Goal: Task Accomplishment & Management: Manage account settings

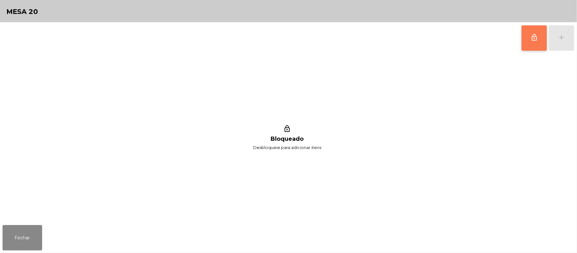
click at [528, 39] on button "lock_outline" at bounding box center [533, 37] width 25 height 25
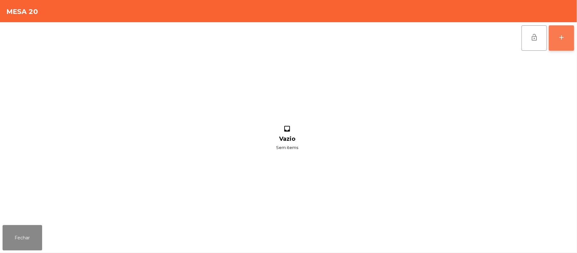
click at [573, 39] on button "add" at bounding box center [561, 37] width 25 height 25
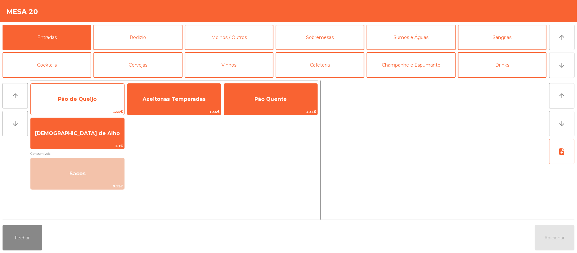
click at [98, 95] on span "Pão de Queijo" at bounding box center [77, 99] width 93 height 17
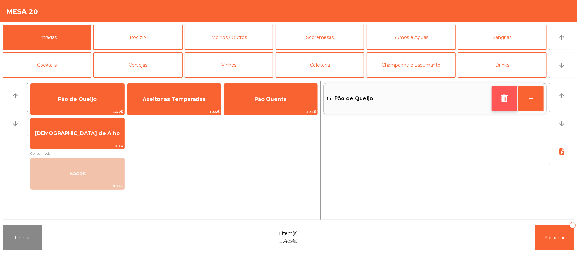
click at [503, 95] on icon "button" at bounding box center [504, 98] width 10 height 8
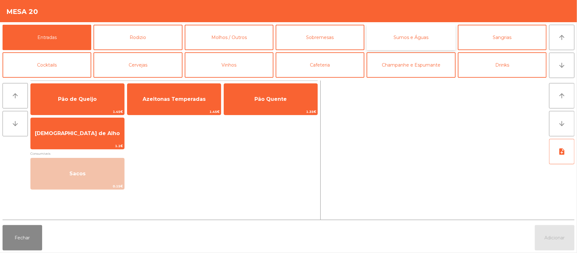
click at [415, 34] on button "Sumos e Águas" at bounding box center [410, 37] width 89 height 25
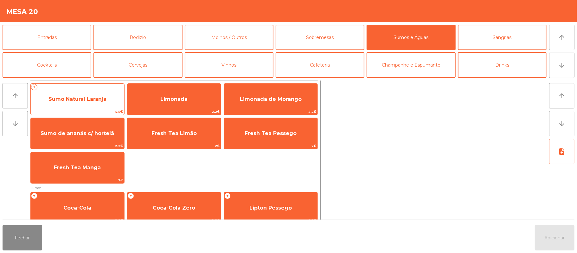
click at [88, 105] on span "Sumo Natural Laranja" at bounding box center [77, 99] width 93 height 17
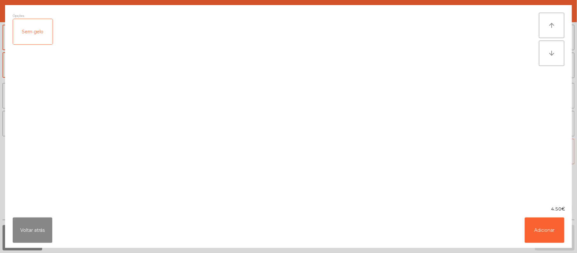
click at [28, 28] on div "Sem gelo" at bounding box center [33, 31] width 40 height 25
click at [526, 239] on button "Adicionar" at bounding box center [544, 229] width 40 height 25
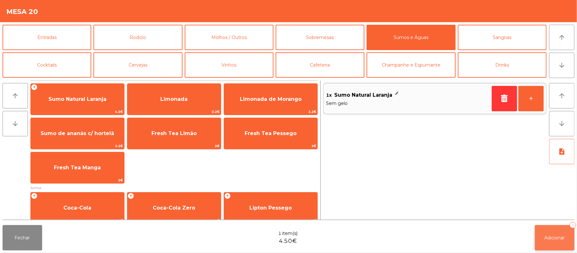
click at [553, 239] on span "Adicionar" at bounding box center [554, 238] width 20 height 6
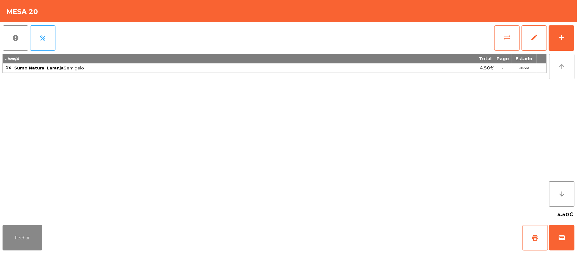
click at [495, 42] on button "sync_alt" at bounding box center [506, 37] width 25 height 25
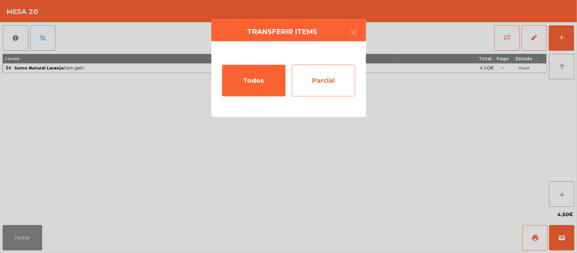
click at [328, 82] on div "Parcial" at bounding box center [323, 81] width 63 height 32
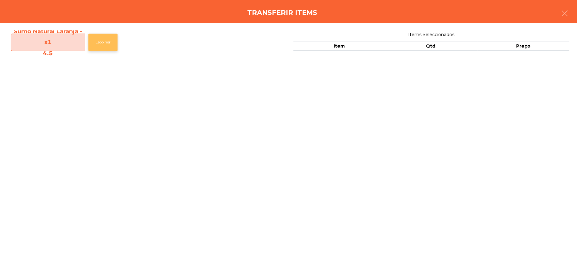
click at [103, 49] on button "Escolher" at bounding box center [102, 42] width 29 height 17
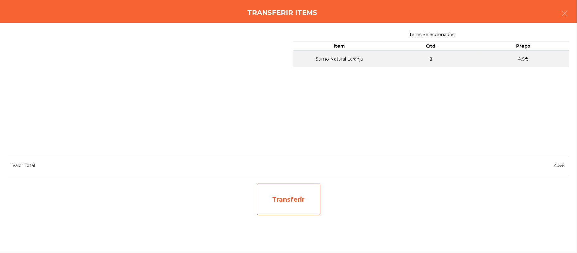
click at [292, 201] on div "Transferir" at bounding box center [288, 199] width 63 height 32
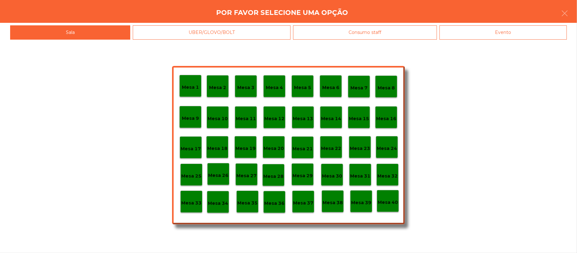
click at [309, 205] on p "Mesa 37" at bounding box center [303, 202] width 20 height 7
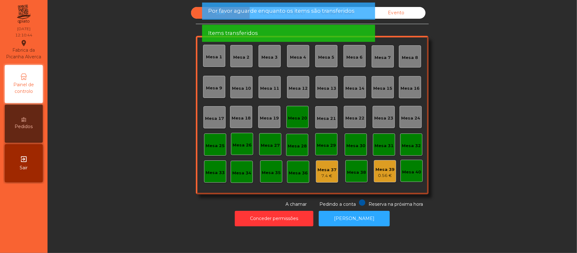
click at [531, 148] on div "Sala UBER/GLOVO/BOLT Consumo staff Evento Mesa 1 Mesa 2 Mesa 3 Mesa 4 Mesa 5 Me…" at bounding box center [312, 107] width 512 height 200
click at [288, 109] on div "Mesa 20" at bounding box center [297, 117] width 22 height 22
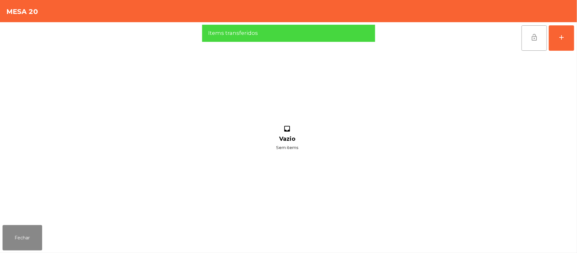
click at [531, 45] on button "lock_open" at bounding box center [533, 37] width 25 height 25
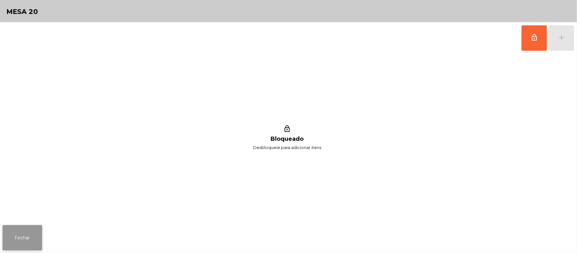
click at [14, 231] on button "Fechar" at bounding box center [23, 237] width 40 height 25
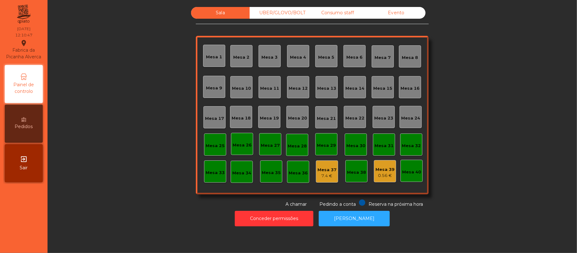
click at [509, 107] on div "Sala UBER/GLOVO/BOLT Consumo staff Evento Mesa 1 Mesa 2 Mesa 3 Mesa 4 Mesa 5 Me…" at bounding box center [312, 107] width 512 height 200
click at [261, 63] on div "Mesa 3" at bounding box center [269, 56] width 22 height 22
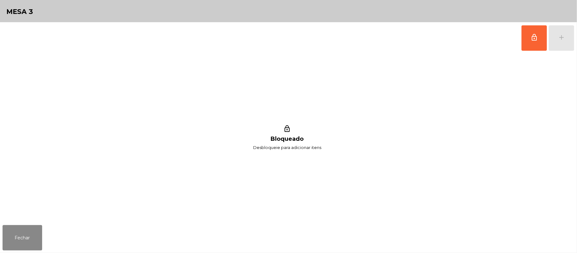
click at [576, 41] on div "lock_outline add lock_outline Bloqueado Desbloqueie para adicionar itens" at bounding box center [288, 122] width 577 height 200
click at [526, 39] on button "lock_outline" at bounding box center [533, 37] width 25 height 25
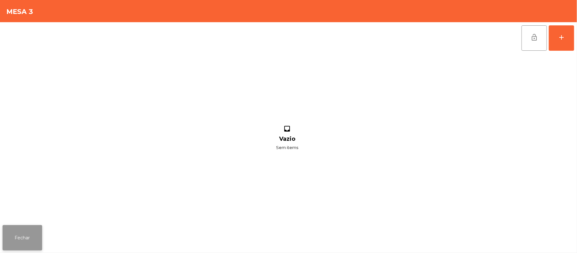
click at [22, 235] on button "Fechar" at bounding box center [23, 237] width 40 height 25
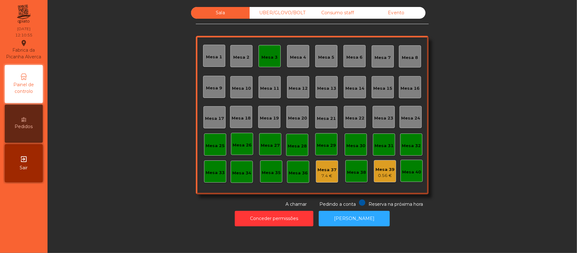
click at [295, 46] on div "Mesa 4" at bounding box center [298, 56] width 22 height 22
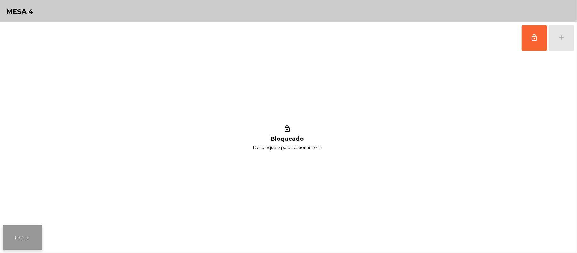
click at [6, 250] on button "Fechar" at bounding box center [23, 237] width 40 height 25
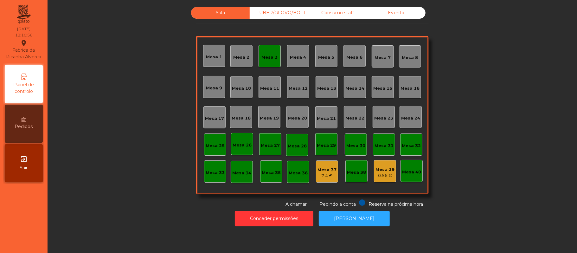
click at [270, 62] on div "Mesa 3" at bounding box center [269, 56] width 22 height 22
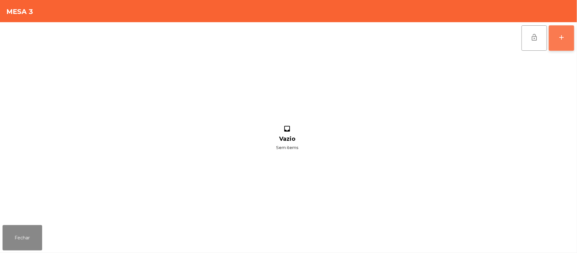
click at [562, 39] on div "add" at bounding box center [561, 38] width 8 height 8
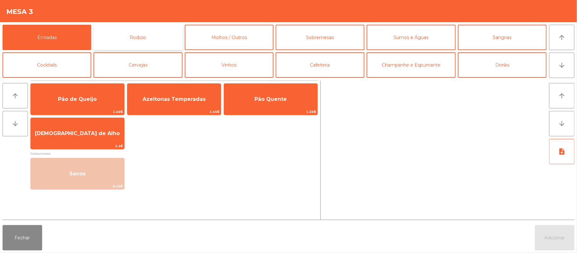
click at [163, 31] on button "Rodizio" at bounding box center [137, 37] width 89 height 25
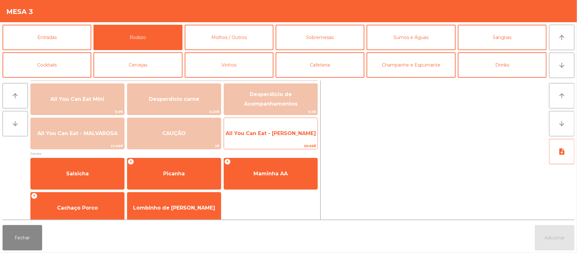
click at [262, 141] on span "All You Can Eat - [PERSON_NAME]" at bounding box center [270, 133] width 93 height 17
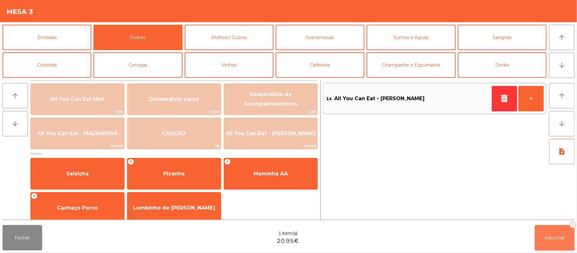
click at [553, 248] on button "Adicionar 1" at bounding box center [555, 237] width 40 height 25
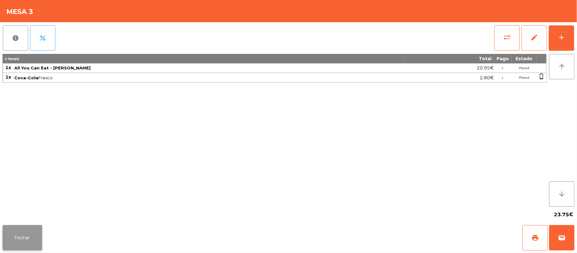
click at [7, 237] on button "Fechar" at bounding box center [23, 237] width 40 height 25
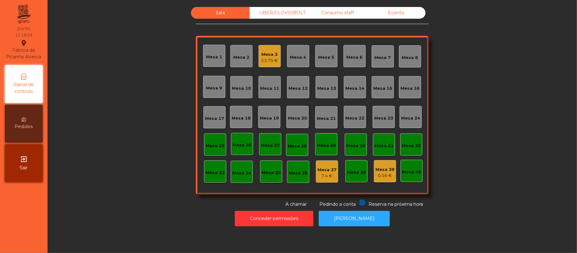
click at [387, 175] on div "0.56 €" at bounding box center [384, 175] width 19 height 6
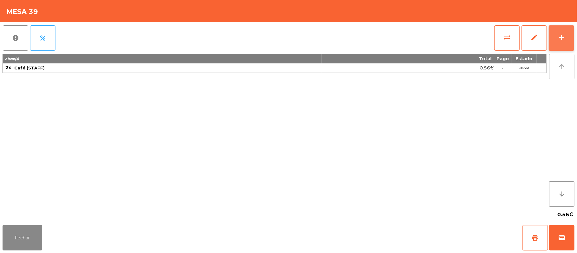
click at [557, 35] on button "add" at bounding box center [561, 37] width 25 height 25
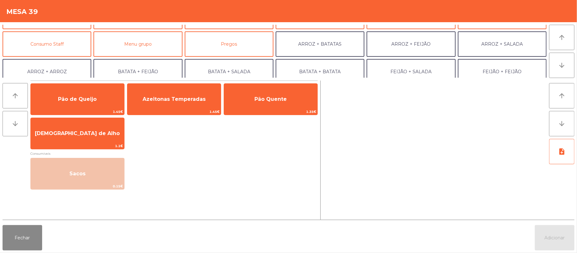
scroll to position [51, 0]
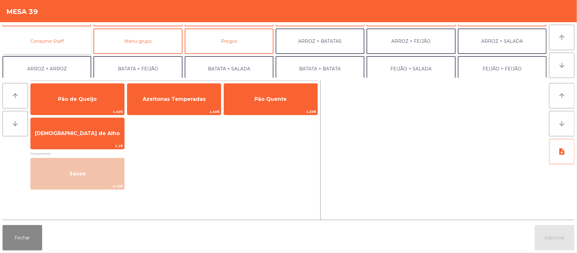
click at [64, 47] on button "Consumo Staff" at bounding box center [47, 41] width 89 height 25
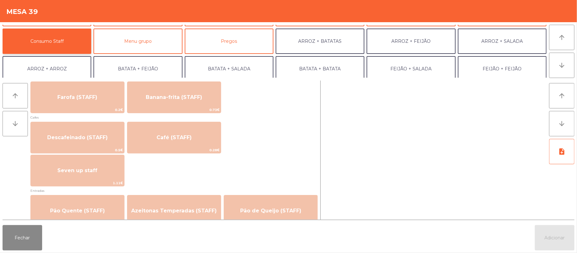
scroll to position [347, 0]
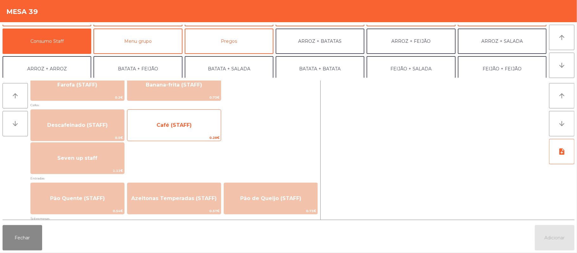
click at [165, 133] on span "Café (STAFF)" at bounding box center [173, 125] width 93 height 17
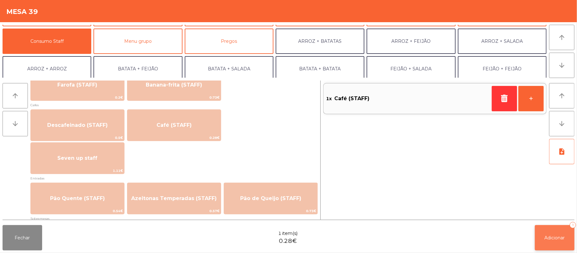
click at [537, 236] on button "Adicionar 1" at bounding box center [555, 237] width 40 height 25
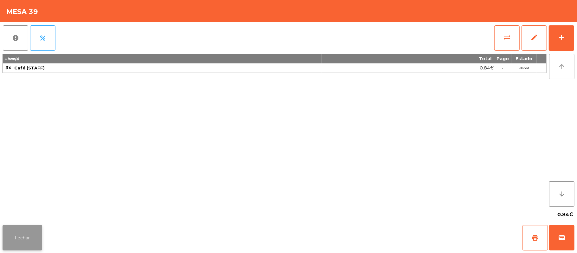
click at [22, 230] on button "Fechar" at bounding box center [23, 237] width 40 height 25
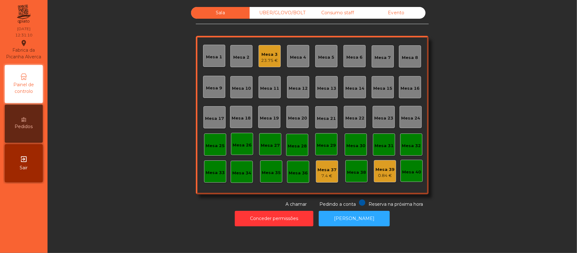
click at [261, 52] on div "Mesa 3" at bounding box center [269, 54] width 17 height 6
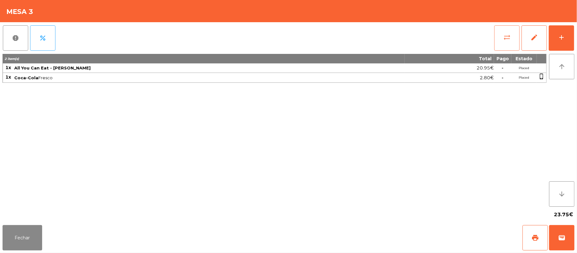
click at [497, 44] on button "sync_alt" at bounding box center [506, 37] width 25 height 25
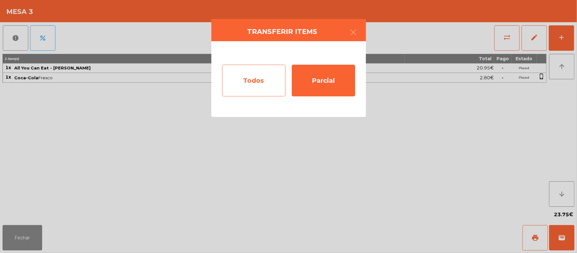
click at [263, 84] on div "Todos" at bounding box center [253, 81] width 63 height 32
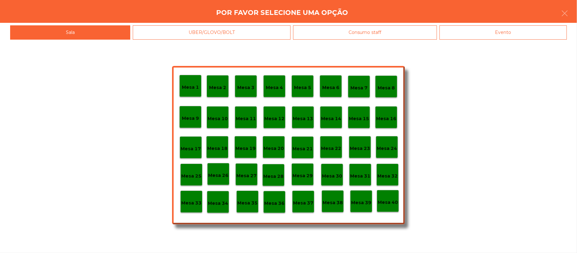
click at [311, 201] on p "Mesa 37" at bounding box center [303, 202] width 20 height 7
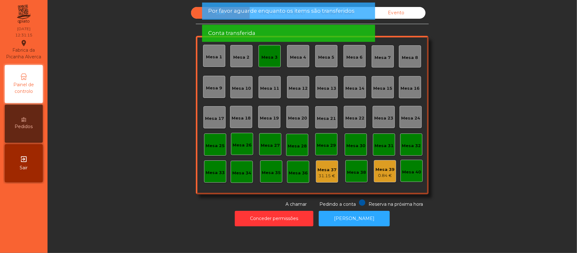
click at [275, 51] on div "Mesa 3" at bounding box center [269, 56] width 22 height 22
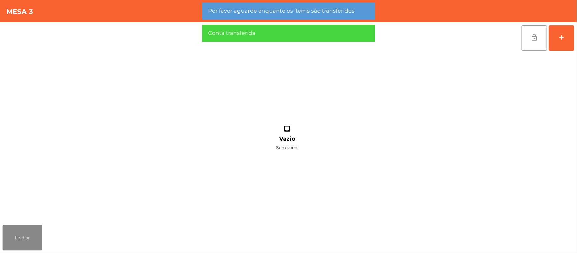
click at [538, 43] on button "lock_open" at bounding box center [533, 37] width 25 height 25
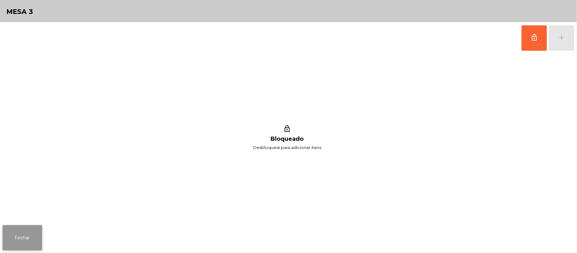
click at [40, 239] on button "Fechar" at bounding box center [23, 237] width 40 height 25
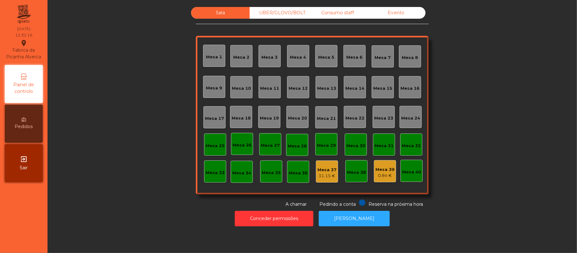
click at [486, 152] on div "Sala UBER/GLOVO/BOLT Consumo staff Evento Mesa 1 Mesa 2 Mesa 3 Mesa 4 Mesa 5 Me…" at bounding box center [312, 107] width 512 height 200
click at [476, 119] on div "Sala UBER/GLOVO/BOLT Consumo staff Evento Mesa 1 Mesa 2 Mesa 3 Mesa 4 Mesa 5 Me…" at bounding box center [312, 107] width 512 height 200
click at [355, 121] on div "Mesa 22" at bounding box center [354, 118] width 19 height 6
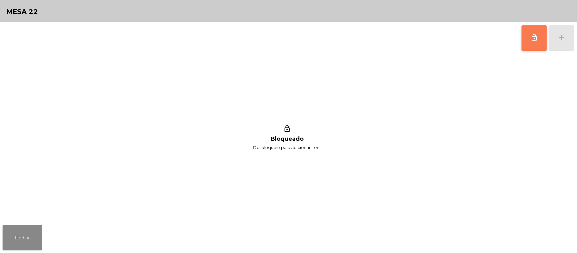
click at [529, 31] on button "lock_outline" at bounding box center [533, 37] width 25 height 25
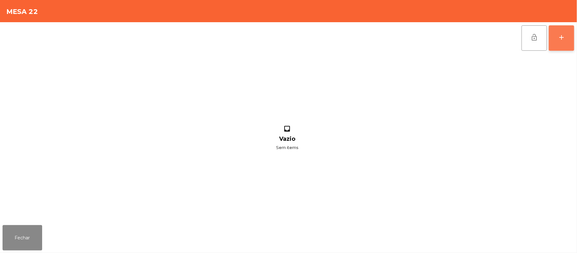
click at [558, 38] on div "add" at bounding box center [561, 38] width 8 height 8
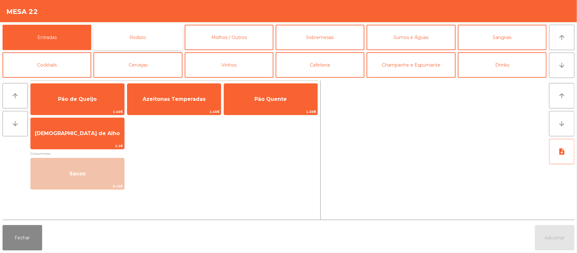
click at [154, 36] on button "Rodizio" at bounding box center [137, 37] width 89 height 25
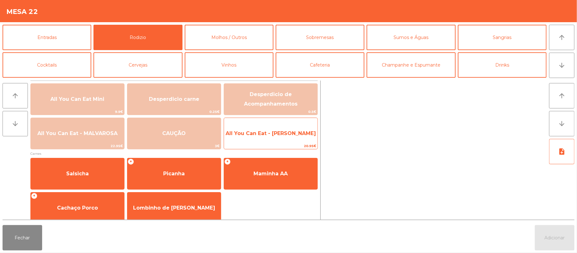
click at [271, 131] on span "All You Can Eat - [PERSON_NAME]" at bounding box center [270, 133] width 90 height 6
click at [274, 135] on span "All You Can Eat - [PERSON_NAME]" at bounding box center [270, 133] width 90 height 6
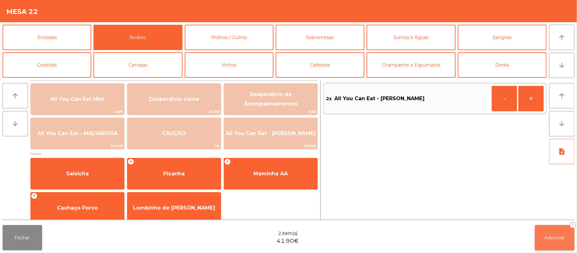
click at [548, 230] on button "Adicionar 2" at bounding box center [555, 237] width 40 height 25
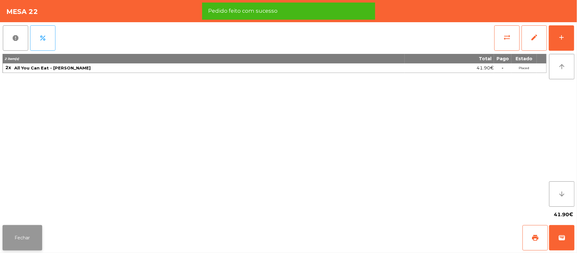
click at [24, 239] on button "Fechar" at bounding box center [23, 237] width 40 height 25
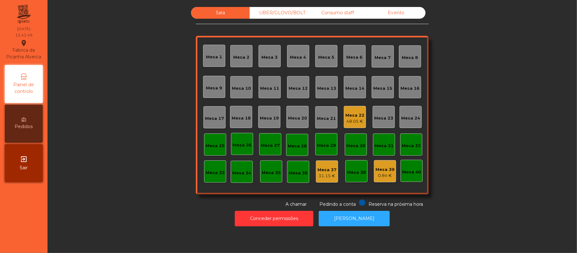
click at [470, 90] on div "Sala UBER/GLOVO/BOLT Consumo staff Evento Mesa 1 Mesa 2 Mesa 3 Mesa 4 Mesa 5 Me…" at bounding box center [312, 107] width 512 height 200
click at [268, 85] on div "Mesa 11" at bounding box center [269, 88] width 19 height 6
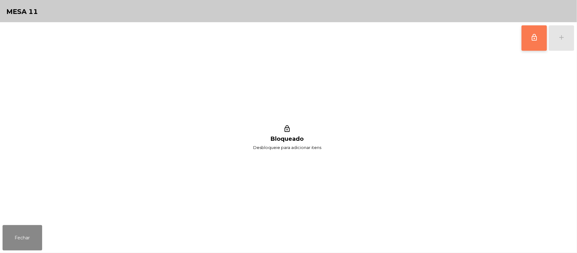
click at [524, 38] on button "lock_outline" at bounding box center [533, 37] width 25 height 25
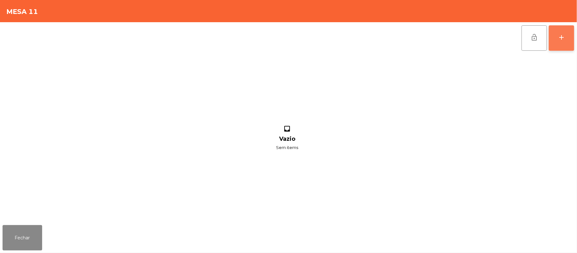
click at [573, 42] on button "add" at bounding box center [561, 37] width 25 height 25
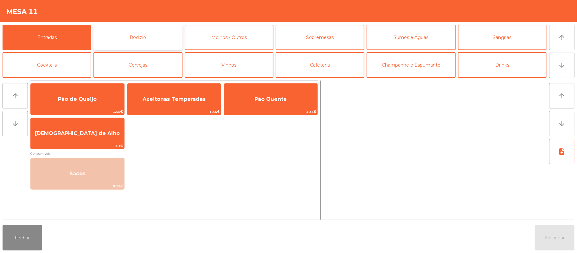
click at [159, 36] on button "Rodizio" at bounding box center [137, 37] width 89 height 25
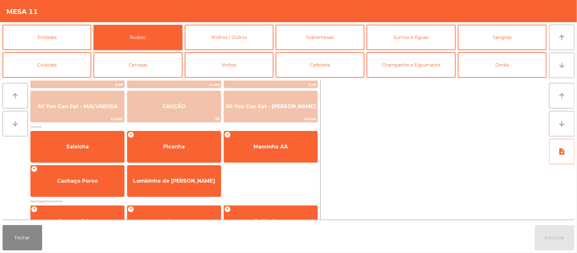
scroll to position [32, 0]
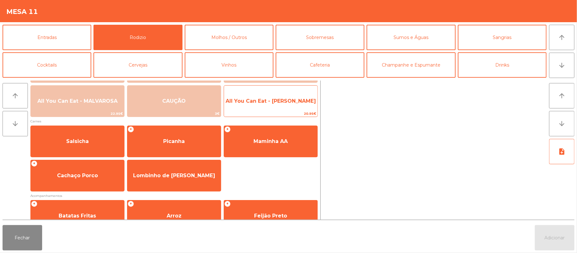
click at [300, 105] on span "All You Can Eat - [PERSON_NAME]" at bounding box center [270, 100] width 93 height 17
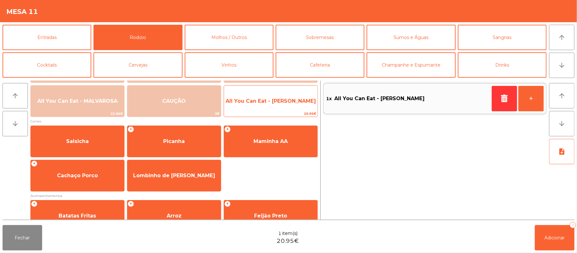
click at [294, 105] on span "All You Can Eat - [PERSON_NAME]" at bounding box center [270, 100] width 93 height 17
click at [279, 107] on span "All You Can Eat - [PERSON_NAME]" at bounding box center [270, 100] width 93 height 17
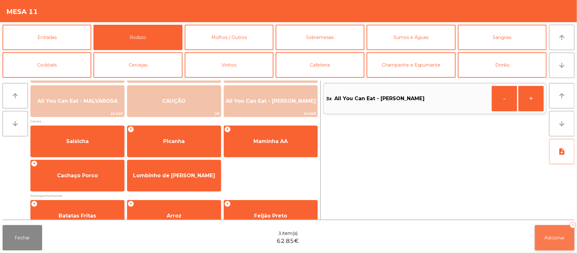
click at [559, 243] on button "Adicionar 3" at bounding box center [555, 237] width 40 height 25
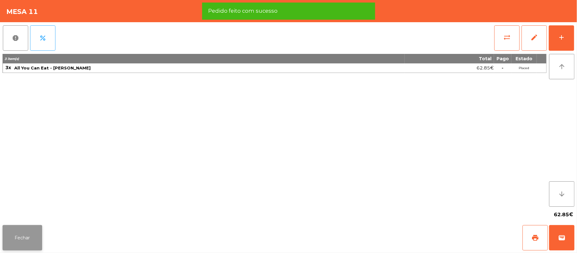
click at [30, 235] on button "Fechar" at bounding box center [23, 237] width 40 height 25
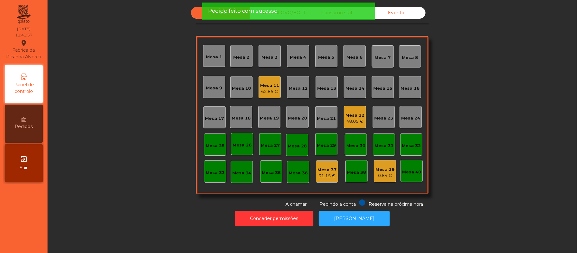
click at [156, 137] on div "Sala UBER/GLOVO/BOLT Consumo staff Evento Mesa 1 Mesa 2 Mesa 3 Mesa 4 Mesa 5 Me…" at bounding box center [312, 107] width 512 height 200
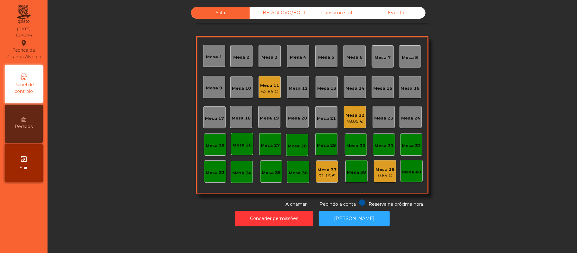
click at [120, 144] on div "Sala UBER/GLOVO/BOLT Consumo staff Evento Mesa 1 Mesa 2 Mesa 3 Mesa 4 Mesa 5 Me…" at bounding box center [312, 107] width 512 height 200
click at [382, 89] on div "Mesa 15" at bounding box center [382, 88] width 19 height 6
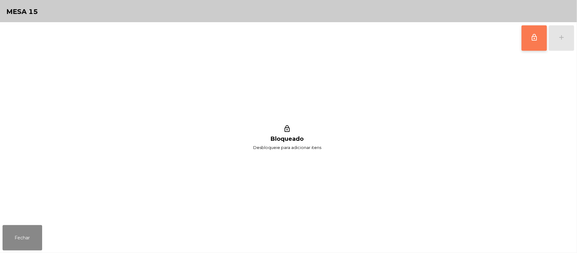
click at [528, 38] on button "lock_outline" at bounding box center [533, 37] width 25 height 25
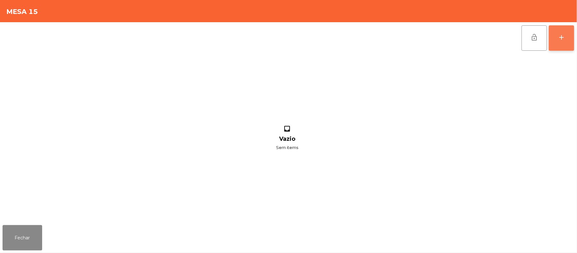
click at [560, 34] on div "add" at bounding box center [561, 38] width 8 height 8
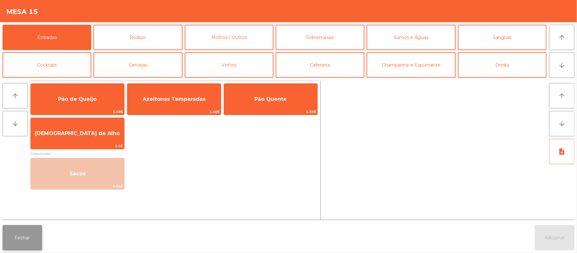
click at [42, 240] on button "Fechar" at bounding box center [23, 237] width 40 height 25
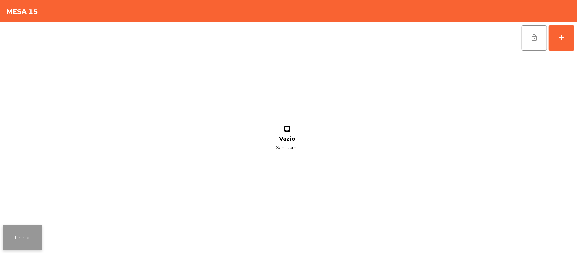
click at [24, 244] on button "Fechar" at bounding box center [23, 237] width 40 height 25
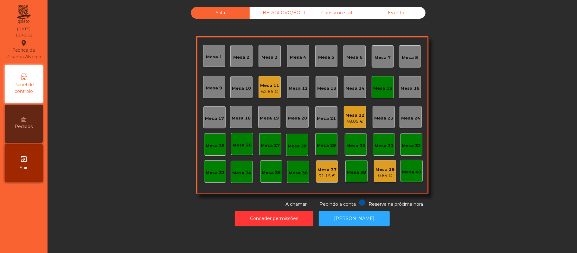
click at [270, 86] on div "Mesa 11" at bounding box center [269, 85] width 19 height 6
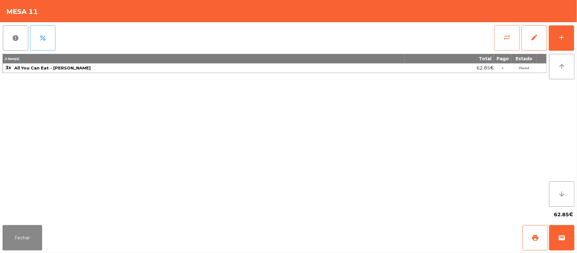
click at [505, 41] on button "sync_alt" at bounding box center [506, 37] width 25 height 25
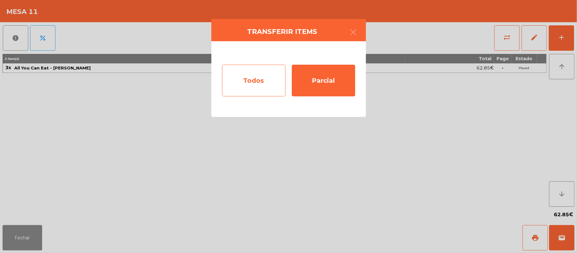
click at [255, 84] on div "Todos" at bounding box center [253, 81] width 63 height 32
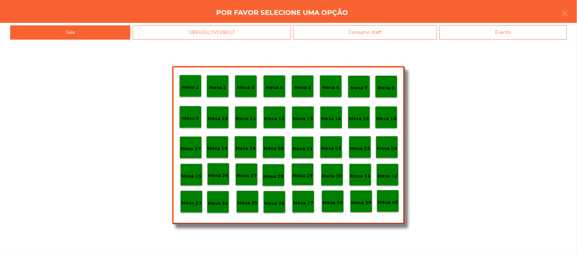
click at [357, 121] on p "Mesa 15" at bounding box center [359, 118] width 20 height 7
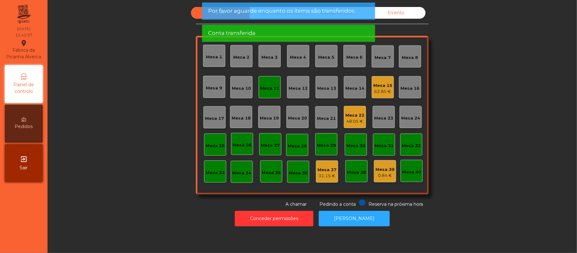
click at [271, 89] on div "Mesa 11" at bounding box center [269, 88] width 19 height 6
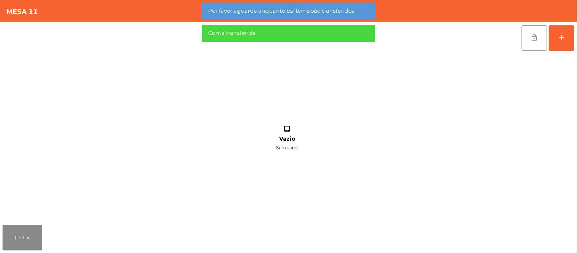
click at [543, 36] on button "lock_open" at bounding box center [533, 37] width 25 height 25
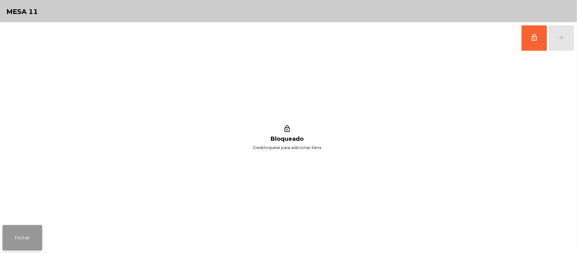
click at [29, 227] on button "Fechar" at bounding box center [23, 237] width 40 height 25
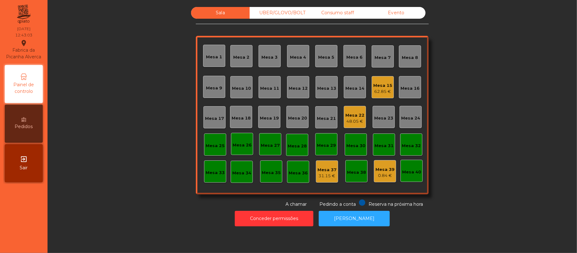
click at [145, 148] on div "Sala UBER/GLOVO/BOLT Consumo staff Evento Mesa 1 Mesa 2 Mesa 3 Mesa 4 Mesa 5 Me…" at bounding box center [312, 107] width 512 height 200
click at [272, 115] on div "Mesa 19" at bounding box center [269, 118] width 19 height 6
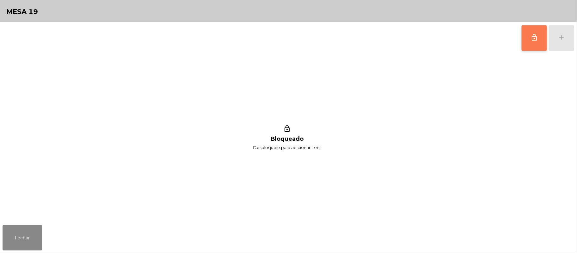
click at [528, 37] on button "lock_outline" at bounding box center [533, 37] width 25 height 25
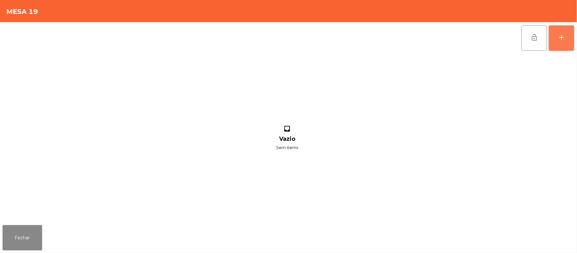
click at [562, 34] on div "add" at bounding box center [561, 38] width 8 height 8
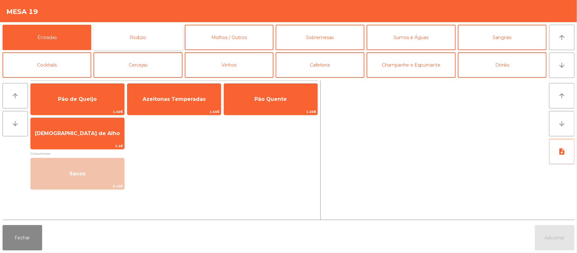
click at [149, 31] on button "Rodizio" at bounding box center [137, 37] width 89 height 25
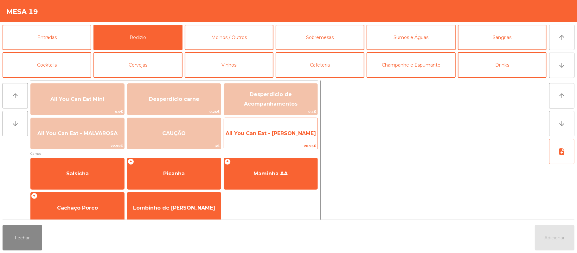
click at [263, 127] on span "All You Can Eat - [PERSON_NAME]" at bounding box center [270, 133] width 93 height 17
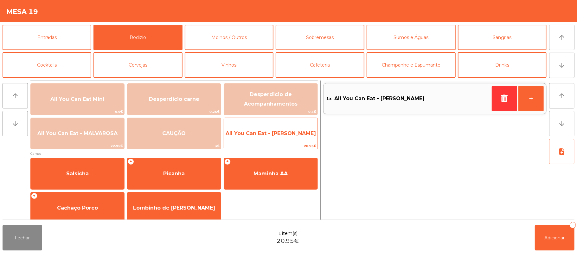
click at [257, 135] on span "All You Can Eat - [PERSON_NAME]" at bounding box center [270, 133] width 90 height 6
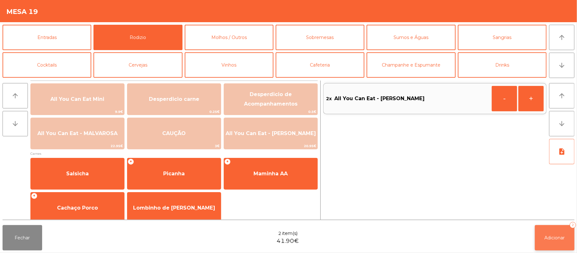
click at [559, 241] on button "Adicionar 2" at bounding box center [555, 237] width 40 height 25
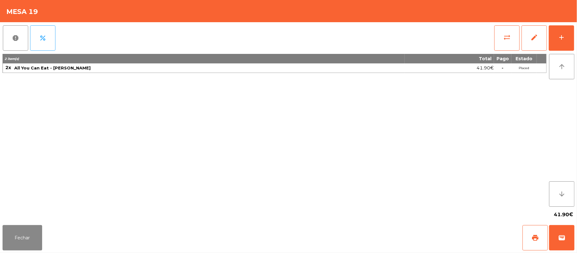
click at [237, 157] on div "2 item(s) Total Pago Estado 2x All You Can Eat - Malva Almoço 41.90€ - Placed" at bounding box center [275, 130] width 544 height 153
click at [34, 234] on button "Fechar" at bounding box center [23, 237] width 40 height 25
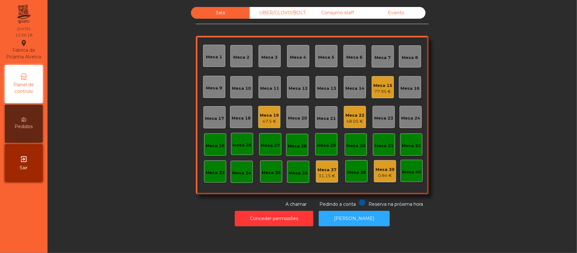
click at [384, 175] on div "0.84 €" at bounding box center [384, 175] width 19 height 6
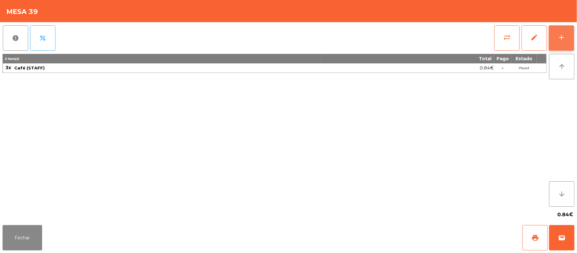
click at [568, 30] on button "add" at bounding box center [561, 37] width 25 height 25
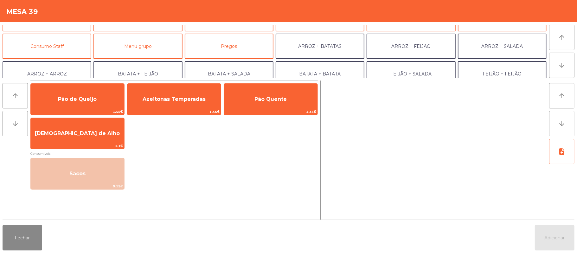
scroll to position [49, 0]
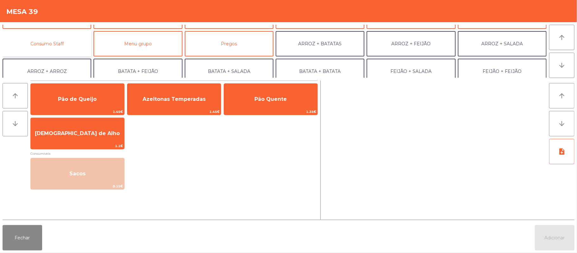
click at [67, 39] on button "Consumo Staff" at bounding box center [47, 43] width 89 height 25
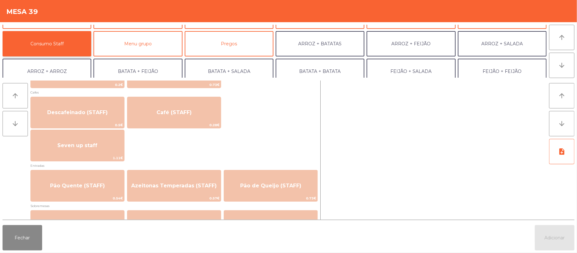
scroll to position [370, 0]
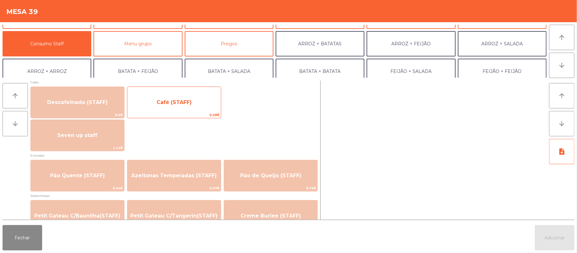
click at [173, 107] on span "Café (STAFF)" at bounding box center [173, 102] width 93 height 17
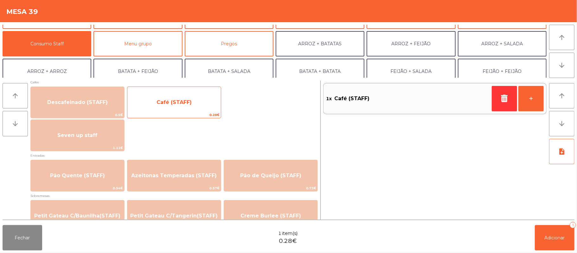
click at [170, 109] on span "Café (STAFF)" at bounding box center [173, 102] width 93 height 17
click at [166, 104] on span "Café (STAFF)" at bounding box center [173, 102] width 35 height 6
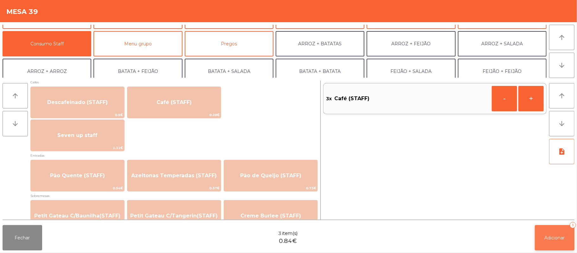
click at [556, 238] on span "Adicionar" at bounding box center [554, 238] width 20 height 6
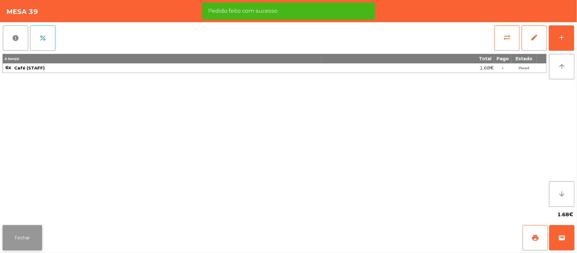
click at [40, 242] on button "Fechar" at bounding box center [23, 237] width 40 height 25
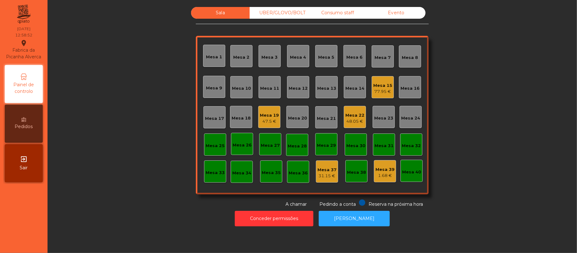
click at [273, 7] on div "UBER/GLOVO/BOLT" at bounding box center [279, 13] width 59 height 12
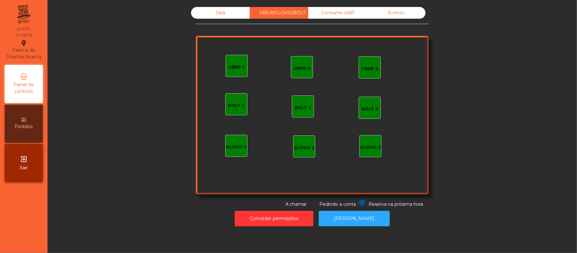
click at [232, 69] on div "UBER 1" at bounding box center [236, 67] width 16 height 6
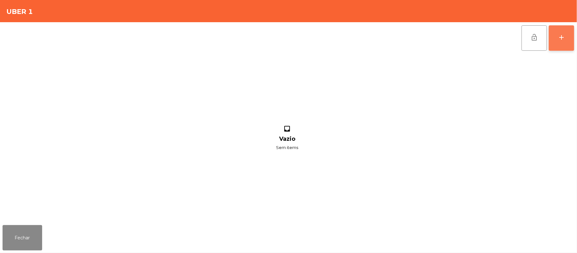
click at [560, 39] on div "add" at bounding box center [561, 38] width 8 height 8
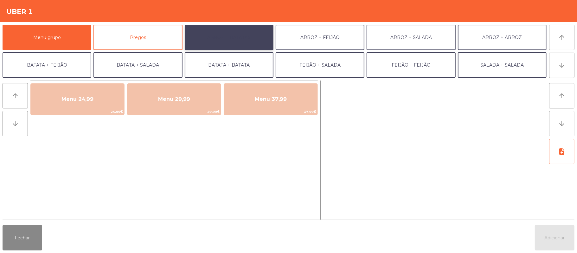
click at [228, 44] on button "ARROZ + BATATAS" at bounding box center [229, 37] width 89 height 25
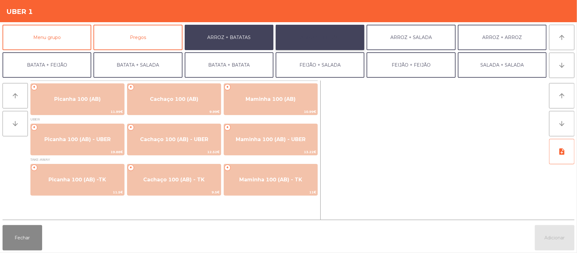
click at [317, 34] on button "ARROZ + FEIJÃO" at bounding box center [320, 37] width 89 height 25
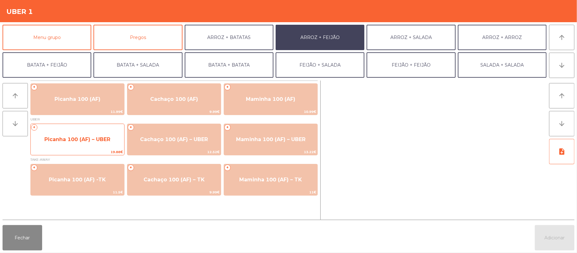
click at [96, 136] on span "Picanha 100 (AF) – UBER" at bounding box center [77, 139] width 66 height 6
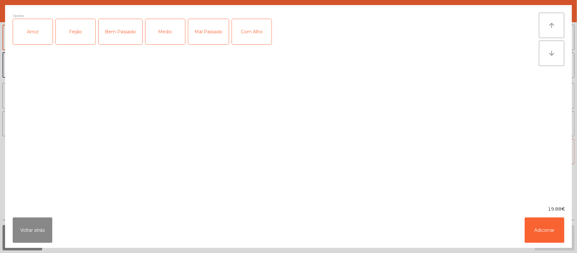
click at [46, 32] on div "Arroz" at bounding box center [33, 31] width 40 height 25
click at [77, 36] on div "Feijão" at bounding box center [76, 31] width 40 height 25
click at [170, 36] on div "Medio" at bounding box center [165, 31] width 40 height 25
click at [261, 36] on div "Com Alho" at bounding box center [252, 31] width 40 height 25
click at [537, 237] on button "Adicionar" at bounding box center [544, 229] width 40 height 25
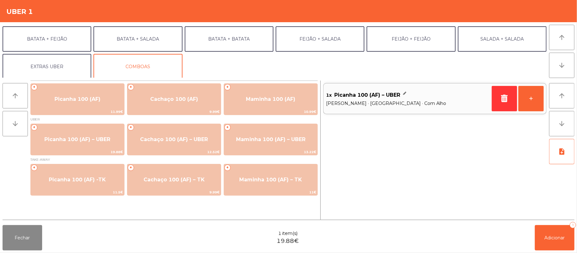
scroll to position [27, 0]
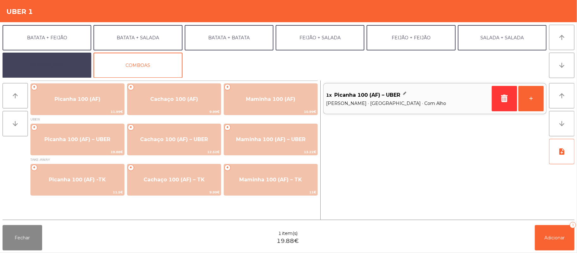
click at [60, 69] on button "EXTRAS UBER" at bounding box center [47, 65] width 89 height 25
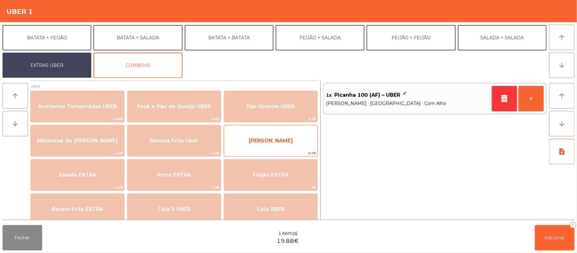
click at [283, 147] on span "Farofa Uber" at bounding box center [270, 140] width 93 height 17
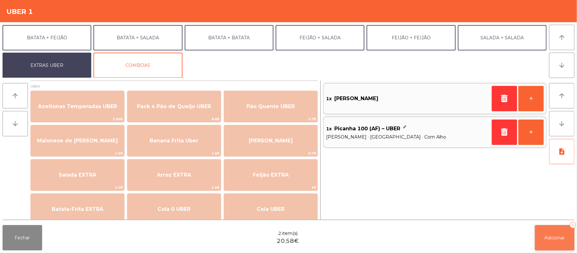
click at [551, 238] on span "Adicionar" at bounding box center [554, 238] width 20 height 6
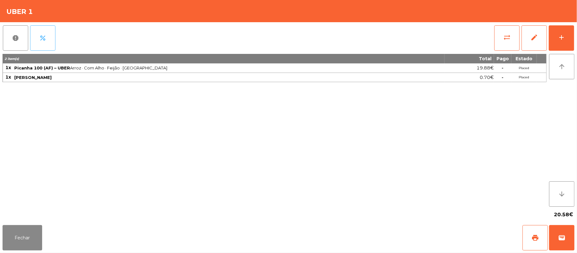
click at [36, 33] on button "percent" at bounding box center [42, 37] width 25 height 25
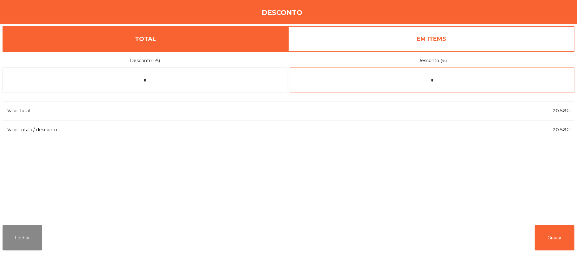
click at [469, 78] on input "*" at bounding box center [432, 79] width 285 height 25
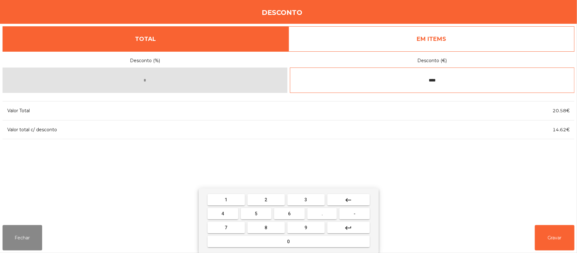
type input "****"
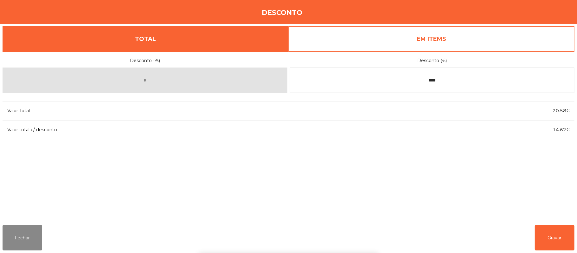
click at [549, 239] on div "1 2 3 keyboard_backspace 4 5 6 . - 7 8 9 keyboard_return 0" at bounding box center [288, 220] width 577 height 65
click at [550, 241] on button "Gravar" at bounding box center [555, 237] width 40 height 25
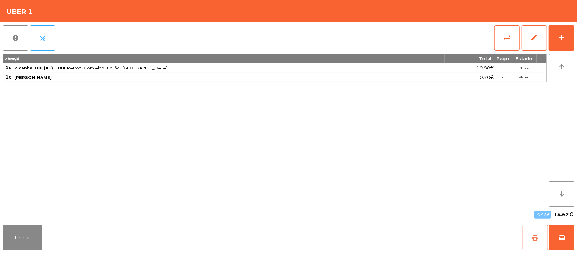
click at [533, 238] on span "print" at bounding box center [535, 238] width 8 height 8
click at [35, 233] on button "Fechar" at bounding box center [23, 237] width 40 height 25
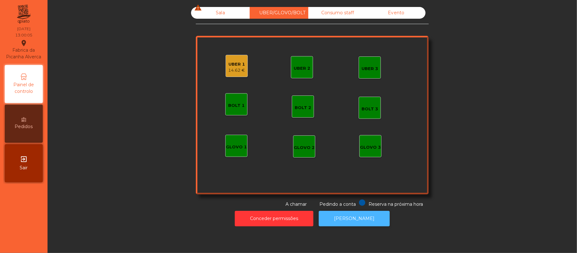
click at [350, 218] on button "[PERSON_NAME]" at bounding box center [354, 219] width 71 height 16
click at [207, 17] on div "Sala warning" at bounding box center [220, 13] width 59 height 12
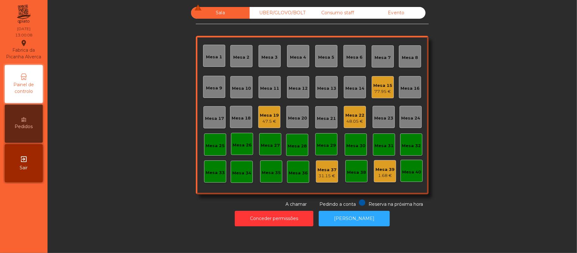
click at [344, 127] on div "Mesa 22 48.05 €" at bounding box center [355, 117] width 22 height 22
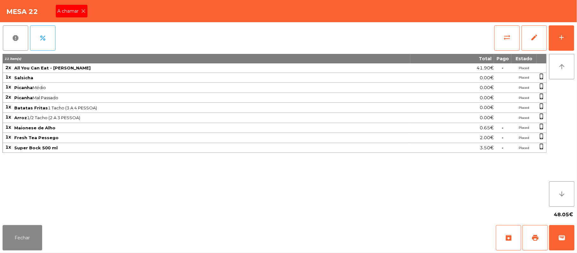
click at [83, 10] on icon at bounding box center [83, 11] width 4 height 4
click at [35, 246] on button "Fechar" at bounding box center [23, 237] width 40 height 25
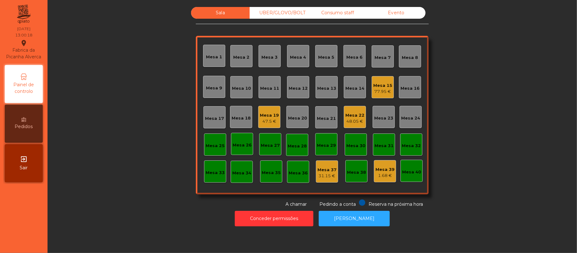
click at [287, 13] on div "UBER/GLOVO/BOLT" at bounding box center [279, 13] width 59 height 12
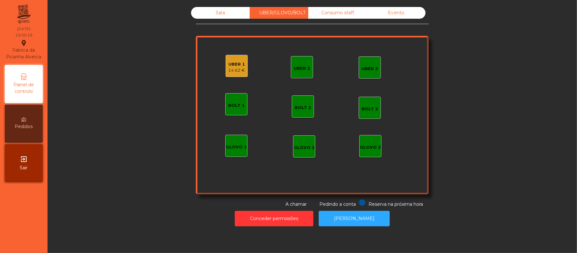
click at [233, 66] on div "UBER 1" at bounding box center [236, 64] width 17 height 6
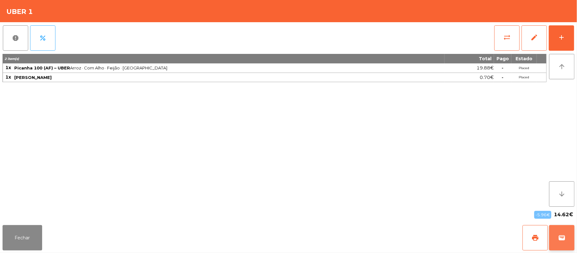
click at [558, 235] on span "wallet" at bounding box center [562, 238] width 8 height 8
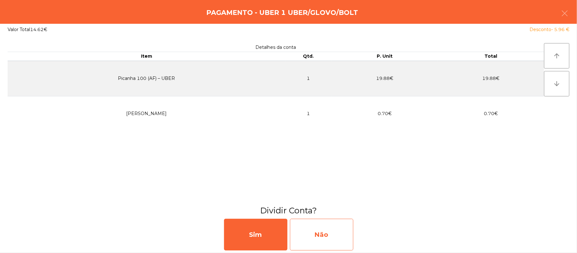
click at [327, 232] on div "Não" at bounding box center [321, 235] width 63 height 32
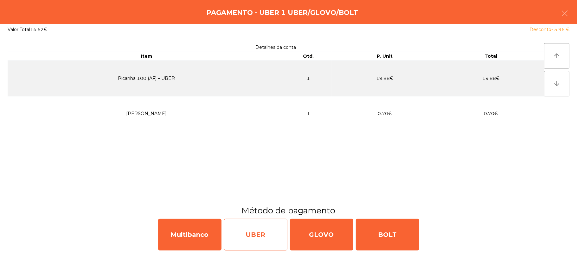
click at [261, 237] on div "UBER" at bounding box center [255, 235] width 63 height 32
select select "**"
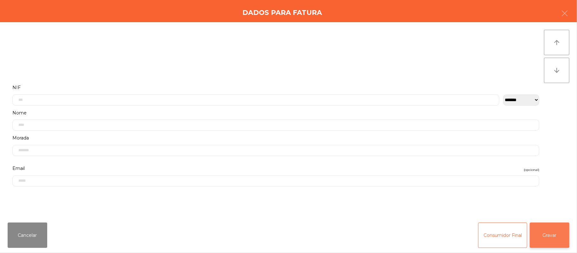
click at [556, 241] on button "Gravar" at bounding box center [550, 234] width 40 height 25
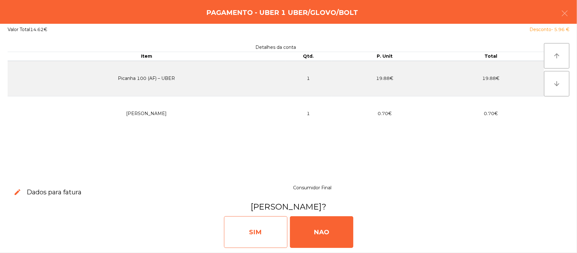
click at [246, 238] on div "SIM" at bounding box center [255, 232] width 63 height 32
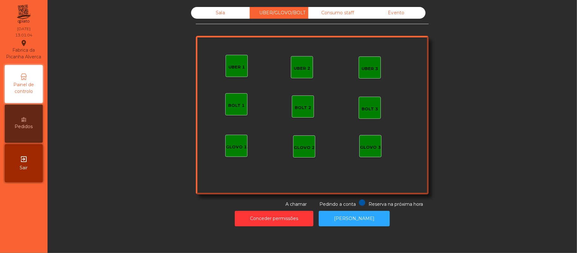
click at [213, 16] on div "Sala" at bounding box center [220, 13] width 59 height 12
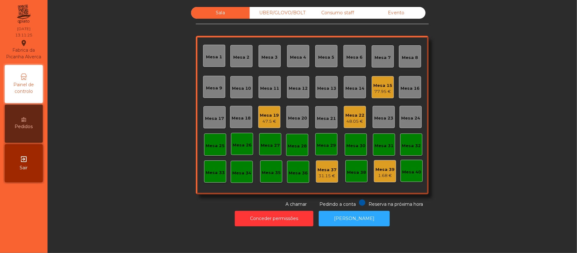
click at [282, 13] on div "UBER/GLOVO/BOLT" at bounding box center [279, 13] width 59 height 12
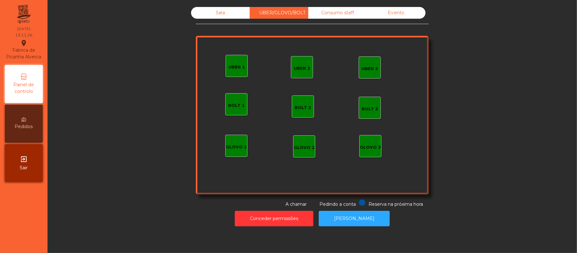
click at [232, 73] on div "UBER 1" at bounding box center [236, 66] width 22 height 22
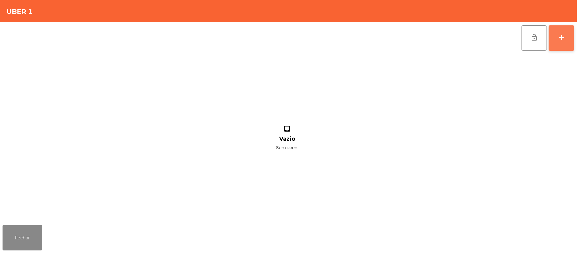
click at [574, 43] on button "add" at bounding box center [561, 37] width 25 height 25
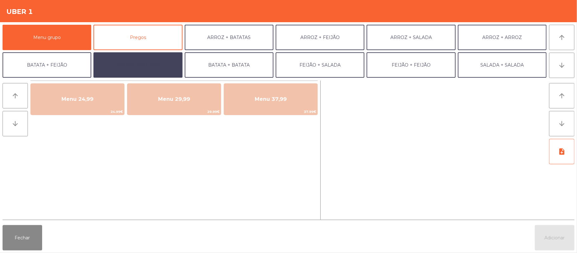
click at [150, 59] on button "BATATA + SALADA" at bounding box center [137, 64] width 89 height 25
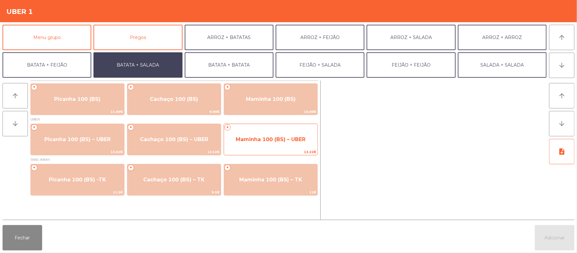
click at [263, 142] on span "Maminha 100 (BS) – UBER" at bounding box center [271, 139] width 70 height 6
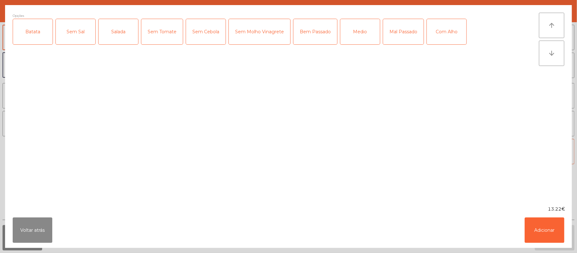
click at [35, 37] on div "Batata" at bounding box center [33, 31] width 40 height 25
click at [112, 30] on div "Salada" at bounding box center [118, 31] width 40 height 25
click at [361, 43] on div "Medio" at bounding box center [360, 31] width 40 height 25
click at [540, 219] on button "Adicionar" at bounding box center [544, 229] width 40 height 25
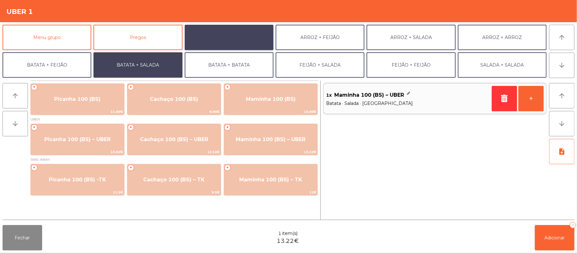
click at [235, 37] on button "ARROZ + BATATAS" at bounding box center [229, 37] width 89 height 25
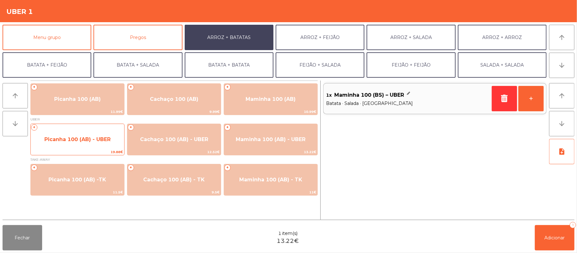
click at [97, 143] on span "Picanha 100 (AB) - UBER" at bounding box center [77, 139] width 93 height 17
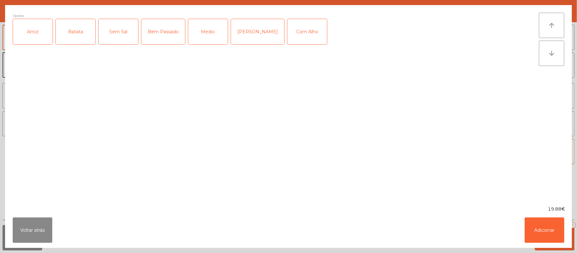
click at [30, 31] on div "Arroz" at bounding box center [33, 31] width 40 height 25
click at [74, 33] on div "Batata" at bounding box center [76, 31] width 40 height 25
click at [174, 37] on div "Bem Passado" at bounding box center [163, 31] width 44 height 25
click at [540, 235] on button "Adicionar" at bounding box center [544, 229] width 40 height 25
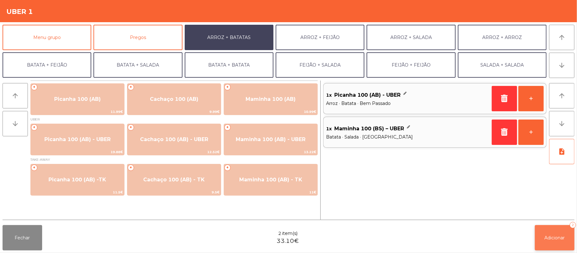
click at [550, 229] on button "Adicionar 2" at bounding box center [555, 237] width 40 height 25
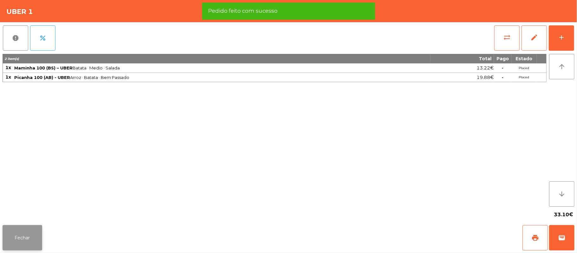
click at [23, 237] on button "Fechar" at bounding box center [23, 237] width 40 height 25
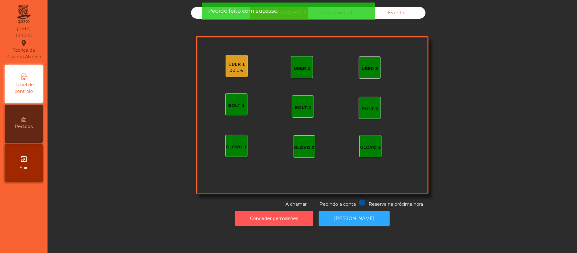
click at [289, 218] on button "Conceder permissões" at bounding box center [274, 219] width 79 height 16
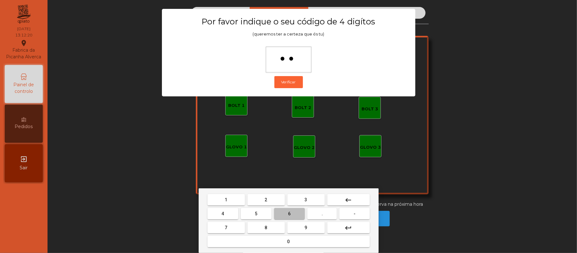
type input "***"
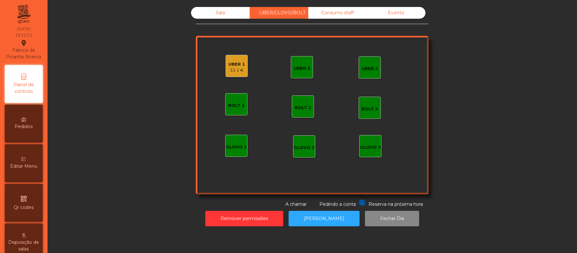
click at [236, 72] on div "33.1 €" at bounding box center [236, 70] width 16 height 6
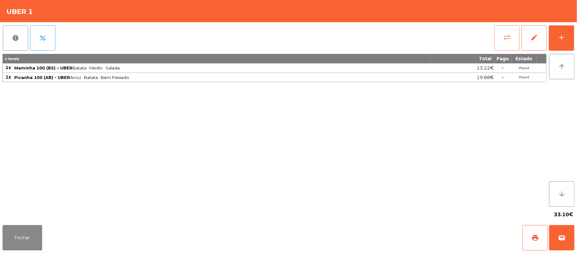
click at [503, 38] on span "sync_alt" at bounding box center [507, 38] width 8 height 8
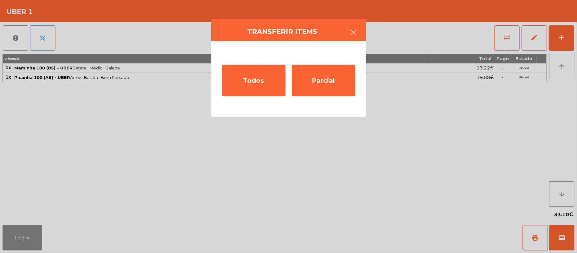
click at [357, 36] on button "button" at bounding box center [354, 32] width 18 height 19
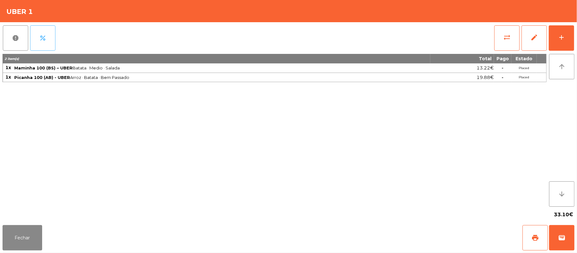
click at [49, 37] on button "percent" at bounding box center [42, 37] width 25 height 25
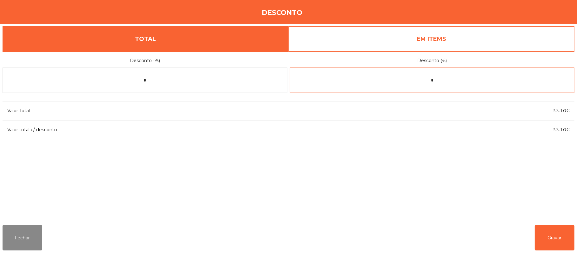
click at [462, 80] on input "*" at bounding box center [432, 79] width 285 height 25
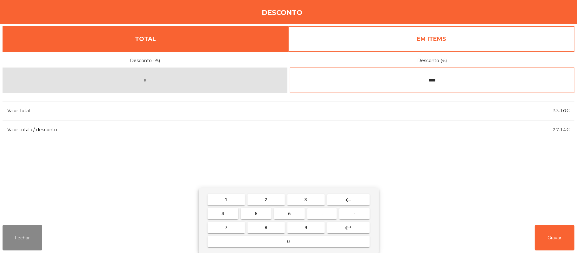
type input "****"
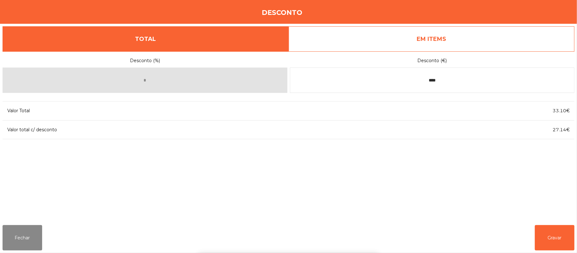
click at [556, 228] on div "1 2 3 keyboard_backspace 4 5 6 . - 7 8 9 keyboard_return 0" at bounding box center [288, 220] width 577 height 65
click at [556, 235] on button "Gravar" at bounding box center [555, 237] width 40 height 25
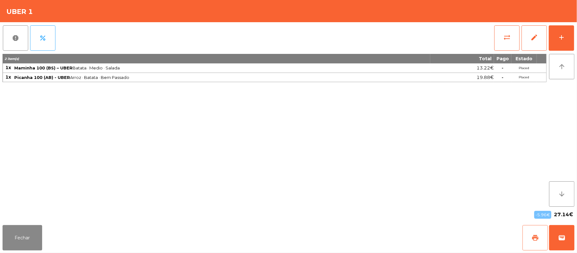
click at [536, 241] on button "print" at bounding box center [534, 237] width 25 height 25
click at [554, 241] on button "wallet" at bounding box center [561, 237] width 25 height 25
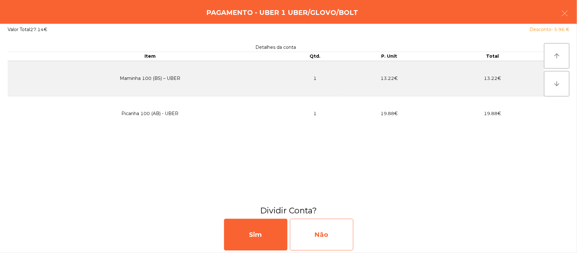
click at [317, 241] on div "Não" at bounding box center [321, 235] width 63 height 32
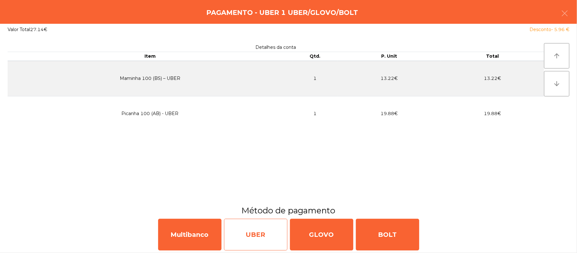
click at [245, 232] on div "UBER" at bounding box center [255, 235] width 63 height 32
select select "**"
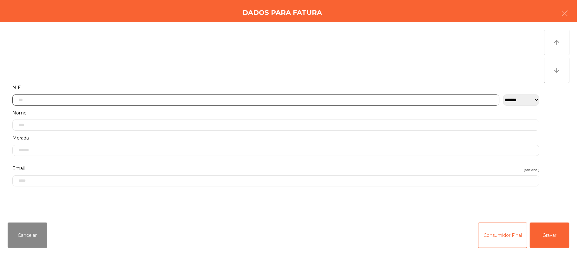
click at [112, 99] on input "text" at bounding box center [255, 99] width 487 height 11
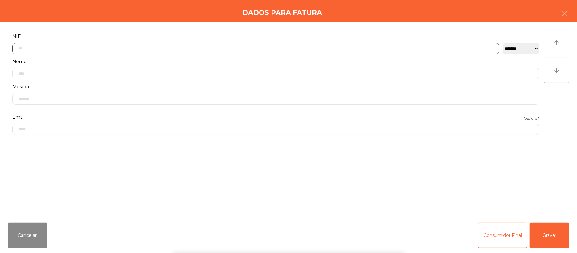
scroll to position [53, 0]
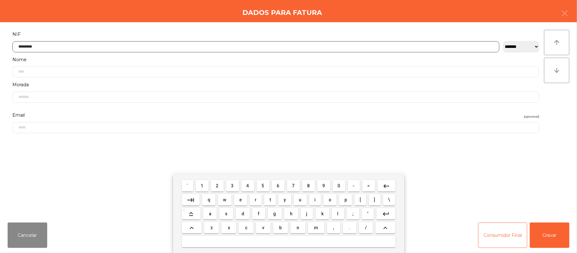
type input "*********"
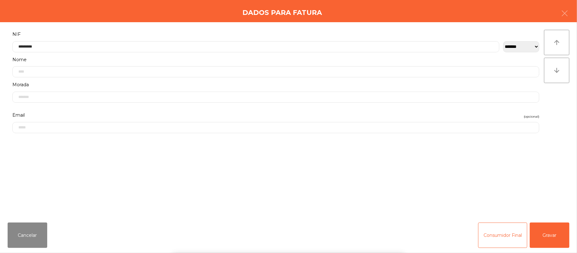
click at [563, 233] on div "` 1 2 3 4 5 6 7 8 9 0 - = keyboard_backspace keyboard_tab q w e r t y u i o p […" at bounding box center [288, 213] width 577 height 79
click at [551, 229] on button "Gravar" at bounding box center [550, 234] width 40 height 25
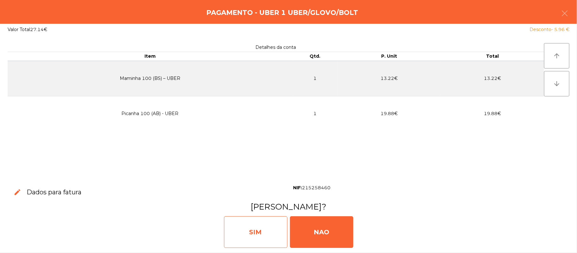
click at [253, 229] on div "SIM" at bounding box center [255, 232] width 63 height 32
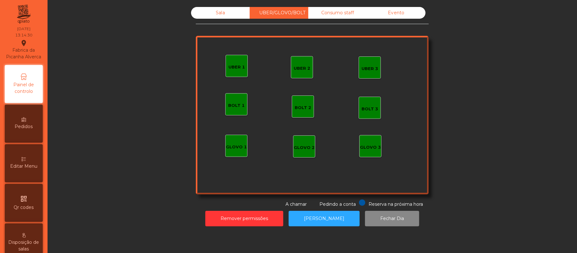
click at [215, 13] on div "Sala" at bounding box center [220, 13] width 59 height 12
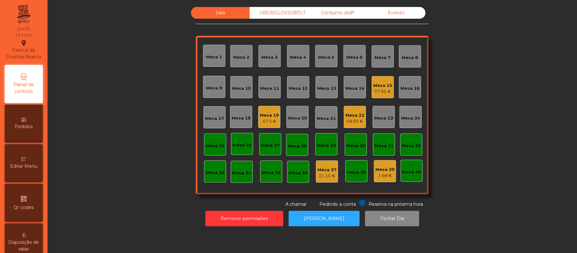
click at [130, 124] on div "Sala UBER/GLOVO/BOLT Consumo staff Evento Mesa 1 Mesa 2 Mesa 3 Mesa 4 Mesa 5 Me…" at bounding box center [312, 107] width 512 height 200
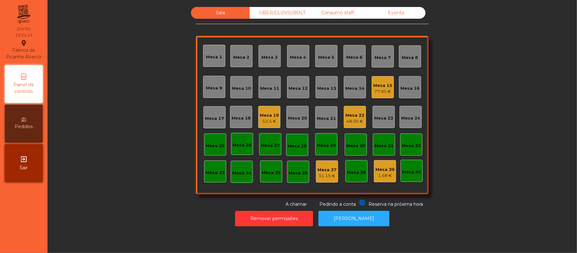
click at [285, 10] on div "UBER/GLOVO/BOLT" at bounding box center [279, 13] width 59 height 12
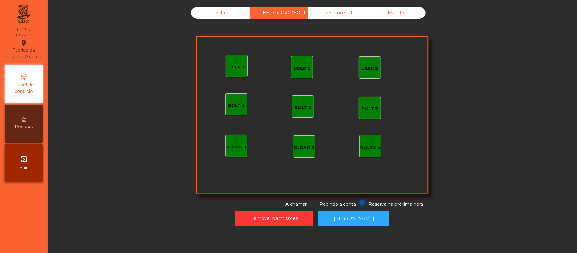
click at [364, 142] on div "GLOVO 3" at bounding box center [370, 146] width 21 height 9
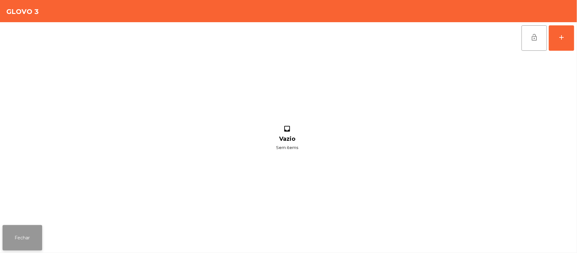
click at [23, 236] on button "Fechar" at bounding box center [23, 237] width 40 height 25
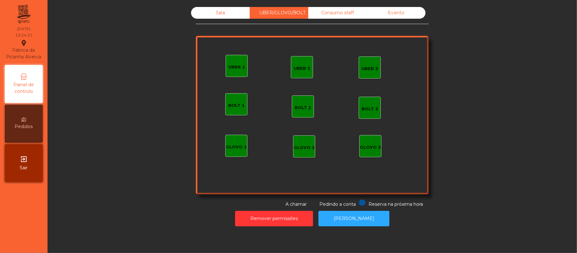
click at [233, 149] on div "GLOVO 1" at bounding box center [236, 147] width 21 height 6
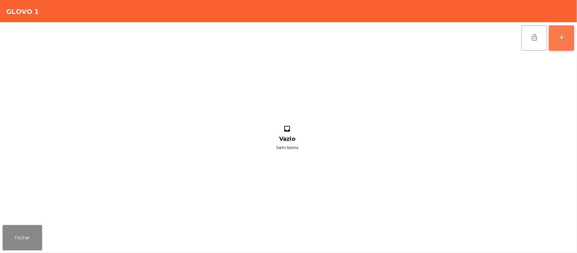
click at [557, 38] on div "add" at bounding box center [561, 38] width 8 height 8
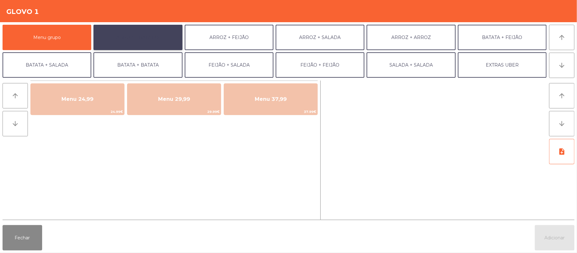
click at [151, 37] on button "ARROZ + BATATAS" at bounding box center [137, 37] width 89 height 25
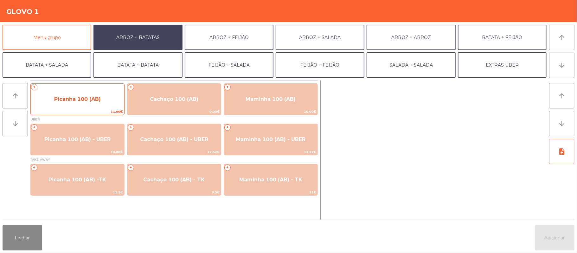
click at [93, 97] on span "Picanha 100 (AB)" at bounding box center [77, 99] width 47 height 6
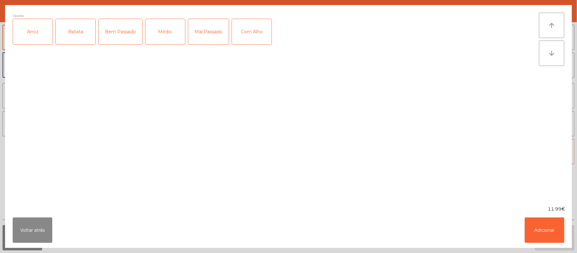
click at [37, 29] on div "Arroz" at bounding box center [33, 31] width 40 height 25
click at [79, 35] on div "Batata" at bounding box center [76, 31] width 40 height 25
click at [172, 37] on div "Médio" at bounding box center [165, 31] width 40 height 25
click at [252, 31] on div "Com Alho" at bounding box center [252, 31] width 40 height 25
click at [539, 233] on button "Adicionar" at bounding box center [544, 229] width 40 height 25
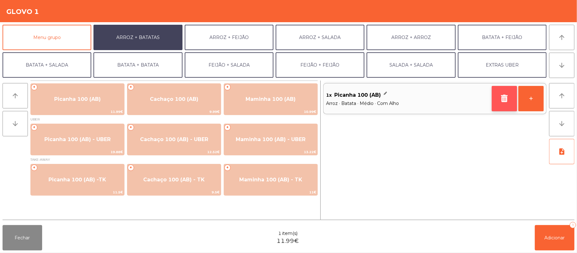
click at [502, 102] on button "button" at bounding box center [504, 98] width 25 height 25
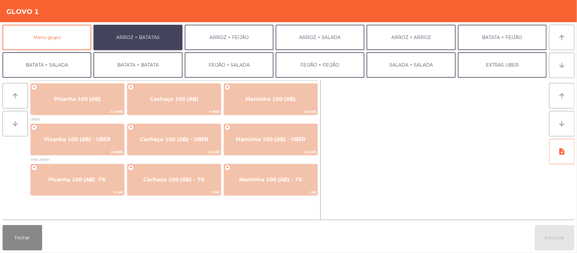
click at [158, 37] on button "ARROZ + BATATAS" at bounding box center [137, 37] width 89 height 25
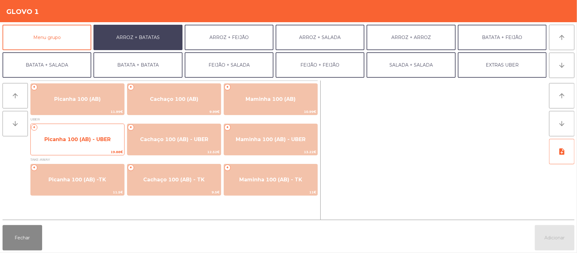
click at [92, 135] on span "Picanha 100 (AB) - UBER" at bounding box center [77, 139] width 93 height 17
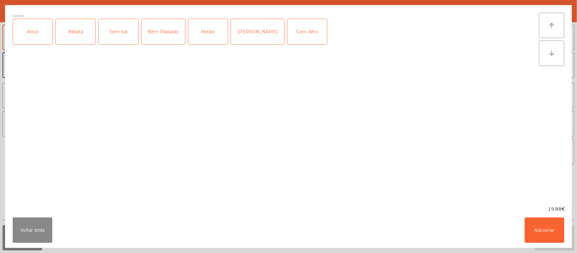
click at [34, 27] on div "Arroz" at bounding box center [33, 31] width 40 height 25
click at [78, 27] on div "Batata" at bounding box center [76, 31] width 40 height 25
click at [213, 39] on div "Medio" at bounding box center [208, 31] width 40 height 25
click at [289, 38] on div "Com Alho" at bounding box center [307, 31] width 40 height 25
click at [540, 227] on button "Adicionar" at bounding box center [544, 229] width 40 height 25
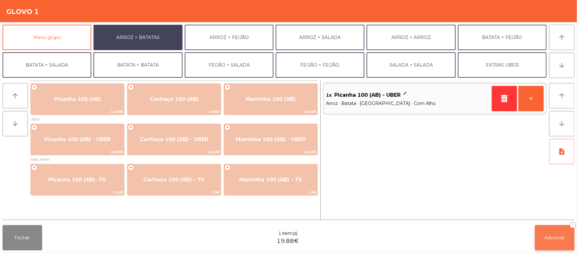
click at [555, 229] on button "Adicionar 1" at bounding box center [555, 237] width 40 height 25
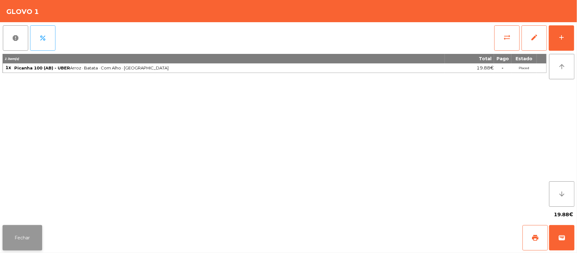
click at [34, 237] on button "Fechar" at bounding box center [23, 237] width 40 height 25
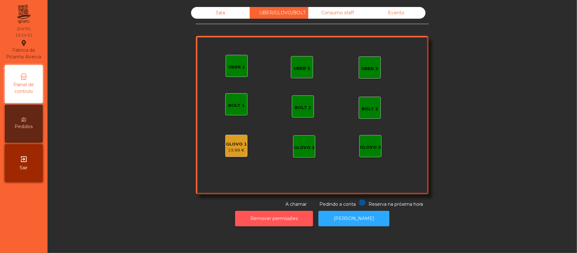
click at [284, 217] on button "Remover permissões" at bounding box center [274, 219] width 78 height 16
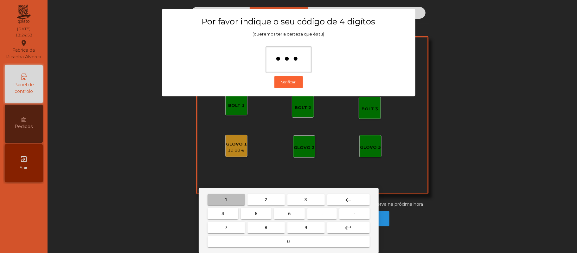
type input "****"
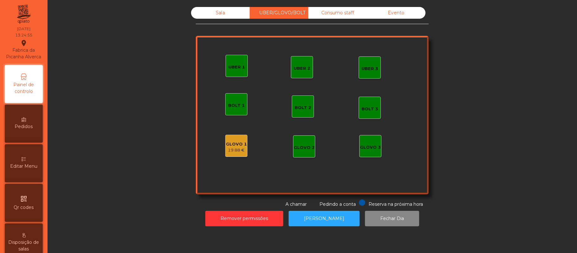
click at [238, 142] on div "GLOVO 1" at bounding box center [236, 144] width 21 height 6
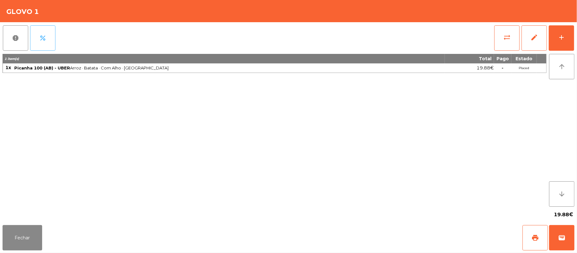
click at [48, 36] on button "percent" at bounding box center [42, 37] width 25 height 25
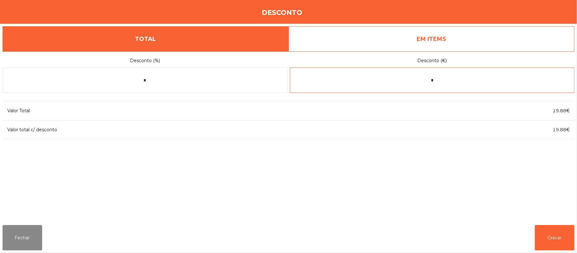
click at [453, 80] on input "*" at bounding box center [432, 79] width 285 height 25
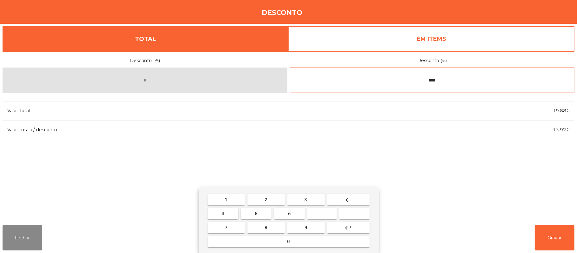
type input "****"
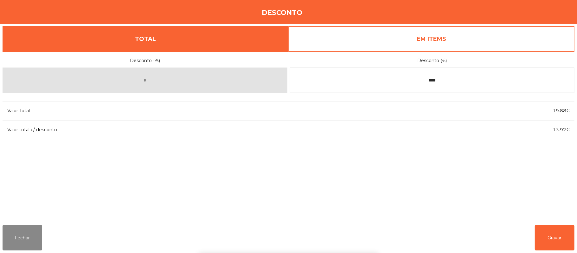
click at [555, 236] on div "1 2 3 keyboard_backspace 4 5 6 . - 7 8 9 keyboard_return 0" at bounding box center [288, 220] width 577 height 65
click at [563, 241] on button "Gravar" at bounding box center [555, 237] width 40 height 25
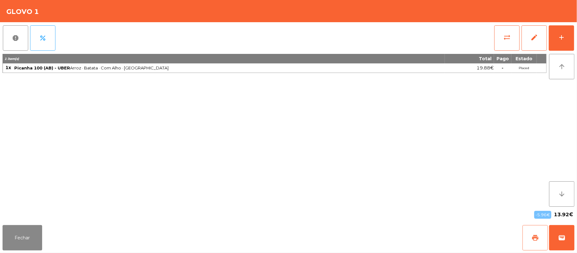
click at [535, 240] on span "print" at bounding box center [535, 238] width 8 height 8
click at [563, 244] on button "wallet" at bounding box center [561, 237] width 25 height 25
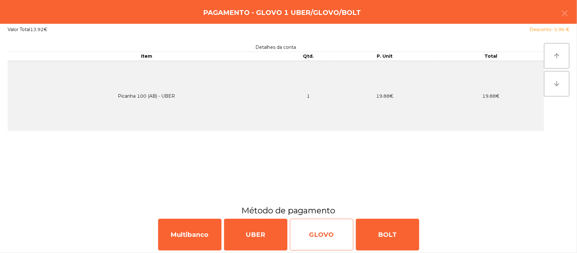
click at [317, 235] on div "GLOVO" at bounding box center [321, 235] width 63 height 32
select select "**"
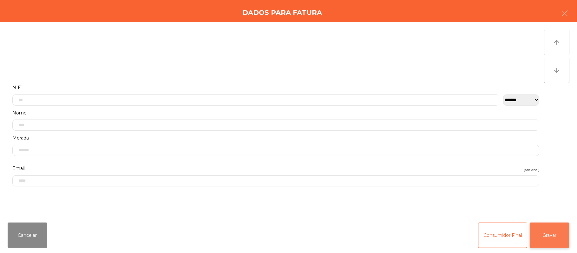
click at [547, 233] on button "Gravar" at bounding box center [550, 234] width 40 height 25
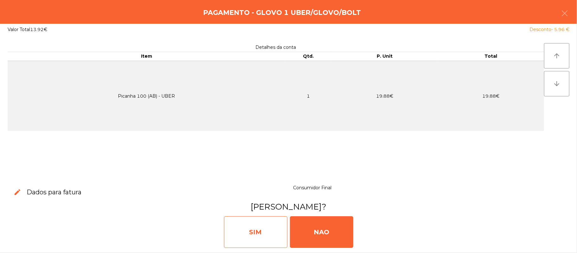
click at [259, 229] on div "SIM" at bounding box center [255, 232] width 63 height 32
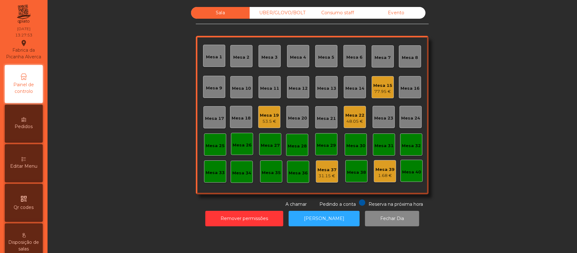
click at [469, 88] on div "Sala UBER/GLOVO/BOLT Consumo staff Evento Mesa 1 Mesa 2 Mesa 3 Mesa 4 Mesa 5 Me…" at bounding box center [312, 107] width 512 height 200
click at [240, 124] on div "Mesa 18" at bounding box center [241, 117] width 22 height 22
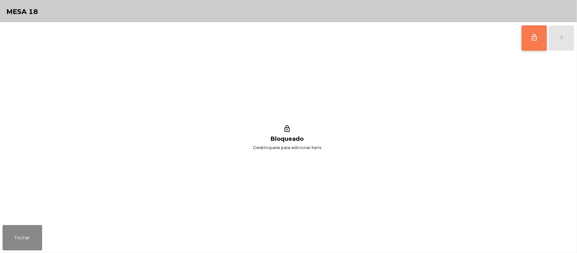
click at [531, 41] on button "lock_outline" at bounding box center [533, 37] width 25 height 25
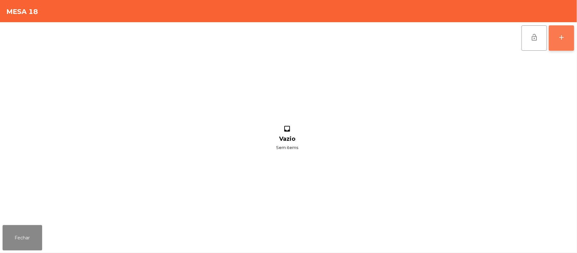
click at [556, 34] on button "add" at bounding box center [561, 37] width 25 height 25
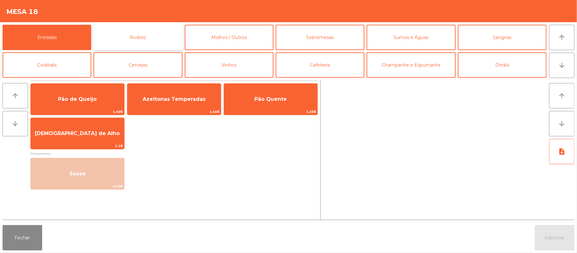
click at [160, 41] on button "Rodizio" at bounding box center [137, 37] width 89 height 25
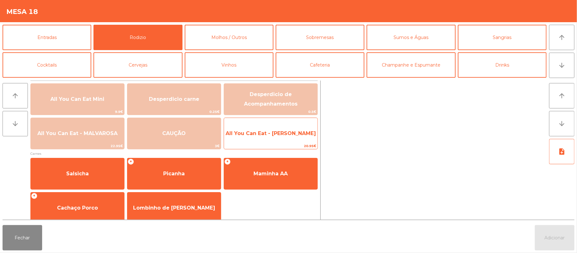
click at [283, 136] on span "All You Can Eat - [PERSON_NAME]" at bounding box center [270, 133] width 90 height 6
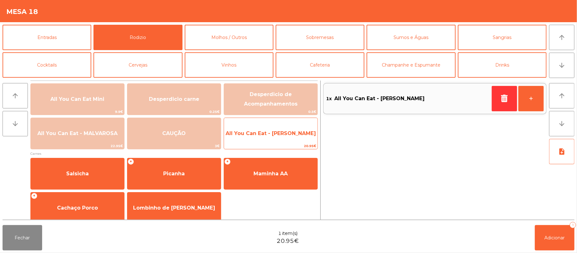
click at [277, 135] on span "All You Can Eat - [PERSON_NAME]" at bounding box center [270, 133] width 90 height 6
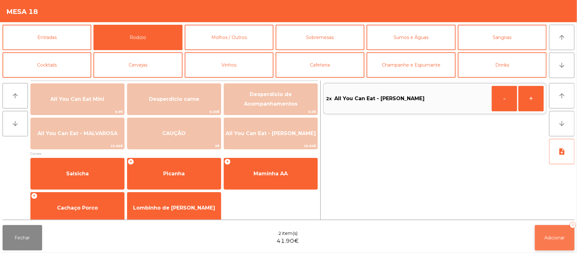
click at [550, 237] on span "Adicionar" at bounding box center [554, 238] width 20 height 6
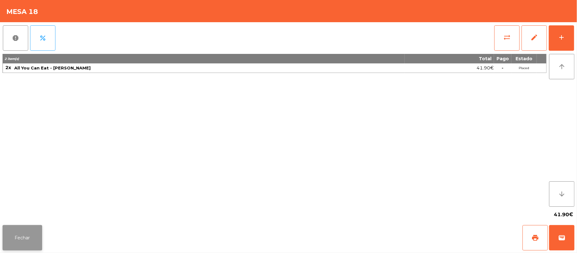
click at [27, 238] on button "Fechar" at bounding box center [23, 237] width 40 height 25
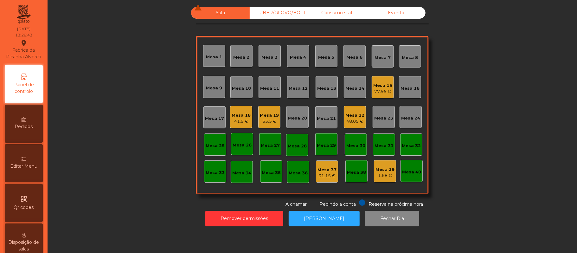
click at [214, 116] on div "Mesa 17" at bounding box center [214, 118] width 19 height 6
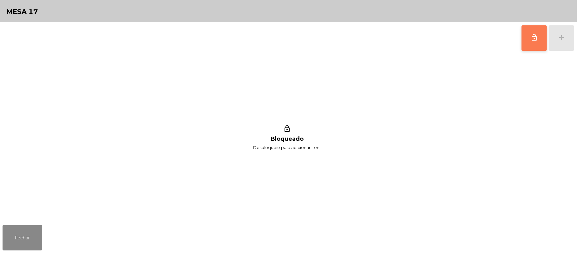
click at [540, 34] on button "lock_outline" at bounding box center [533, 37] width 25 height 25
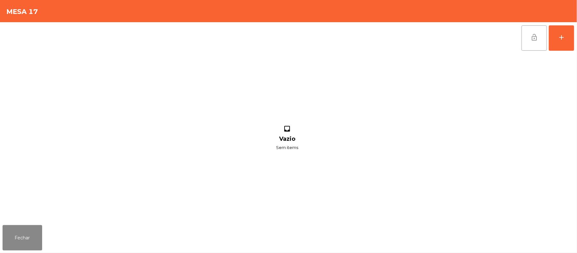
click at [537, 35] on span "lock_open" at bounding box center [534, 38] width 8 height 8
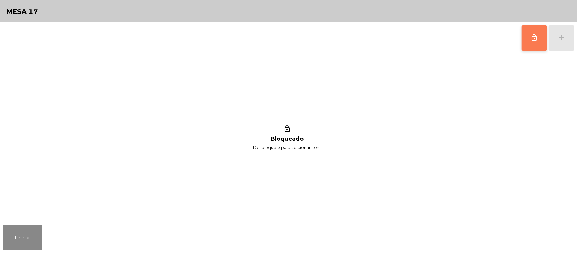
click at [524, 37] on button "lock_outline" at bounding box center [533, 37] width 25 height 25
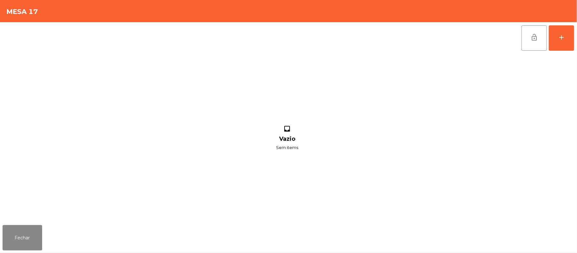
click at [48, 251] on div "Fechar" at bounding box center [288, 237] width 577 height 30
click at [22, 238] on button "Fechar" at bounding box center [23, 237] width 40 height 25
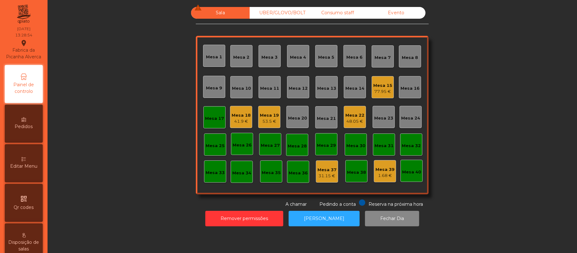
click at [241, 118] on div "41.9 €" at bounding box center [241, 121] width 19 height 6
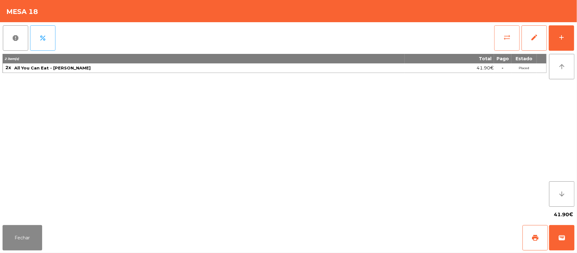
click at [503, 36] on span "sync_alt" at bounding box center [507, 38] width 8 height 8
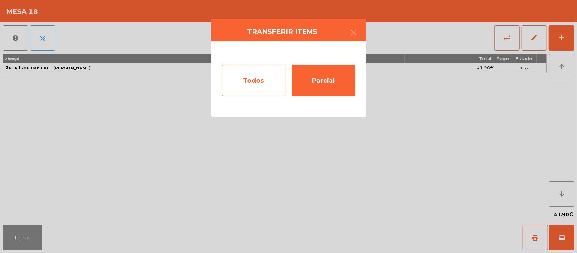
click at [264, 84] on div "Todos" at bounding box center [253, 81] width 63 height 32
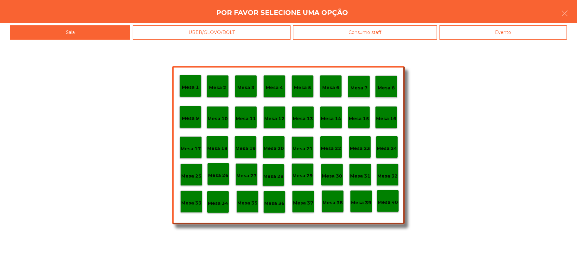
click at [197, 152] on div "Mesa 17" at bounding box center [191, 147] width 22 height 22
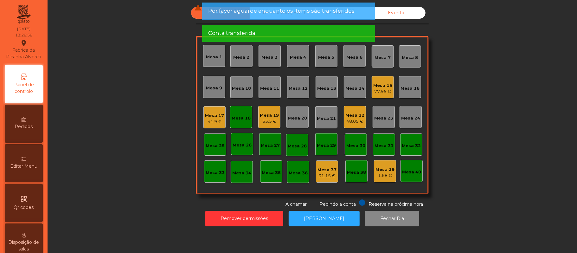
click at [241, 115] on div "Mesa 18" at bounding box center [241, 118] width 19 height 6
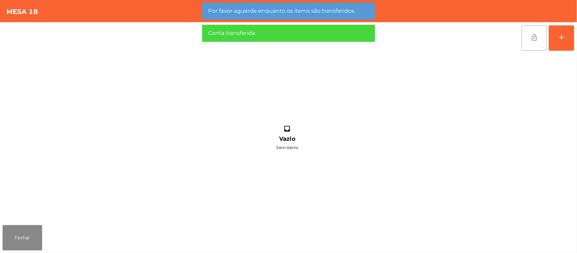
click at [528, 37] on button "lock_open" at bounding box center [533, 37] width 25 height 25
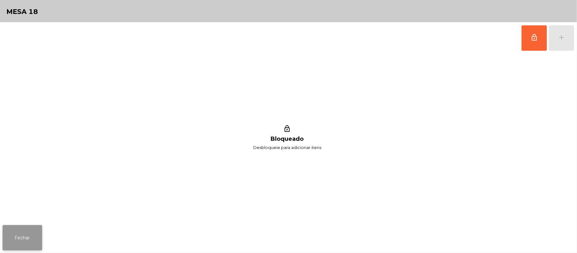
click at [16, 248] on button "Fechar" at bounding box center [23, 237] width 40 height 25
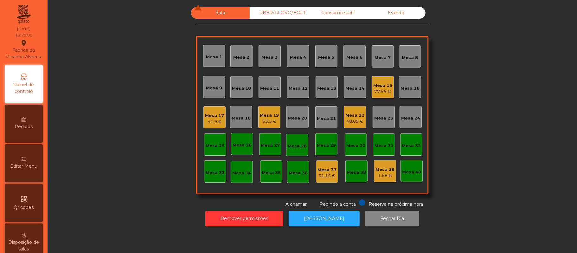
click at [270, 121] on div "53.5 €" at bounding box center [269, 121] width 19 height 6
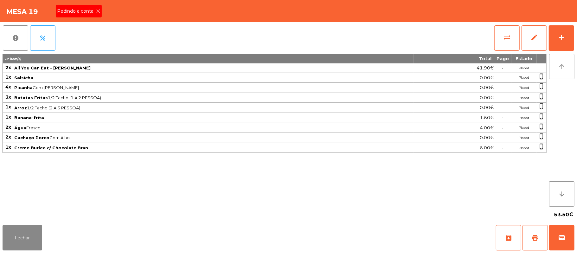
click at [80, 13] on span "Pedindo a conta" at bounding box center [76, 11] width 39 height 7
click at [532, 237] on span "print" at bounding box center [535, 238] width 8 height 8
click at [575, 236] on div "Fechar archive print wallet" at bounding box center [288, 237] width 577 height 30
click at [568, 227] on button "wallet" at bounding box center [561, 237] width 25 height 25
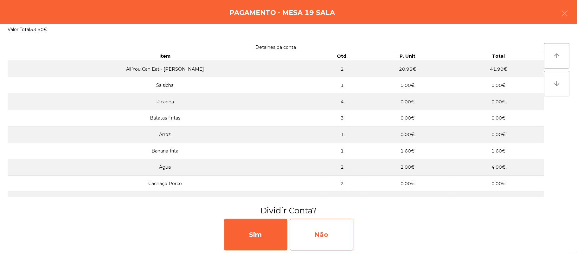
click at [338, 235] on div "Não" at bounding box center [321, 235] width 63 height 32
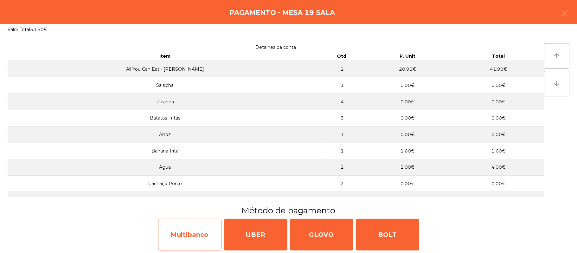
click at [189, 235] on div "Multibanco" at bounding box center [189, 235] width 63 height 32
select select "**"
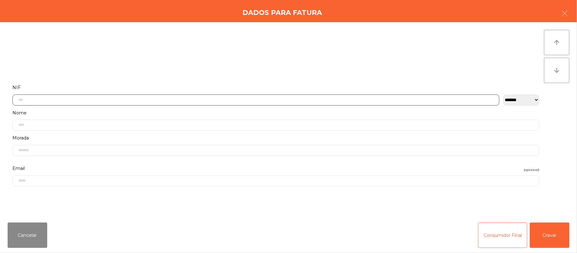
click at [269, 98] on input "text" at bounding box center [255, 99] width 487 height 11
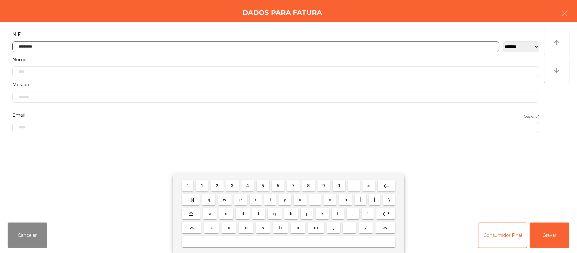
type input "*********"
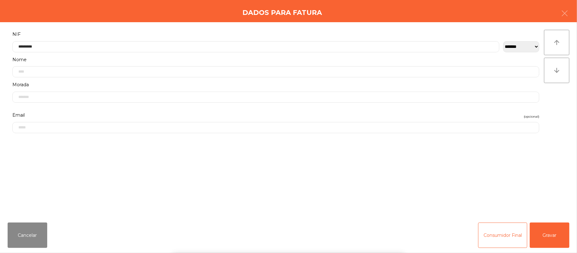
click at [553, 237] on div "` 1 2 3 4 5 6 7 8 9 0 - = keyboard_backspace keyboard_tab q w e r t y u i o p […" at bounding box center [288, 213] width 577 height 79
click at [550, 234] on button "Gravar" at bounding box center [550, 234] width 40 height 25
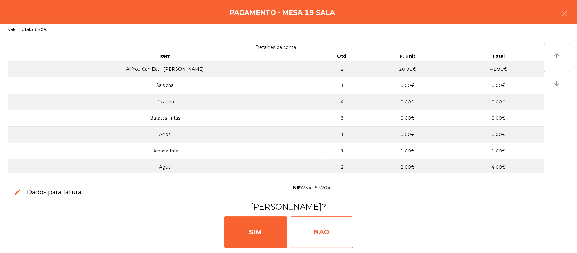
click at [322, 223] on div "NAO" at bounding box center [321, 232] width 63 height 32
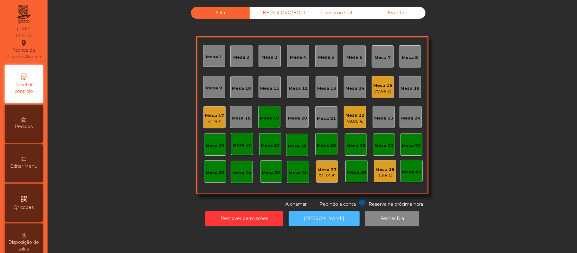
click at [327, 220] on button "[PERSON_NAME]" at bounding box center [324, 219] width 71 height 16
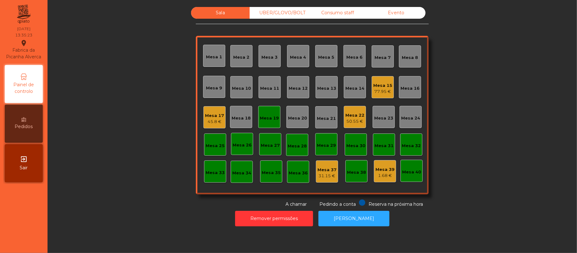
click at [298, 122] on div "Mesa 20" at bounding box center [297, 117] width 22 height 22
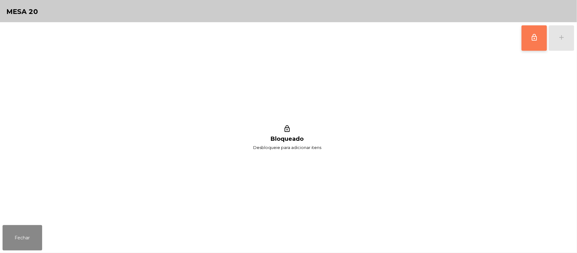
click at [525, 42] on button "lock_outline" at bounding box center [533, 37] width 25 height 25
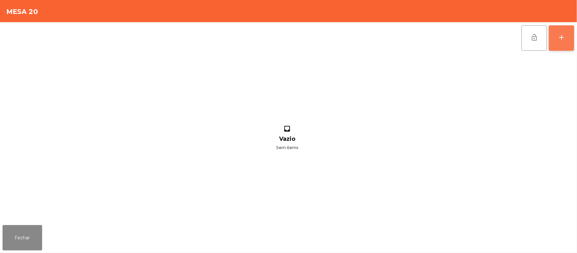
click at [557, 40] on button "add" at bounding box center [561, 37] width 25 height 25
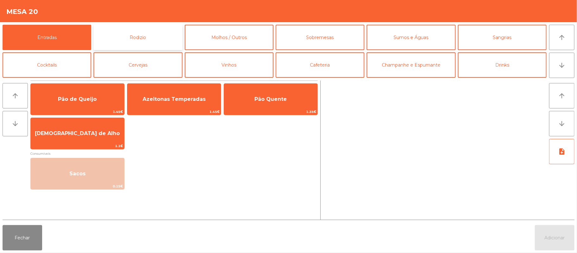
click at [149, 38] on button "Rodizio" at bounding box center [137, 37] width 89 height 25
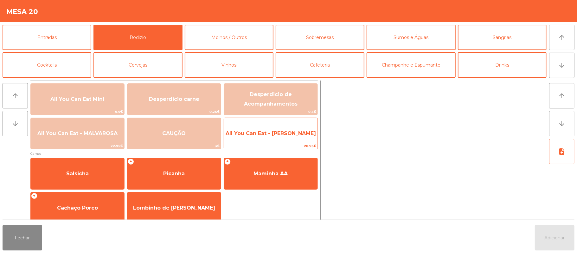
click at [274, 138] on span "All You Can Eat - [PERSON_NAME]" at bounding box center [270, 133] width 93 height 17
click at [278, 136] on span "All You Can Eat - [PERSON_NAME]" at bounding box center [270, 133] width 90 height 6
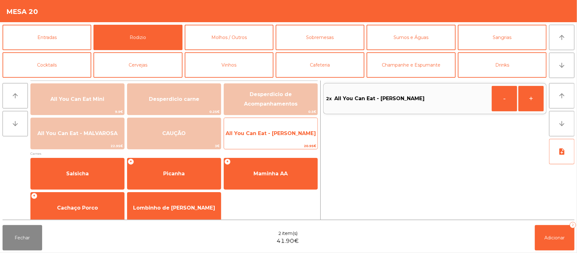
click at [276, 135] on span "All You Can Eat - [PERSON_NAME]" at bounding box center [270, 133] width 90 height 6
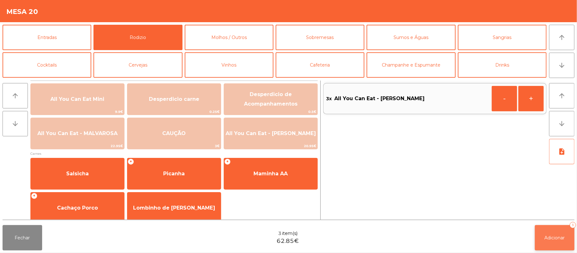
click at [558, 234] on button "Adicionar 3" at bounding box center [555, 237] width 40 height 25
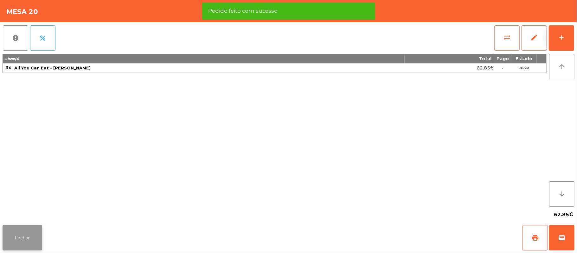
click at [21, 227] on button "Fechar" at bounding box center [23, 237] width 40 height 25
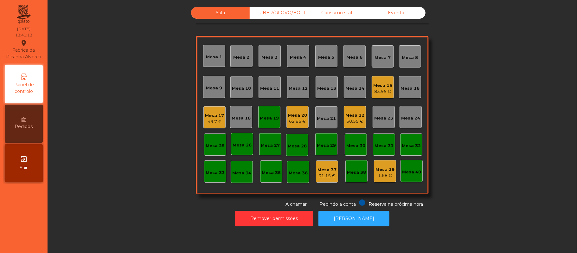
click at [285, 11] on div "UBER/GLOVO/BOLT" at bounding box center [279, 13] width 59 height 12
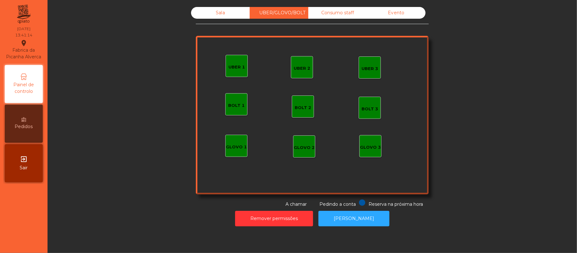
click at [466, 48] on div "Sala UBER/GLOVO/BOLT Consumo staff Evento UBER 2 UBER 3 BOLT 1 BOLT 2 BOLT 3 GL…" at bounding box center [312, 107] width 512 height 200
click at [232, 58] on div "UBER 1" at bounding box center [236, 66] width 22 height 22
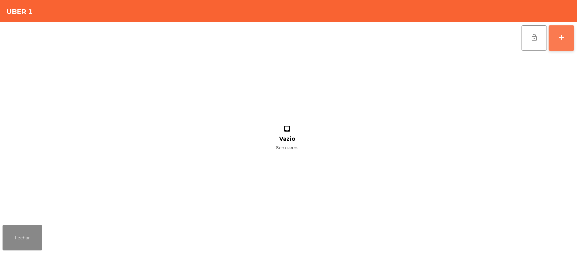
click at [558, 32] on button "add" at bounding box center [561, 37] width 25 height 25
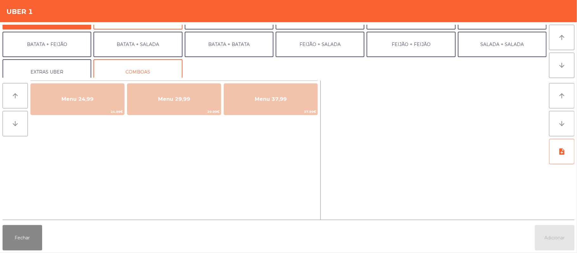
scroll to position [0, 0]
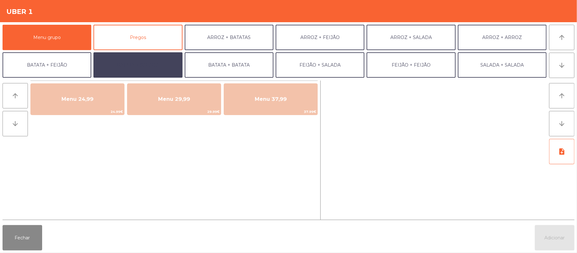
click at [147, 57] on button "BATATA + SALADA" at bounding box center [137, 64] width 89 height 25
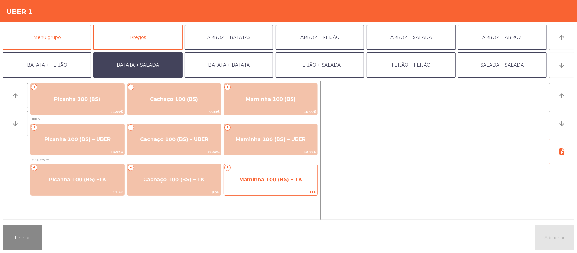
click at [275, 180] on span "Maminha 100 (BS) – TK" at bounding box center [270, 179] width 63 height 6
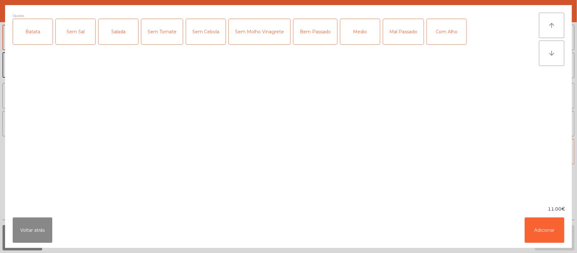
click at [43, 32] on div "Batata" at bounding box center [33, 31] width 40 height 25
click at [129, 35] on div "Salada" at bounding box center [118, 31] width 40 height 25
click at [361, 32] on div "Medio" at bounding box center [360, 31] width 40 height 25
click at [544, 222] on button "Adicionar" at bounding box center [544, 229] width 40 height 25
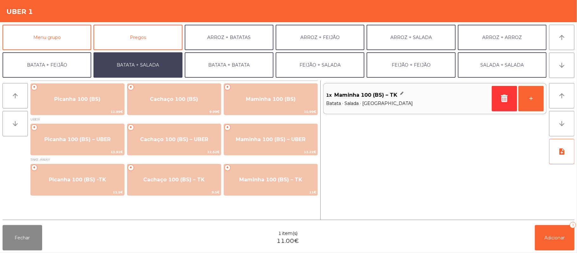
click at [398, 187] on div "1x Maminha 100 (BS) – TK Batata · Salada · Medio +" at bounding box center [434, 149] width 223 height 139
click at [526, 104] on button "+" at bounding box center [530, 98] width 25 height 25
click at [550, 235] on span "Adicionar" at bounding box center [554, 238] width 20 height 6
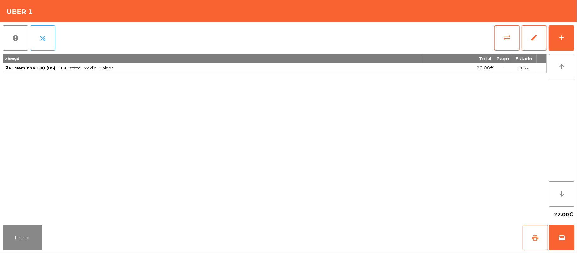
click at [537, 241] on span "print" at bounding box center [535, 238] width 8 height 8
click at [512, 36] on button "sync_alt" at bounding box center [506, 37] width 25 height 25
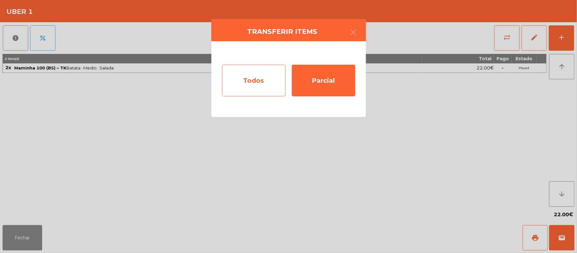
click at [255, 86] on div "Todos" at bounding box center [253, 81] width 63 height 32
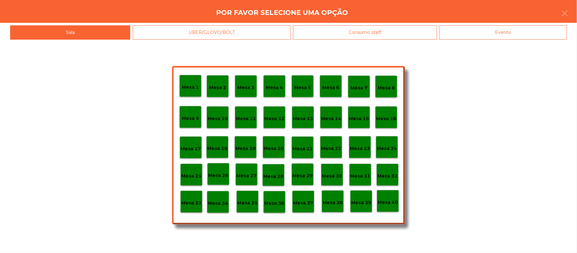
click at [75, 116] on div "Mesa 1 Mesa 2 Mesa 3 Mesa 4 Mesa 5 Mesa 6 Mesa 7 Mesa 8 Mesa 9 Mesa 10 Mesa 11 …" at bounding box center [288, 146] width 577 height 213
click at [240, 35] on div "UBER/GLOVO/BOLT" at bounding box center [211, 32] width 157 height 14
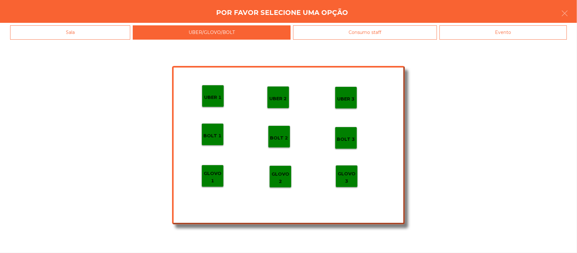
click at [97, 28] on div "Sala" at bounding box center [70, 32] width 120 height 14
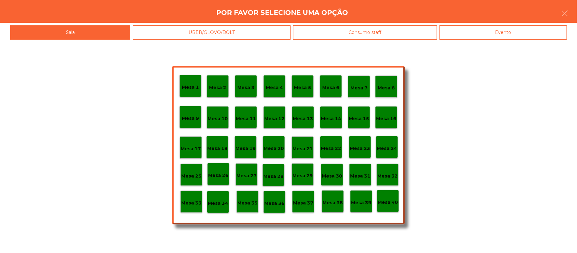
click at [229, 38] on div "UBER/GLOVO/BOLT" at bounding box center [211, 32] width 157 height 14
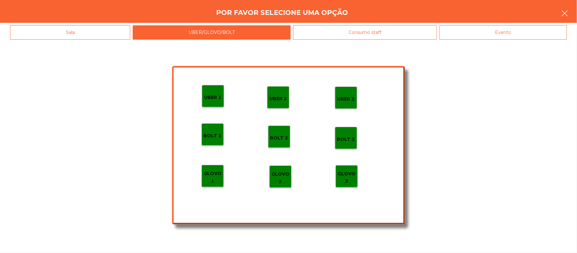
click at [571, 7] on button "button" at bounding box center [565, 13] width 18 height 19
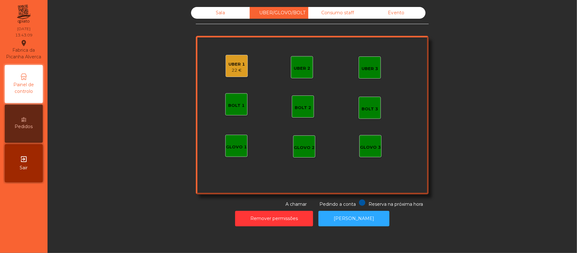
click at [225, 72] on div "UBER 1 22 €" at bounding box center [236, 66] width 22 height 22
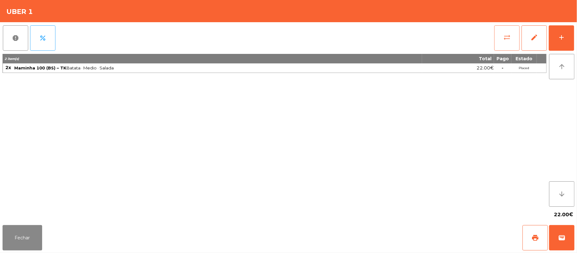
click at [510, 36] on span "sync_alt" at bounding box center [507, 38] width 8 height 8
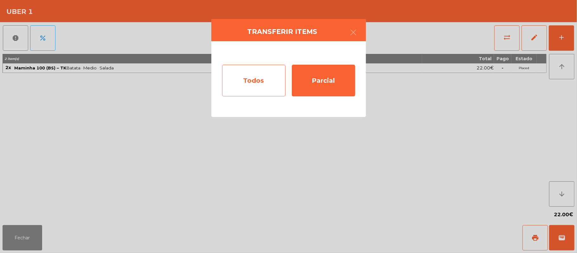
click at [267, 80] on div "Todos" at bounding box center [253, 81] width 63 height 32
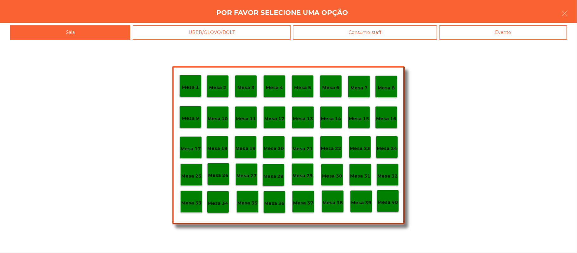
click at [518, 28] on div "Evento" at bounding box center [502, 32] width 127 height 14
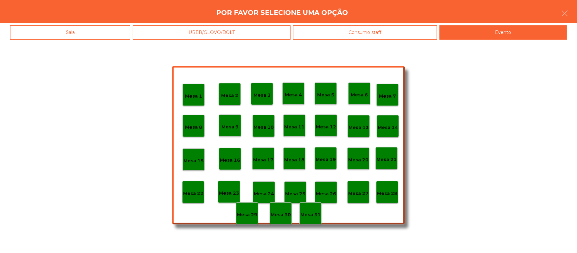
click at [389, 193] on p "Mesa 28" at bounding box center [387, 193] width 20 height 7
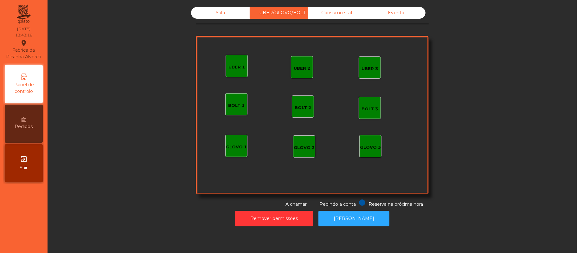
click at [208, 10] on div "Sala" at bounding box center [220, 13] width 59 height 12
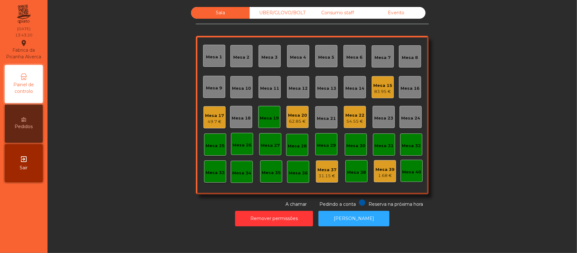
click at [262, 118] on div "Mesa 19" at bounding box center [269, 118] width 19 height 6
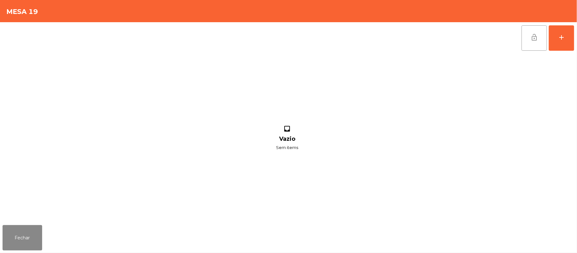
click at [540, 43] on button "lock_open" at bounding box center [533, 37] width 25 height 25
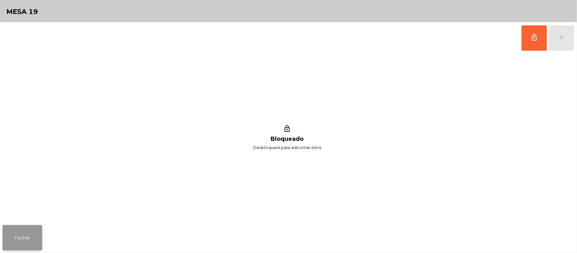
click at [17, 232] on button "Fechar" at bounding box center [23, 237] width 40 height 25
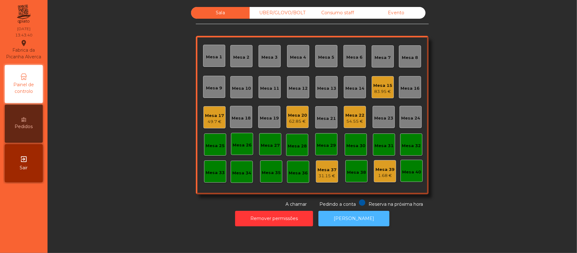
click at [347, 212] on button "[PERSON_NAME]" at bounding box center [353, 219] width 71 height 16
click at [497, 89] on div "Sala UBER/GLOVO/BOLT Consumo staff Evento Mesa 1 Mesa 2 Mesa 3 Mesa 4 Mesa 5 Me…" at bounding box center [312, 107] width 512 height 200
click at [246, 91] on div "Mesa 10" at bounding box center [241, 88] width 19 height 6
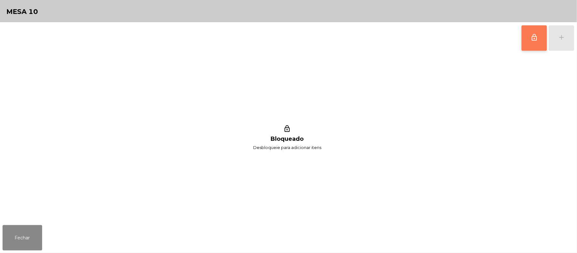
click at [530, 46] on button "lock_outline" at bounding box center [533, 37] width 25 height 25
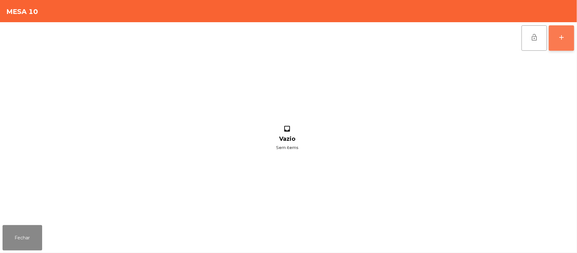
click at [572, 40] on button "add" at bounding box center [561, 37] width 25 height 25
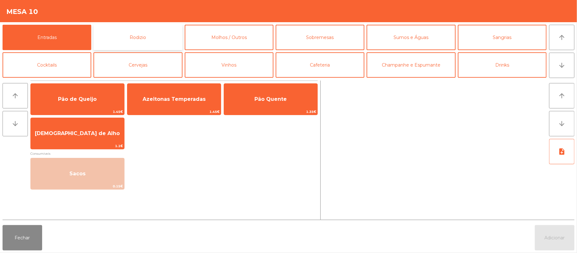
click at [155, 33] on button "Rodizio" at bounding box center [137, 37] width 89 height 25
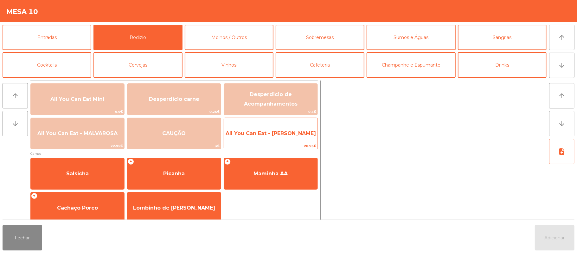
click at [276, 137] on span "All You Can Eat - [PERSON_NAME]" at bounding box center [270, 133] width 93 height 17
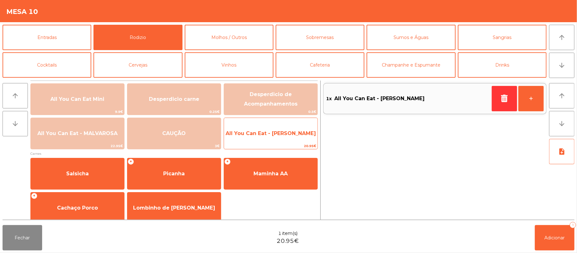
click at [270, 137] on span "All You Can Eat - [PERSON_NAME]" at bounding box center [270, 133] width 93 height 17
click at [272, 136] on span "All You Can Eat - [PERSON_NAME]" at bounding box center [270, 133] width 90 height 6
click at [280, 138] on span "All You Can Eat - [PERSON_NAME]" at bounding box center [270, 133] width 93 height 17
click at [274, 139] on span "All You Can Eat - [PERSON_NAME]" at bounding box center [270, 133] width 93 height 17
click at [284, 141] on span "All You Can Eat - [PERSON_NAME]" at bounding box center [270, 133] width 93 height 17
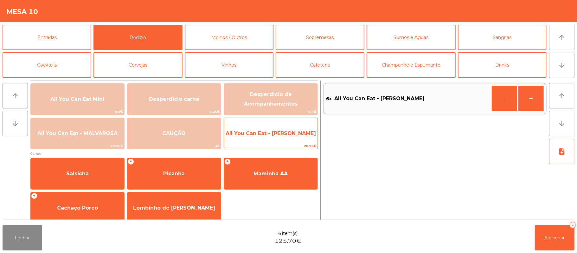
click at [271, 145] on span "20.95€" at bounding box center [270, 146] width 93 height 6
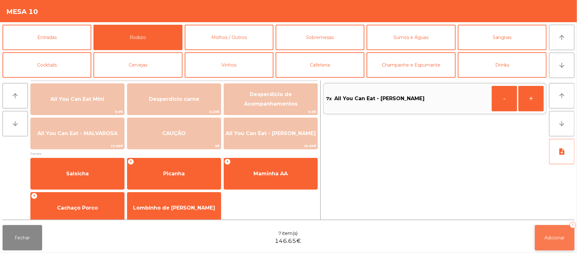
click at [551, 235] on span "Adicionar" at bounding box center [554, 238] width 20 height 6
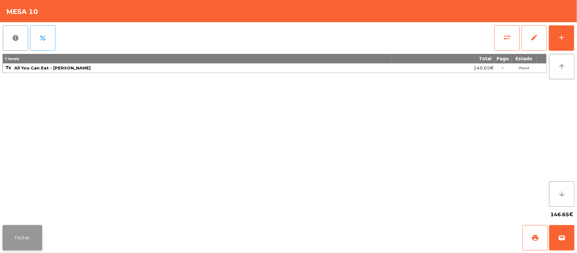
click at [23, 233] on button "Fechar" at bounding box center [23, 237] width 40 height 25
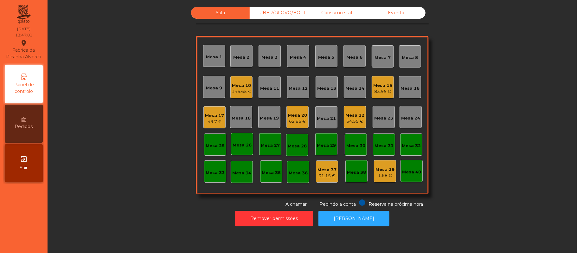
click at [132, 135] on div "Sala UBER/GLOVO/BOLT Consumo staff Evento Mesa 1 Mesa 2 Mesa 3 Mesa 4 Mesa 5 Me…" at bounding box center [312, 107] width 512 height 200
click at [373, 83] on div "Mesa 15" at bounding box center [382, 85] width 19 height 6
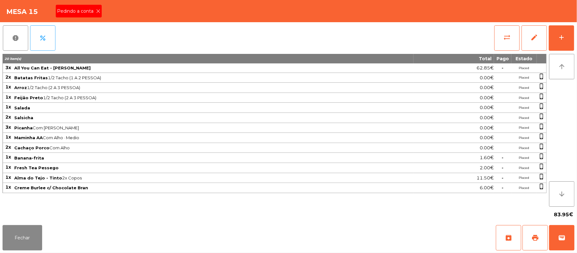
click at [80, 11] on span "Pedindo a conta" at bounding box center [76, 11] width 39 height 7
click at [532, 241] on span "print" at bounding box center [535, 238] width 8 height 8
click at [502, 32] on button "sync_alt" at bounding box center [506, 37] width 25 height 25
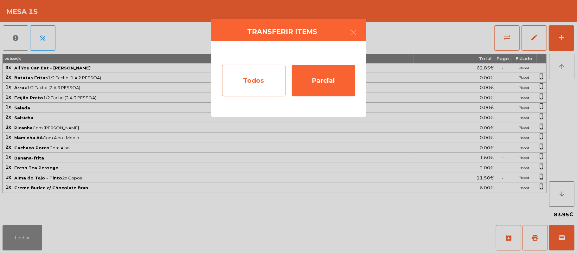
click at [254, 83] on div "Todos" at bounding box center [253, 81] width 63 height 32
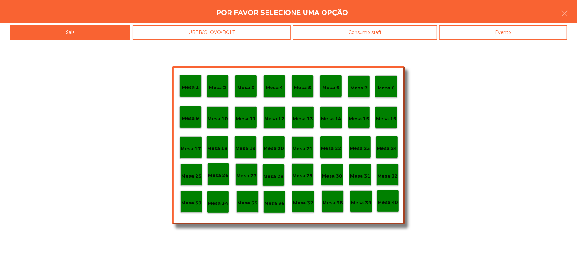
click at [500, 34] on div "Evento" at bounding box center [502, 32] width 127 height 14
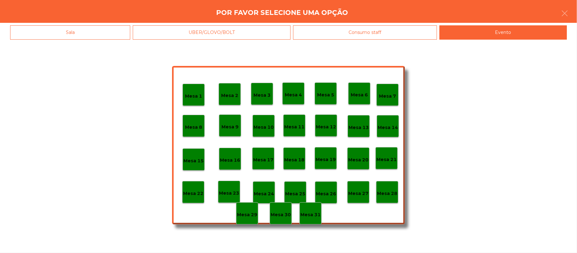
click at [388, 194] on p "Mesa 28" at bounding box center [387, 193] width 20 height 7
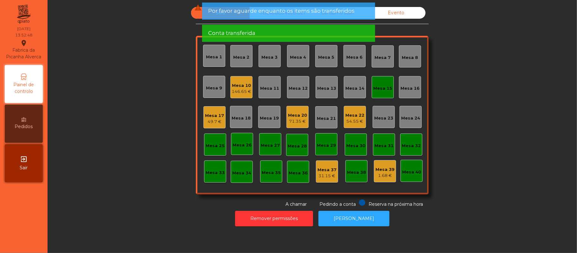
click at [384, 86] on div "Mesa 15" at bounding box center [382, 88] width 19 height 6
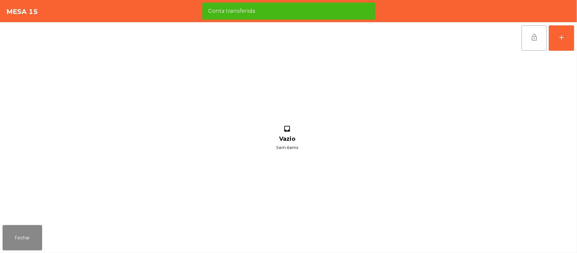
click at [537, 41] on span "lock_open" at bounding box center [534, 38] width 8 height 8
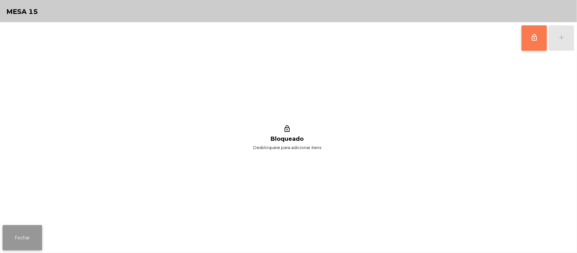
click at [40, 234] on button "Fechar" at bounding box center [23, 237] width 40 height 25
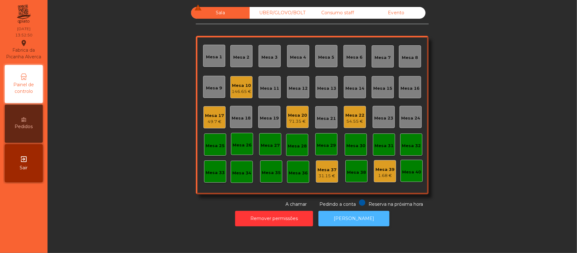
click at [355, 218] on button "[PERSON_NAME]" at bounding box center [353, 219] width 71 height 16
click at [362, 116] on div "Mesa 22 54.55 €" at bounding box center [355, 117] width 22 height 22
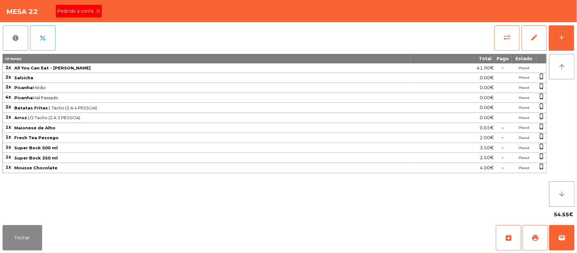
click at [86, 11] on span "Pedindo a conta" at bounding box center [76, 11] width 39 height 7
click at [534, 243] on button "print" at bounding box center [534, 237] width 25 height 25
click at [562, 240] on span "wallet" at bounding box center [562, 238] width 8 height 8
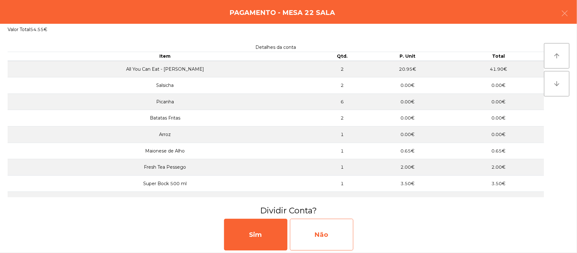
click at [328, 234] on div "Não" at bounding box center [321, 235] width 63 height 32
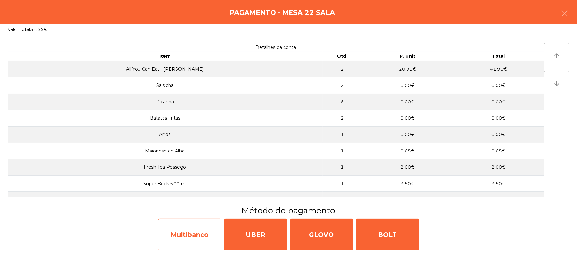
click at [195, 236] on div "Multibanco" at bounding box center [189, 235] width 63 height 32
select select "**"
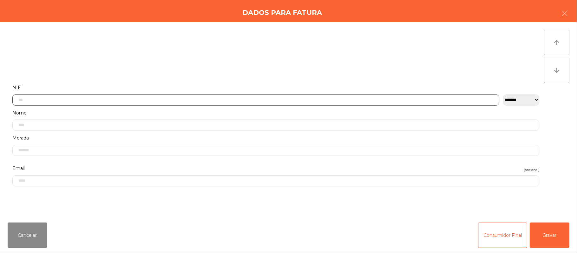
click at [274, 98] on input "text" at bounding box center [255, 99] width 487 height 11
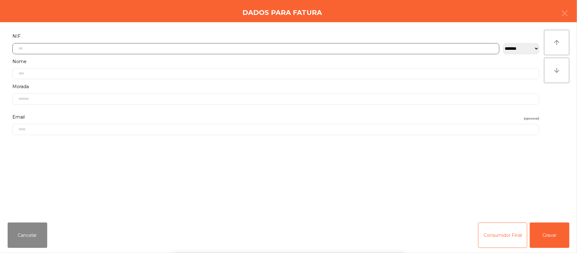
scroll to position [53, 0]
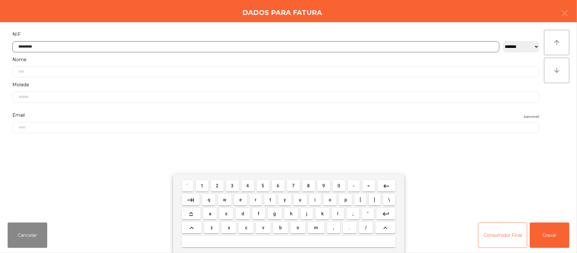
type input "*********"
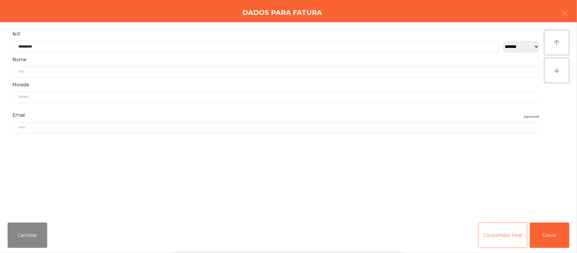
click at [562, 232] on div "` 1 2 3 4 5 6 7 8 9 0 - = keyboard_backspace keyboard_tab q w e r t y u i o p […" at bounding box center [288, 213] width 577 height 79
click at [548, 239] on button "Gravar" at bounding box center [550, 234] width 40 height 25
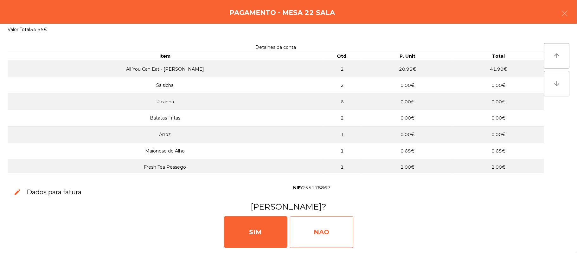
click at [319, 238] on div "NAO" at bounding box center [321, 232] width 63 height 32
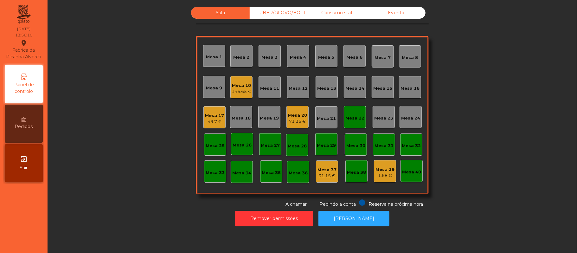
click at [346, 108] on div "Mesa 22" at bounding box center [355, 117] width 22 height 22
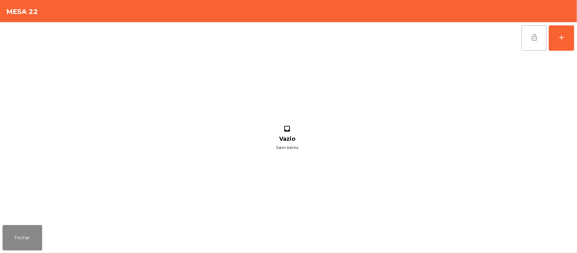
click at [540, 39] on button "lock_open" at bounding box center [533, 37] width 25 height 25
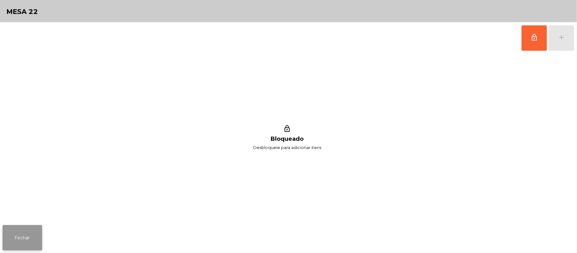
click at [28, 236] on button "Fechar" at bounding box center [23, 237] width 40 height 25
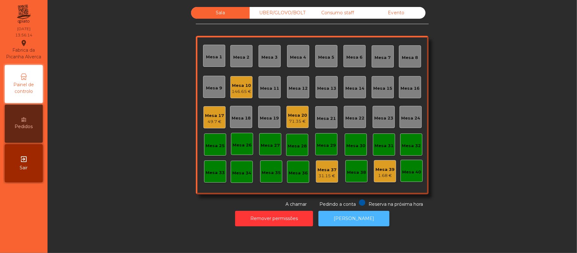
click at [355, 218] on button "[PERSON_NAME]" at bounding box center [353, 219] width 71 height 16
click at [237, 89] on div "164.05 €" at bounding box center [242, 91] width 20 height 6
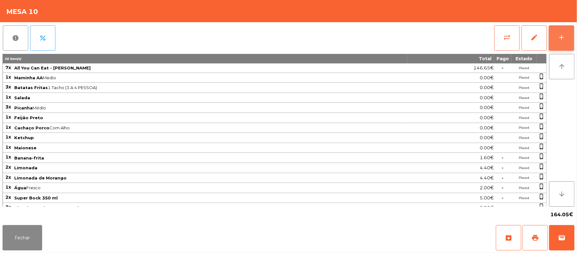
click at [557, 47] on button "add" at bounding box center [561, 37] width 25 height 25
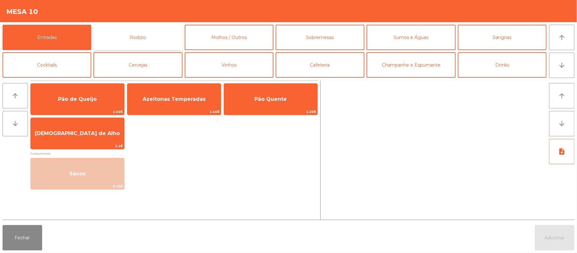
click at [161, 36] on button "Rodizio" at bounding box center [137, 37] width 89 height 25
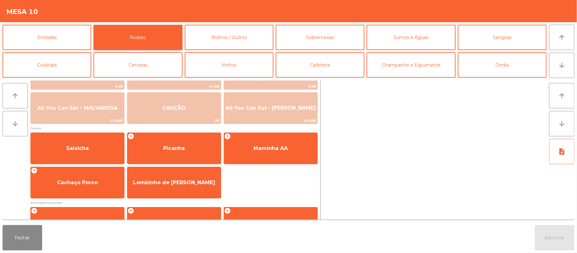
scroll to position [26, 0]
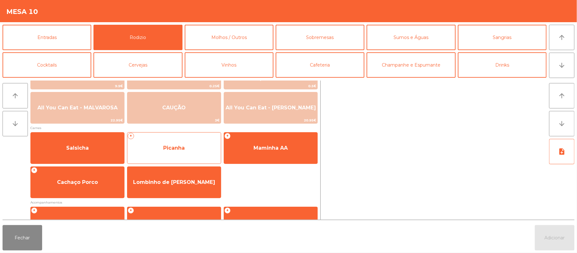
click at [194, 143] on span "Picanha" at bounding box center [173, 147] width 93 height 17
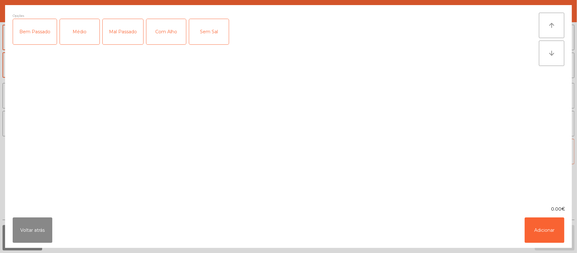
click at [94, 29] on div "Médio" at bounding box center [80, 31] width 40 height 25
click at [164, 31] on div "Com Alho" at bounding box center [166, 31] width 40 height 25
click at [543, 239] on button "Adicionar" at bounding box center [544, 229] width 40 height 25
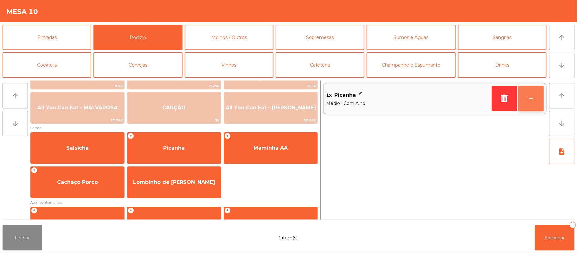
click at [540, 101] on button "+" at bounding box center [530, 98] width 25 height 25
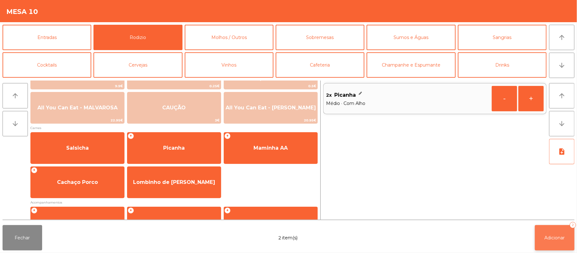
click at [544, 236] on span "Adicionar" at bounding box center [554, 238] width 20 height 6
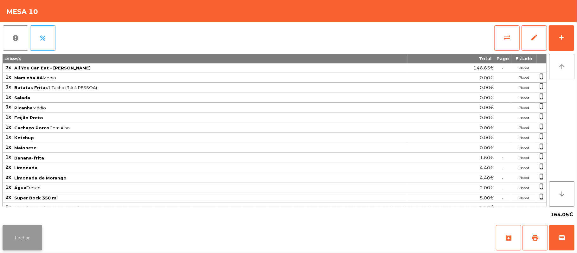
click at [14, 229] on button "Fechar" at bounding box center [23, 237] width 40 height 25
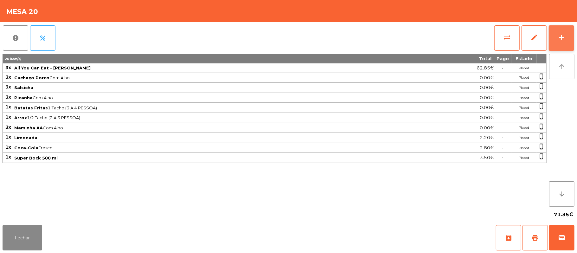
click at [561, 38] on div "add" at bounding box center [561, 38] width 8 height 8
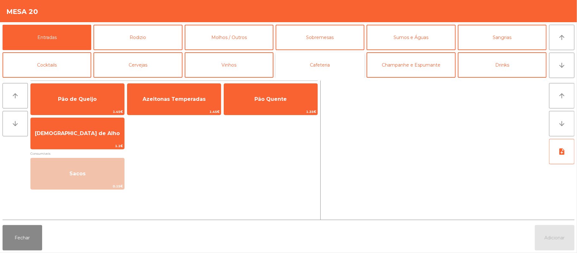
click at [333, 67] on button "Cafeteria" at bounding box center [320, 64] width 89 height 25
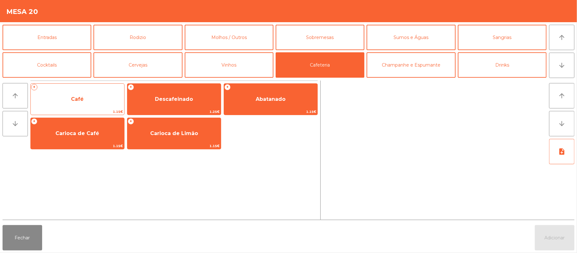
click at [75, 102] on span "Café" at bounding box center [77, 99] width 13 height 6
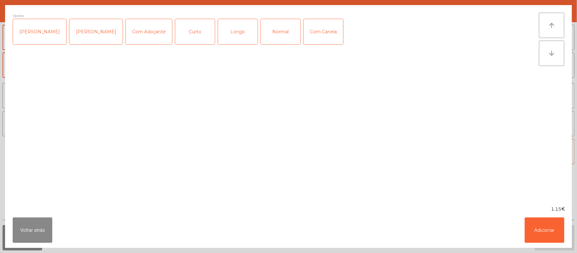
click at [271, 35] on div "Normal" at bounding box center [281, 31] width 40 height 25
click at [541, 232] on button "Adicionar" at bounding box center [544, 229] width 40 height 25
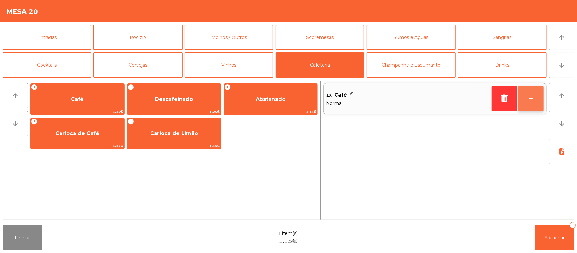
click at [530, 102] on button "+" at bounding box center [530, 98] width 25 height 25
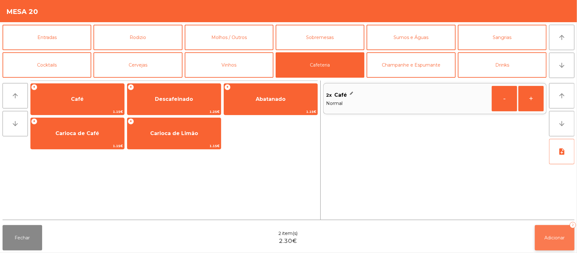
click at [543, 238] on button "Adicionar 2" at bounding box center [555, 237] width 40 height 25
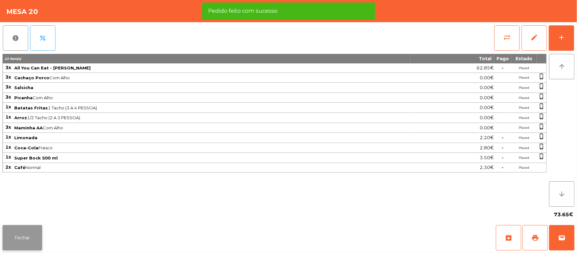
click at [21, 233] on button "Fechar" at bounding box center [23, 237] width 40 height 25
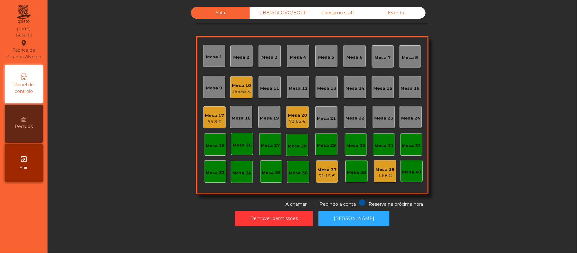
click at [468, 48] on div "Sala UBER/GLOVO/BOLT Consumo staff Evento Mesa 1 Mesa 2 Mesa 3 Mesa 4 Mesa 5 Me…" at bounding box center [312, 107] width 512 height 200
click at [292, 127] on div "Mesa 20 73.65 €" at bounding box center [297, 117] width 22 height 22
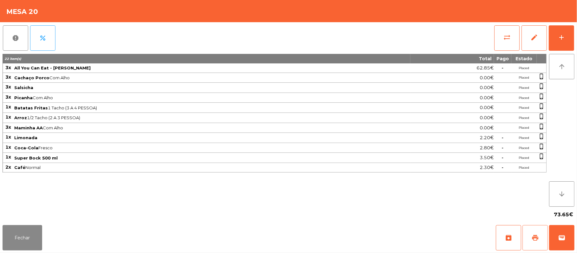
click at [539, 237] on button "print" at bounding box center [534, 237] width 25 height 25
click at [358, 208] on div "73.65€" at bounding box center [289, 214] width 572 height 16
click at [534, 237] on span "print" at bounding box center [535, 238] width 8 height 8
click at [571, 241] on button "wallet" at bounding box center [561, 237] width 25 height 25
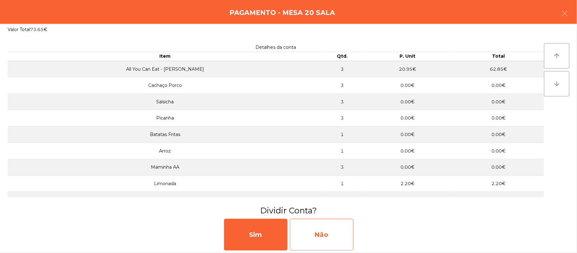
click at [323, 238] on div "Não" at bounding box center [321, 235] width 63 height 32
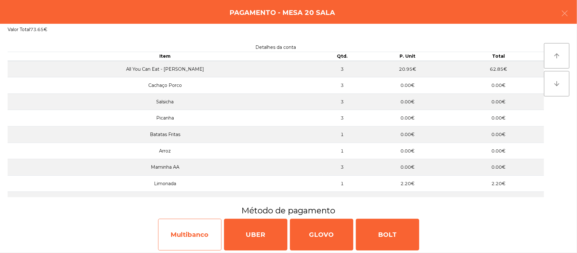
click at [195, 228] on div "Multibanco" at bounding box center [189, 235] width 63 height 32
select select "**"
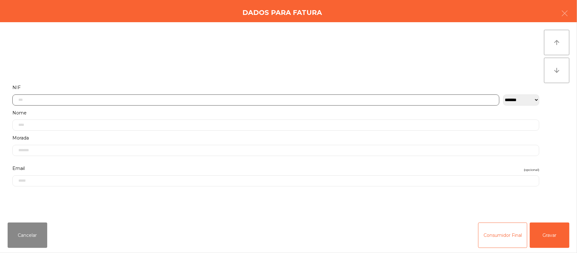
click at [135, 97] on input "text" at bounding box center [255, 99] width 487 height 11
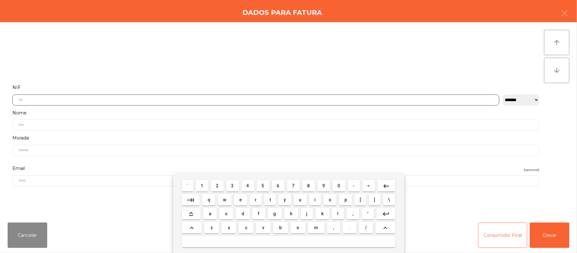
scroll to position [53, 0]
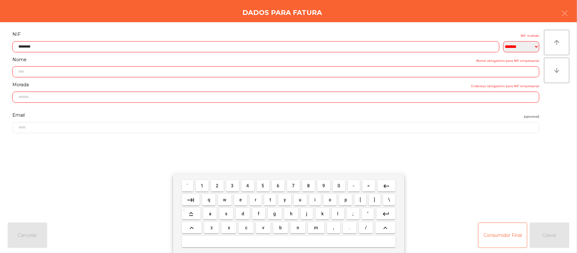
type input "*********"
type input "**********"
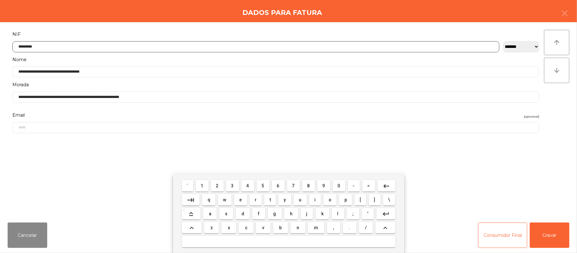
type input "*********"
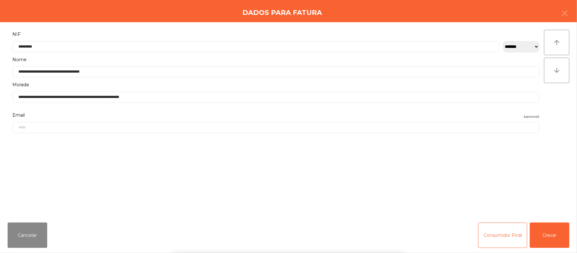
click at [553, 237] on div "` 1 2 3 4 5 6 7 8 9 0 - = keyboard_backspace keyboard_tab q w e r t y u i o p […" at bounding box center [288, 213] width 577 height 79
click at [554, 235] on button "Gravar" at bounding box center [550, 234] width 40 height 25
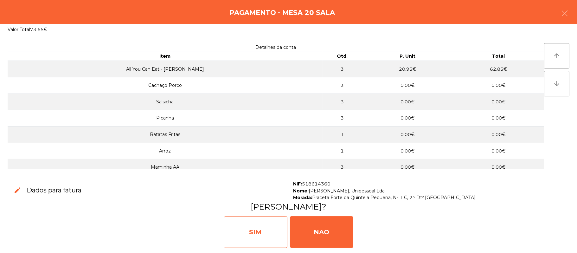
click at [262, 223] on div "SIM" at bounding box center [255, 232] width 63 height 32
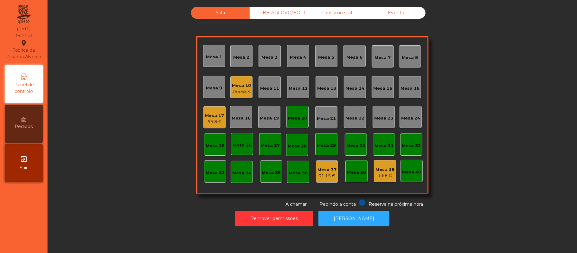
click at [295, 117] on div "Mesa 20" at bounding box center [297, 118] width 19 height 6
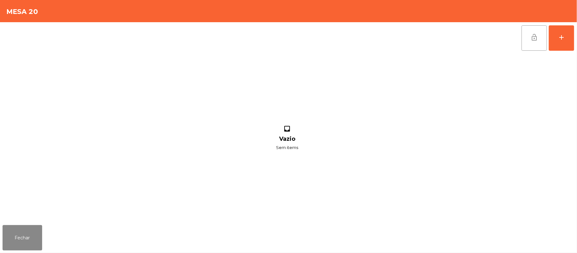
click at [526, 38] on button "lock_open" at bounding box center [533, 37] width 25 height 25
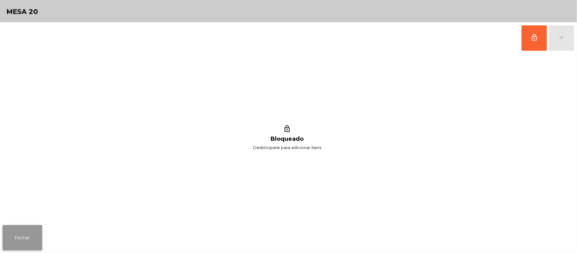
click at [7, 246] on button "Fechar" at bounding box center [23, 237] width 40 height 25
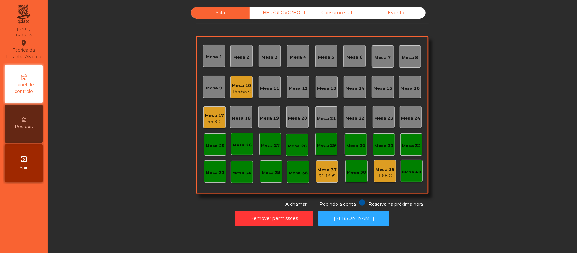
click at [105, 121] on div "Sala UBER/GLOVO/BOLT Consumo staff Evento Mesa 1 Mesa 2 Mesa 3 Mesa 4 Mesa 5 Me…" at bounding box center [312, 107] width 512 height 200
click at [331, 13] on div "Consumo staff" at bounding box center [337, 13] width 59 height 12
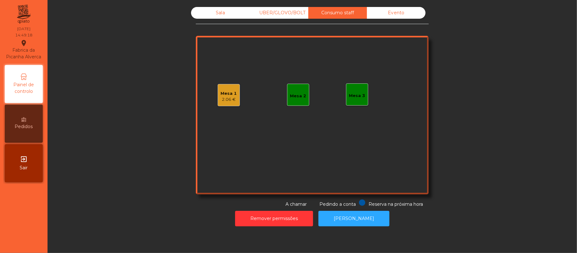
click at [218, 98] on div "Mesa 1 2.06 €" at bounding box center [229, 95] width 22 height 22
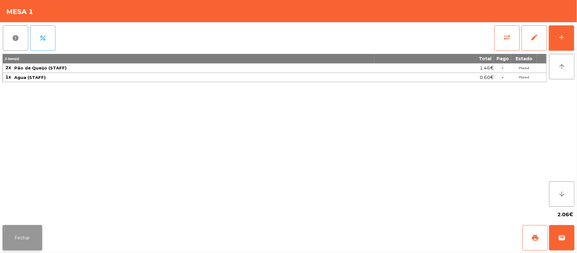
click at [33, 232] on button "Fechar" at bounding box center [23, 237] width 40 height 25
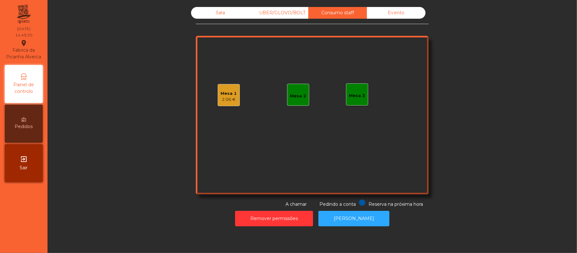
click at [293, 97] on div "Mesa 2" at bounding box center [298, 96] width 16 height 6
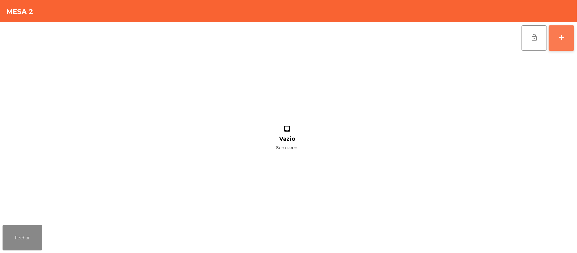
click at [561, 46] on button "add" at bounding box center [561, 37] width 25 height 25
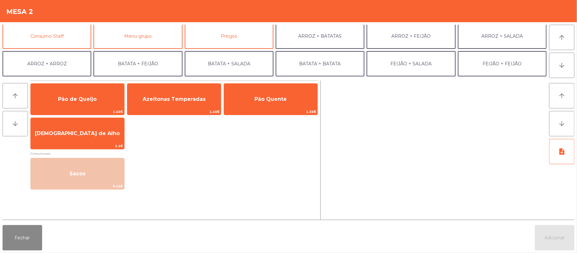
scroll to position [62, 0]
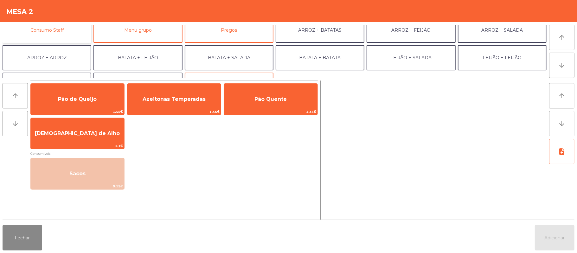
click at [54, 41] on button "Consumo Staff" at bounding box center [47, 29] width 89 height 25
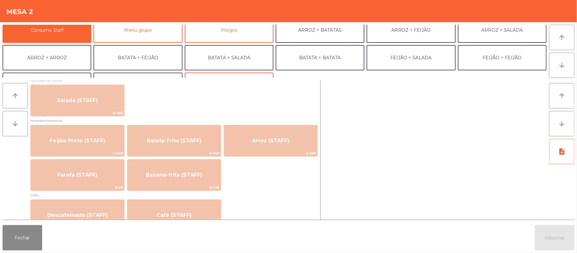
scroll to position [258, 0]
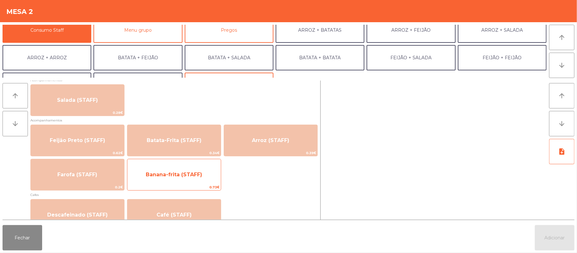
click at [180, 178] on span "Banana-frita (STAFF)" at bounding box center [173, 174] width 93 height 17
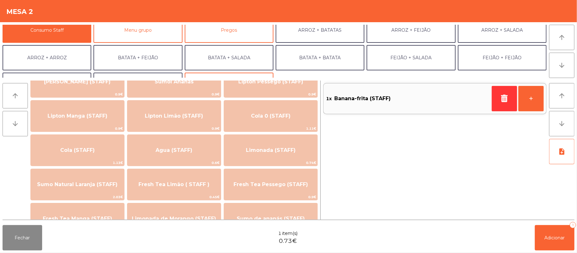
scroll to position [82, 0]
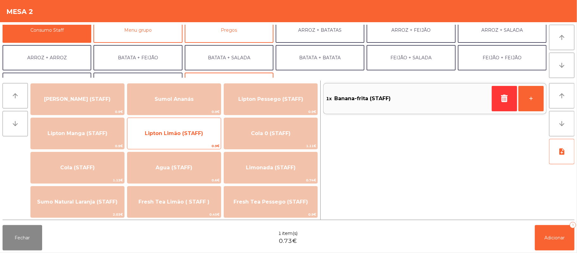
click at [161, 143] on span "0.9€" at bounding box center [173, 146] width 93 height 6
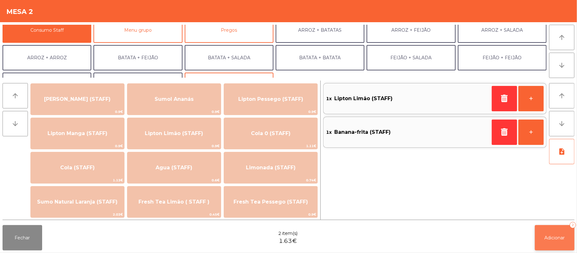
click at [552, 245] on button "Adicionar 2" at bounding box center [555, 237] width 40 height 25
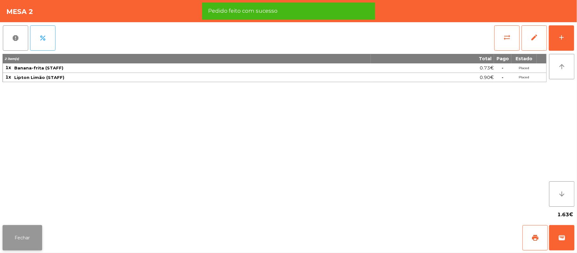
click at [19, 242] on button "Fechar" at bounding box center [23, 237] width 40 height 25
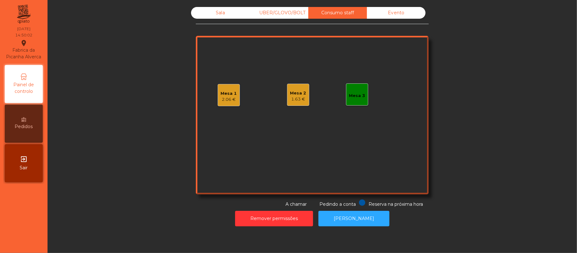
click at [213, 9] on div "Sala" at bounding box center [220, 13] width 59 height 12
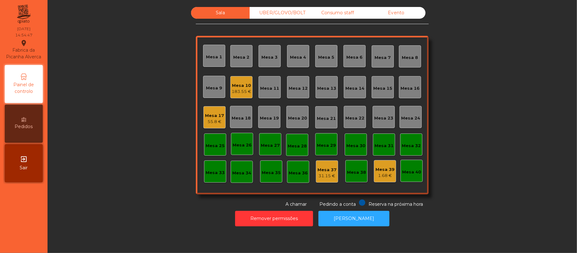
click at [284, 13] on div "UBER/GLOVO/BOLT" at bounding box center [279, 13] width 59 height 12
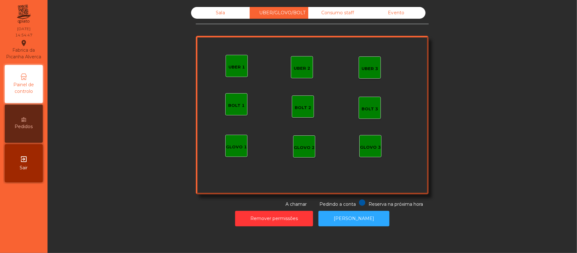
click at [461, 58] on div "Sala UBER/GLOVO/BOLT Consumo staff Evento UBER 2 UBER 3 BOLT 1 BOLT 2 BOLT 3 GL…" at bounding box center [312, 107] width 512 height 200
click at [236, 73] on div "UBER 1" at bounding box center [236, 66] width 22 height 22
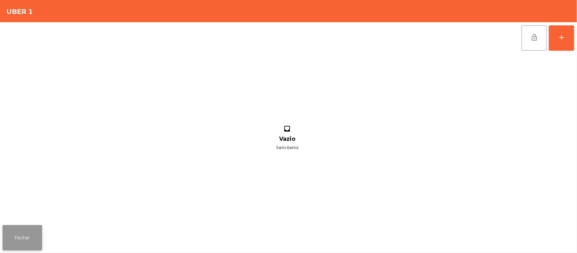
click at [6, 243] on button "Fechar" at bounding box center [23, 237] width 40 height 25
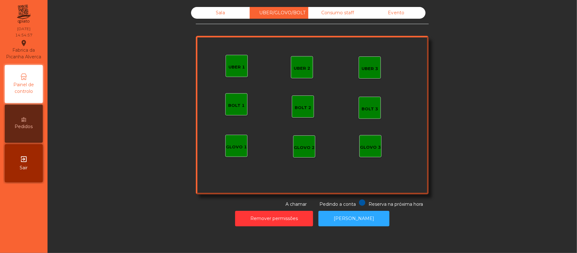
click at [339, 17] on div "Consumo staff" at bounding box center [337, 13] width 59 height 12
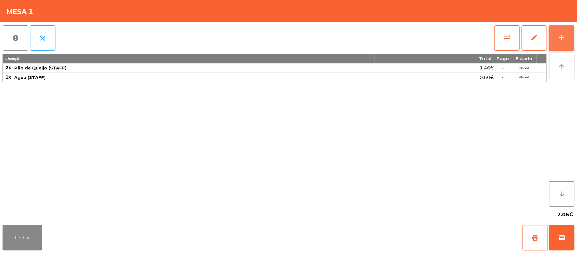
click at [554, 36] on button "add" at bounding box center [561, 37] width 25 height 25
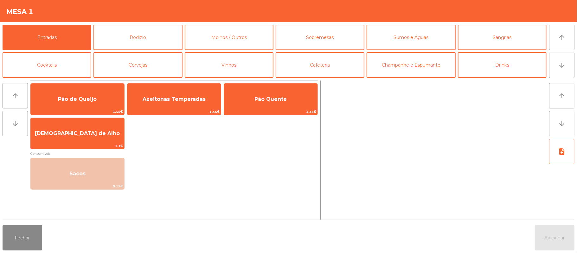
click at [208, 151] on span "Consumiveis" at bounding box center [173, 153] width 287 height 6
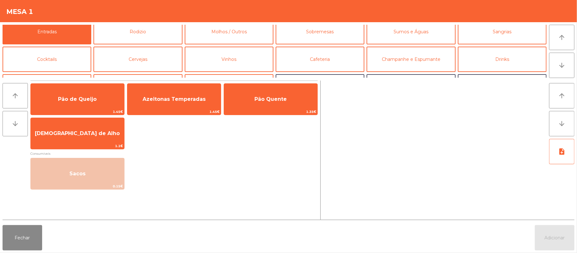
scroll to position [0, 0]
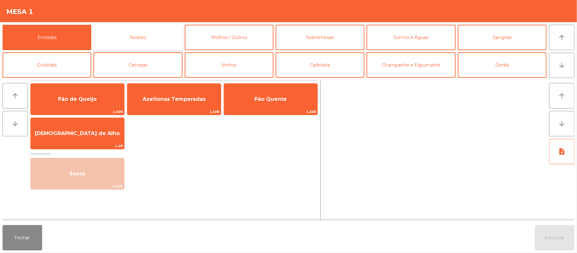
click at [162, 46] on button "Rodizio" at bounding box center [137, 37] width 89 height 25
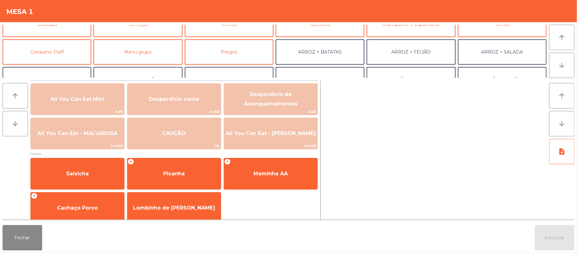
scroll to position [46, 0]
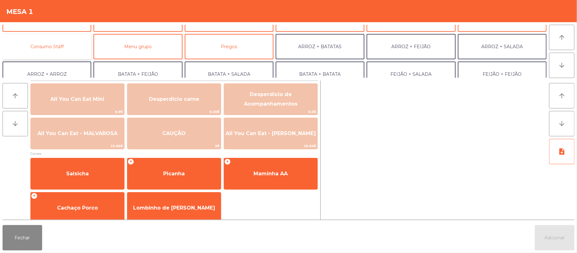
click at [64, 48] on button "Consumo Staff" at bounding box center [47, 46] width 89 height 25
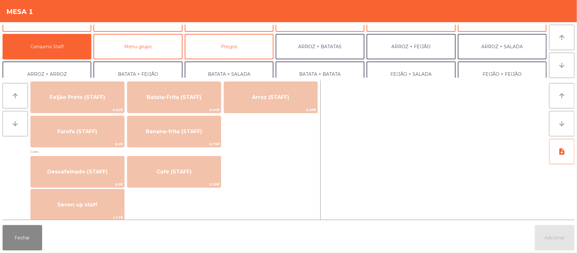
scroll to position [302, 0]
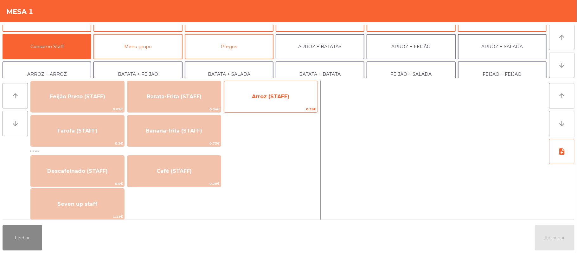
click at [275, 86] on div "Arroz (STAFF) 0.39€" at bounding box center [271, 97] width 94 height 32
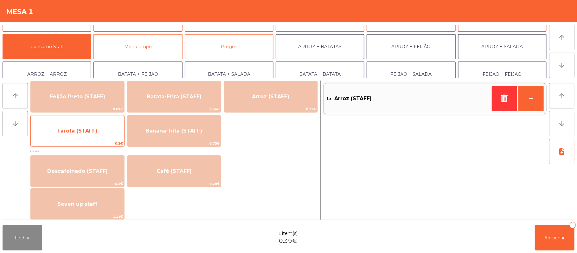
click at [79, 133] on span "Farofa (STAFF)" at bounding box center [77, 131] width 40 height 6
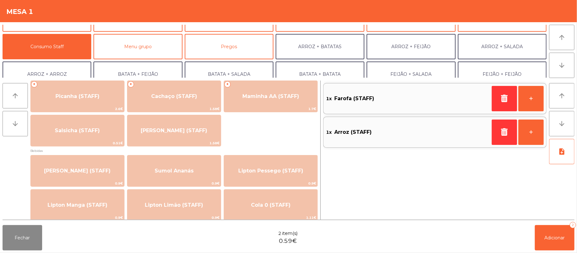
scroll to position [0, 0]
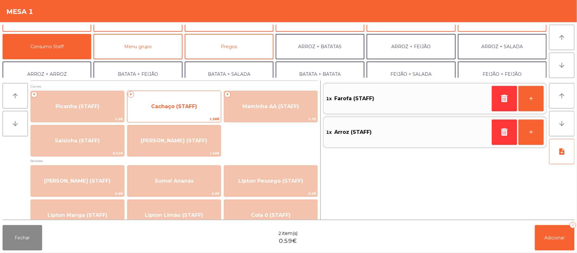
click at [158, 106] on span "Cachaço (STAFF)" at bounding box center [174, 106] width 46 height 6
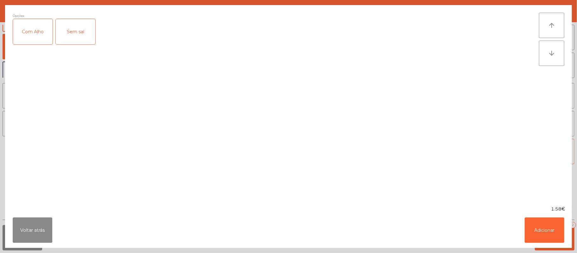
click at [31, 32] on div "Com Alho" at bounding box center [33, 31] width 40 height 25
click at [530, 228] on button "Adicionar" at bounding box center [544, 229] width 40 height 25
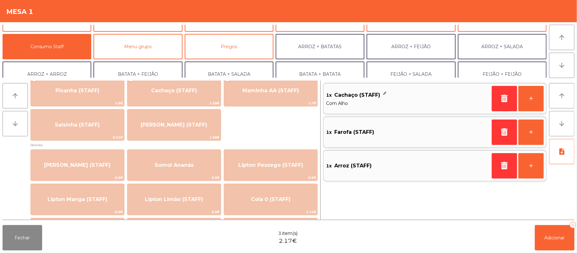
scroll to position [17, 0]
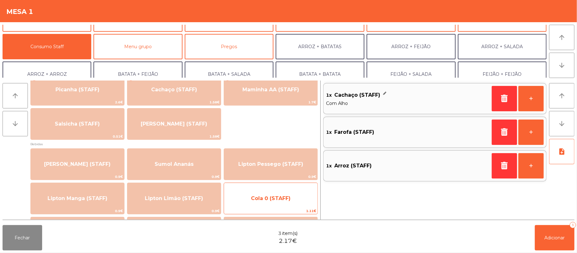
click at [284, 198] on span "Cola 0 (STAFF)" at bounding box center [271, 198] width 40 height 6
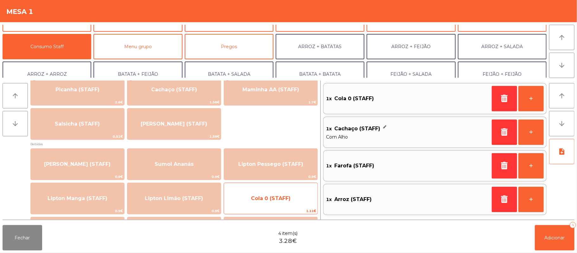
scroll to position [0, 0]
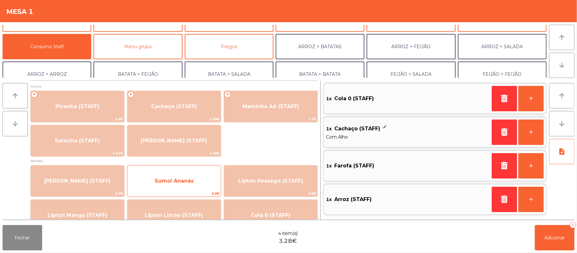
click at [175, 179] on span "Sumol Ananás" at bounding box center [174, 181] width 39 height 6
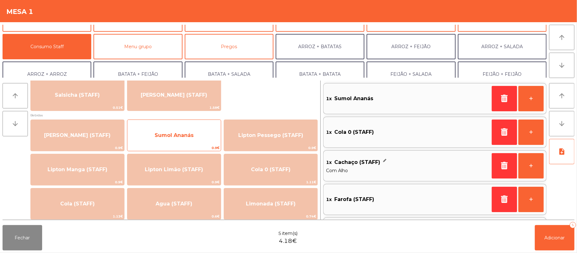
scroll to position [56, 0]
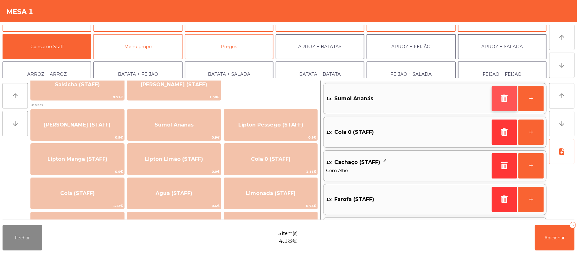
click at [503, 96] on icon "button" at bounding box center [504, 98] width 10 height 8
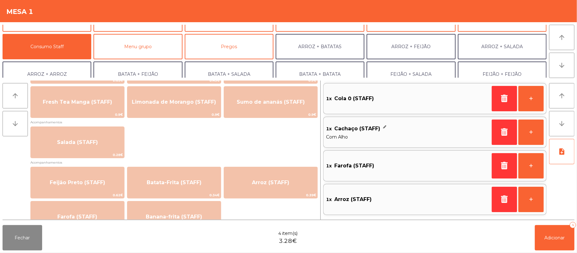
scroll to position [221, 0]
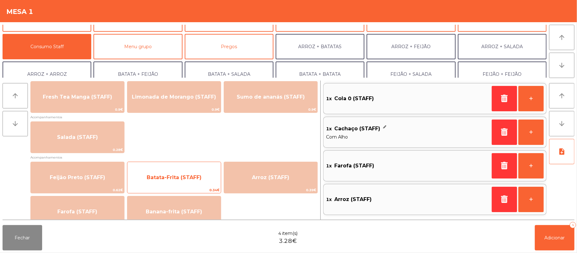
click at [185, 177] on span "Batata-Frita (STAFF)" at bounding box center [174, 177] width 55 height 6
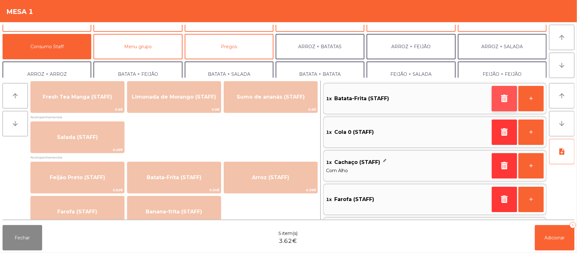
click at [496, 100] on button "button" at bounding box center [504, 98] width 25 height 25
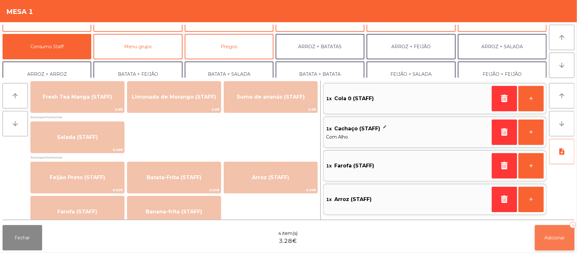
click at [547, 226] on button "Adicionar 4" at bounding box center [555, 237] width 40 height 25
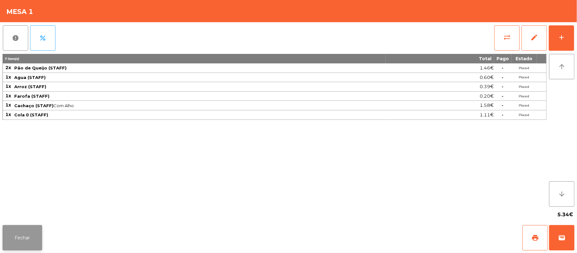
click at [22, 236] on button "Fechar" at bounding box center [23, 237] width 40 height 25
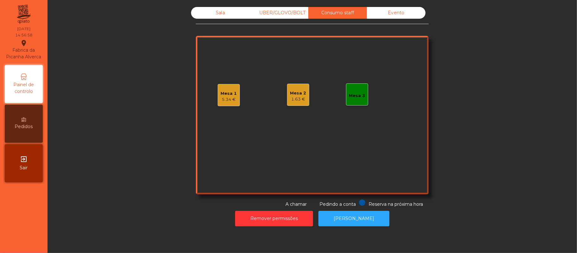
click at [84, 208] on div "Remover permissões Abrir Gaveta" at bounding box center [312, 218] width 512 height 22
click at [296, 99] on div "1.63 €" at bounding box center [298, 99] width 16 height 6
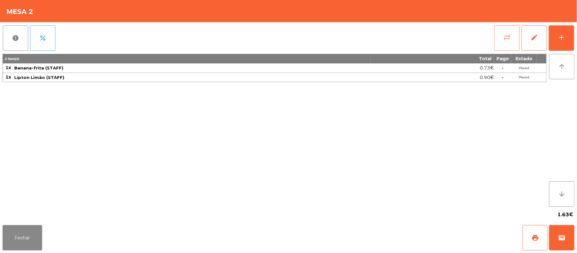
click at [511, 37] on span "sync_alt" at bounding box center [507, 38] width 8 height 8
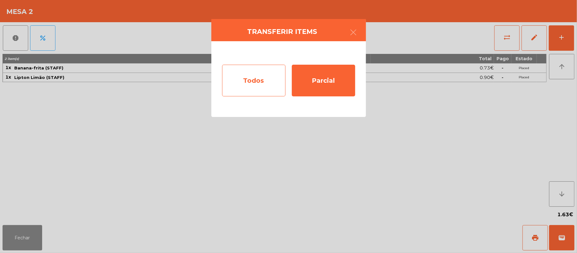
click at [267, 78] on div "Todos" at bounding box center [253, 81] width 63 height 32
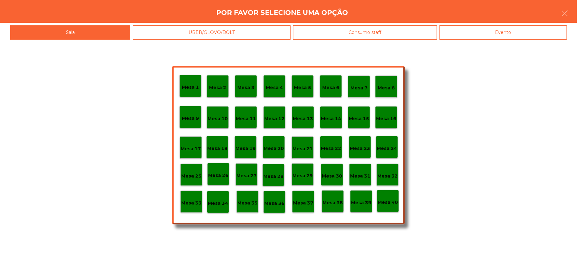
click at [388, 31] on div "Consumo staff" at bounding box center [365, 32] width 144 height 14
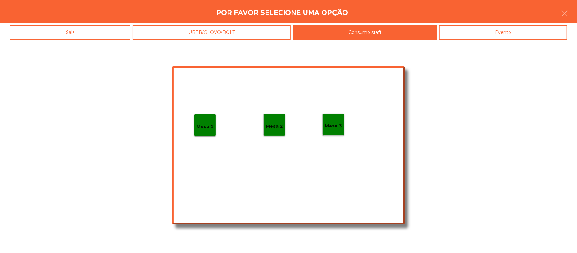
click at [201, 124] on p "Mesa 1" at bounding box center [204, 126] width 17 height 7
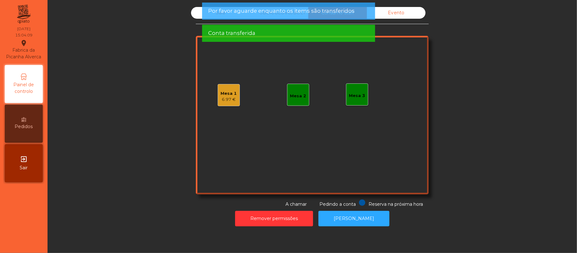
click at [146, 205] on div "Sala UBER/GLOVO/BOLT Consumo staff Evento Mesa 1 6.97 € Mesa 2 Mesa 3 Reserva n…" at bounding box center [312, 107] width 512 height 200
click at [487, 56] on div "Sala UBER/GLOVO/BOLT Consumo staff Evento Mesa 1 6.97 € Mesa 2 Mesa 3 Reserva n…" at bounding box center [312, 107] width 512 height 200
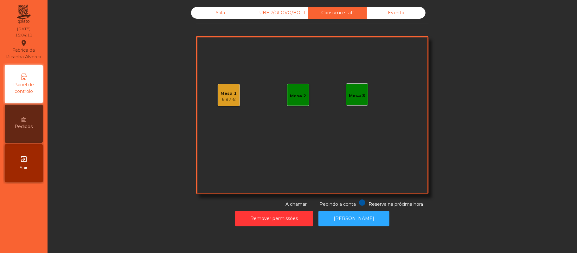
click at [217, 12] on div "Sala" at bounding box center [220, 13] width 59 height 12
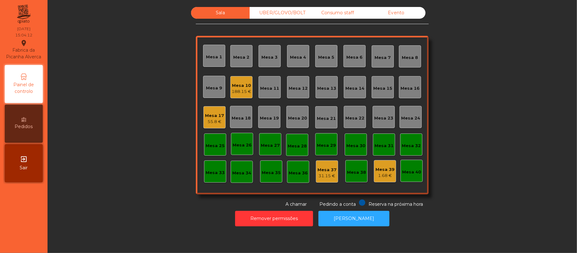
click at [473, 61] on div "Sala UBER/[GEOGRAPHIC_DATA]/BOLT Consumo staff Evento Mesa 1 Mesa 2 [GEOGRAPHIC…" at bounding box center [312, 107] width 512 height 200
click at [217, 118] on div "Mesa 17" at bounding box center [214, 115] width 19 height 6
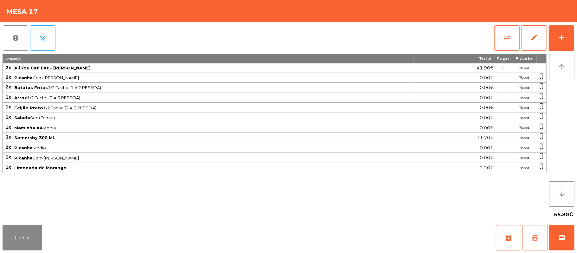
click at [528, 227] on button "print" at bounding box center [534, 237] width 25 height 25
click at [556, 242] on button "wallet" at bounding box center [561, 237] width 25 height 25
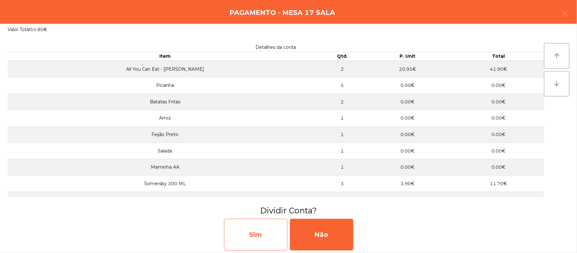
click at [261, 238] on div "Sim" at bounding box center [255, 235] width 63 height 32
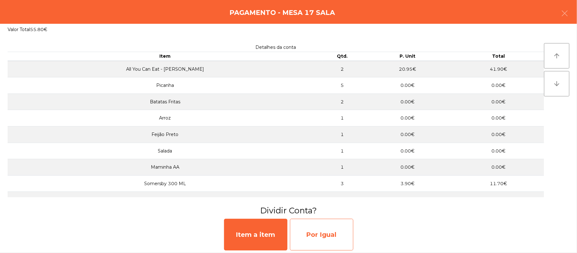
click at [335, 237] on div "Por Igual" at bounding box center [321, 235] width 63 height 32
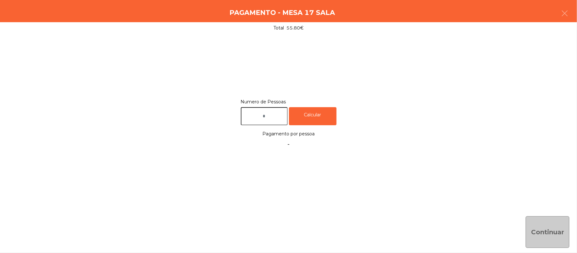
click at [275, 115] on input "text" at bounding box center [264, 116] width 47 height 18
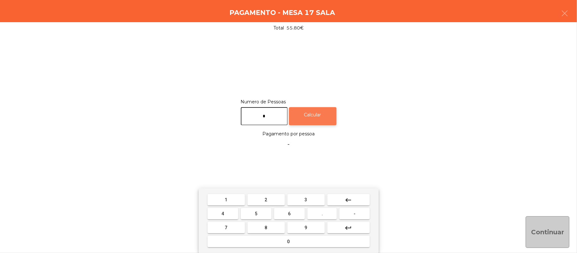
type input "*"
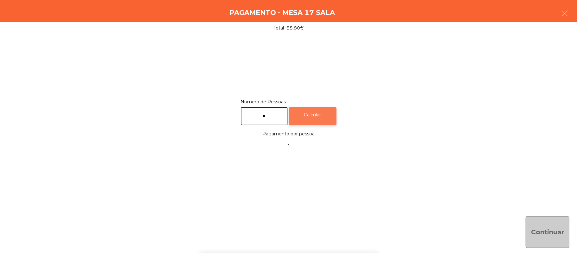
click at [323, 107] on div "Calcular" at bounding box center [313, 116] width 48 height 18
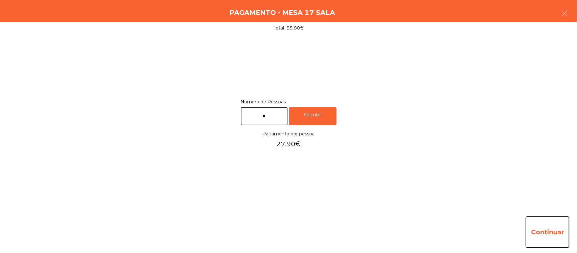
click at [550, 232] on button "Continuar" at bounding box center [547, 232] width 44 height 32
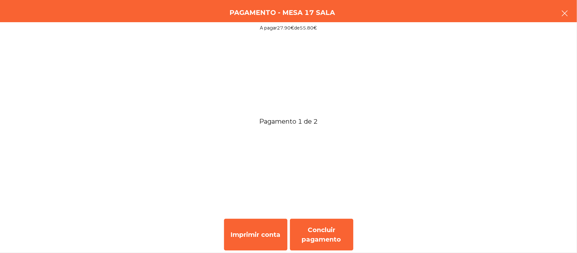
click at [569, 12] on button "button" at bounding box center [565, 13] width 18 height 19
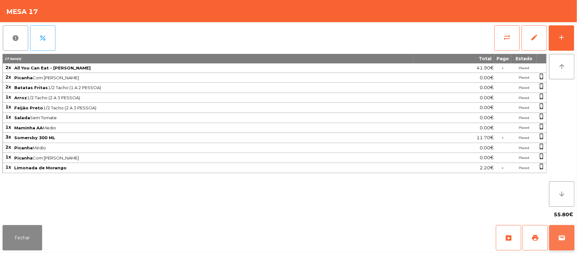
click at [560, 233] on button "wallet" at bounding box center [561, 237] width 25 height 25
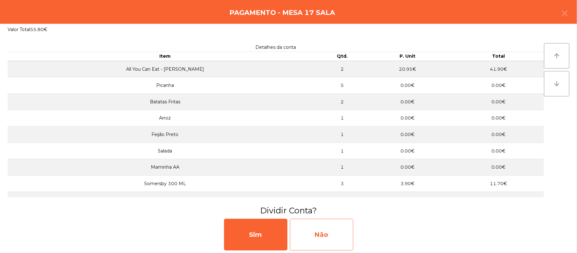
click at [331, 235] on div "Não" at bounding box center [321, 235] width 63 height 32
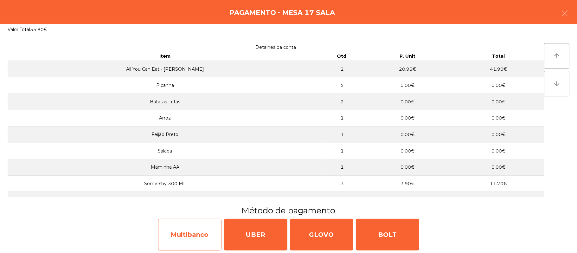
click at [191, 237] on div "Multibanco" at bounding box center [189, 235] width 63 height 32
select select "**"
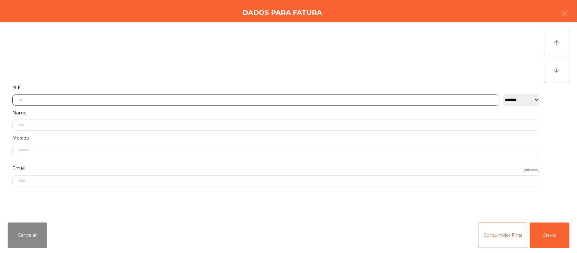
click at [232, 98] on input "text" at bounding box center [255, 99] width 487 height 11
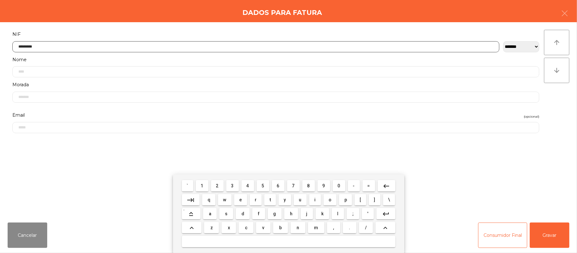
type input "*********"
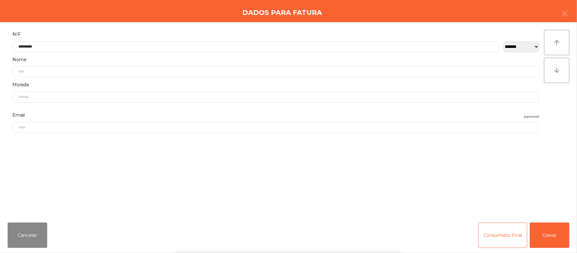
click at [552, 239] on div "` 1 2 3 4 5 6 7 8 9 0 - = keyboard_backspace keyboard_tab q w e r t y u i o p […" at bounding box center [288, 213] width 577 height 79
click at [550, 238] on button "Gravar" at bounding box center [550, 234] width 40 height 25
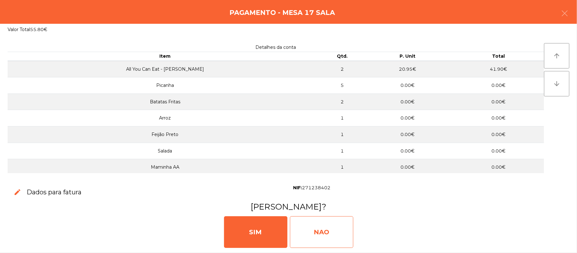
click at [339, 242] on div "NAO" at bounding box center [321, 232] width 63 height 32
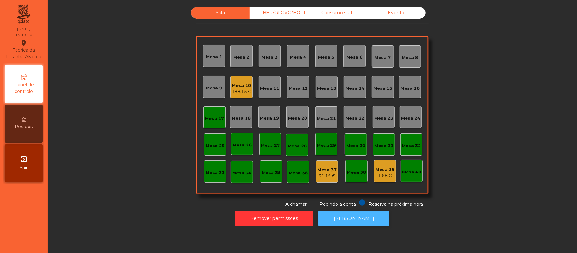
click at [359, 213] on button "[PERSON_NAME]" at bounding box center [353, 219] width 71 height 16
click at [240, 85] on div "Mesa 10" at bounding box center [242, 85] width 20 height 6
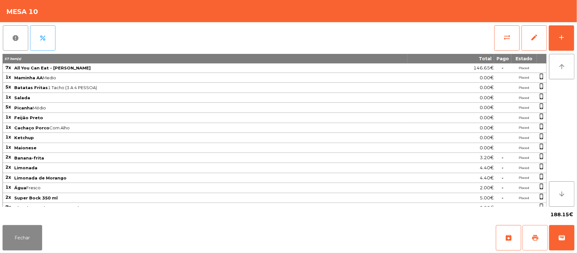
click at [532, 238] on span "print" at bounding box center [535, 238] width 8 height 8
click at [514, 37] on button "sync_alt" at bounding box center [506, 37] width 25 height 25
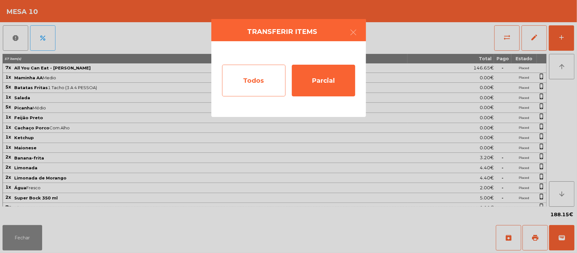
click at [256, 84] on div "Todos" at bounding box center [253, 81] width 63 height 32
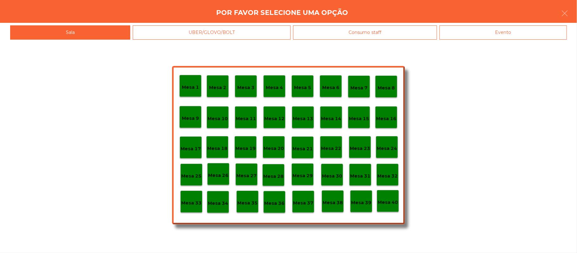
click at [514, 37] on div "Evento" at bounding box center [502, 32] width 127 height 14
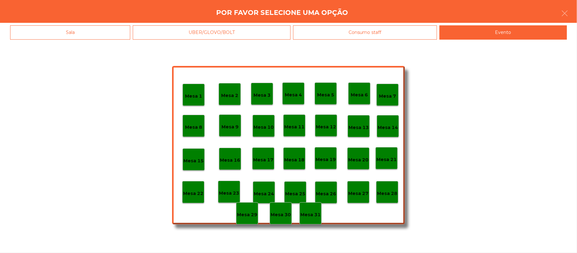
click at [383, 192] on p "Mesa 28" at bounding box center [387, 193] width 20 height 7
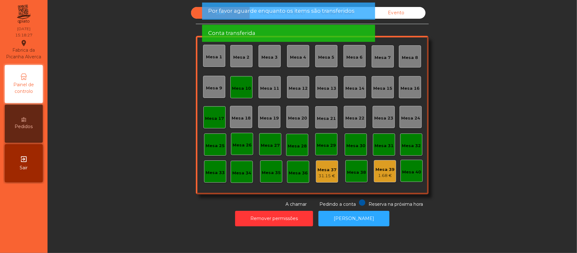
click at [489, 92] on div "Sala UBER/[GEOGRAPHIC_DATA]/BOLT Consumo staff Evento [GEOGRAPHIC_DATA] 2 [GEOG…" at bounding box center [312, 107] width 512 height 200
click at [241, 86] on div "Mesa 10" at bounding box center [241, 88] width 19 height 6
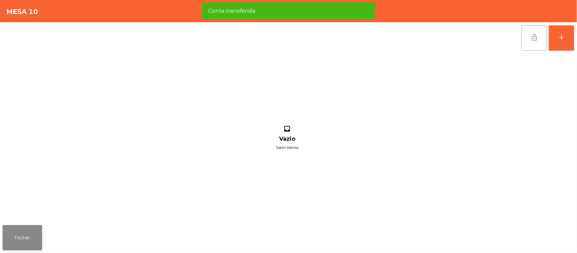
click at [526, 40] on button "lock_open" at bounding box center [533, 37] width 25 height 25
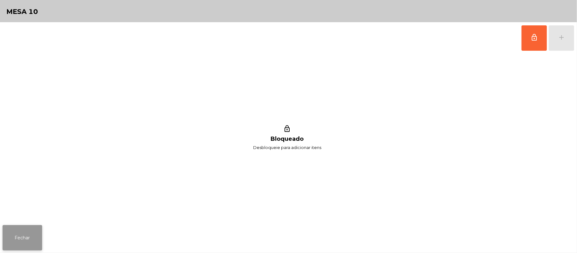
click at [18, 246] on button "Fechar" at bounding box center [23, 237] width 40 height 25
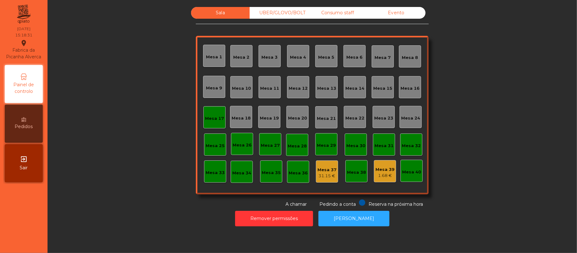
click at [214, 122] on div "Mesa 17" at bounding box center [214, 117] width 22 height 22
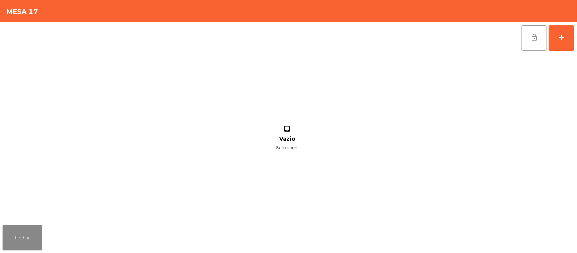
click at [541, 35] on button "lock_open" at bounding box center [533, 37] width 25 height 25
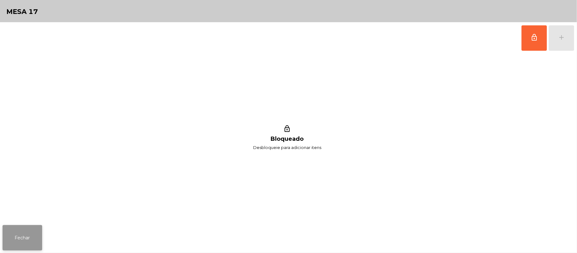
click at [39, 240] on button "Fechar" at bounding box center [23, 237] width 40 height 25
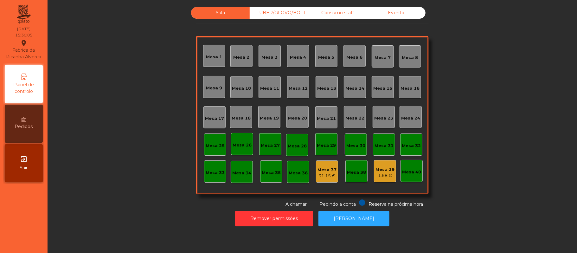
click at [502, 121] on div "Sala UBER/[GEOGRAPHIC_DATA]/BOLT Consumo staff Evento [GEOGRAPHIC_DATA] 2 [GEOG…" at bounding box center [312, 107] width 512 height 200
click at [354, 218] on button "[PERSON_NAME]" at bounding box center [353, 219] width 71 height 16
click at [367, 226] on button "[PERSON_NAME]" at bounding box center [353, 219] width 71 height 16
click at [327, 13] on div "Consumo staff" at bounding box center [337, 13] width 59 height 12
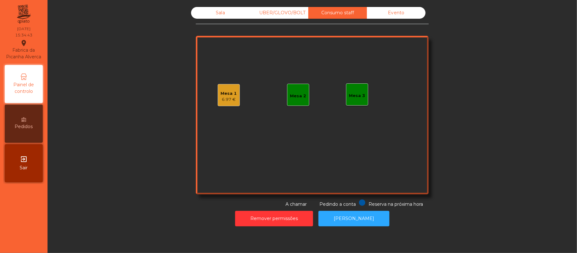
click at [400, 17] on div "Evento" at bounding box center [396, 13] width 59 height 12
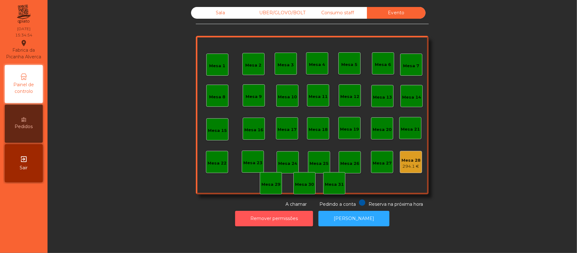
click at [290, 223] on button "Remover permissões" at bounding box center [274, 219] width 78 height 16
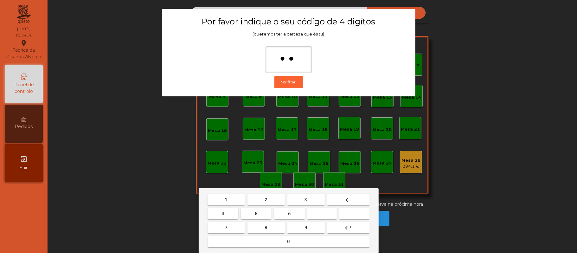
type input "***"
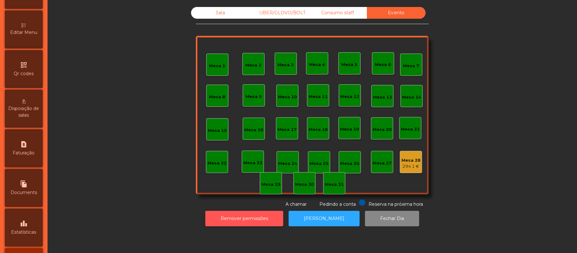
scroll to position [178, 0]
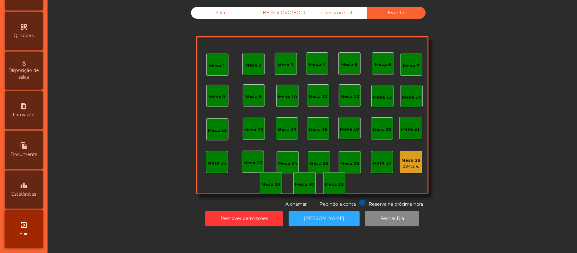
click at [33, 197] on span "Estatísticas" at bounding box center [23, 194] width 25 height 7
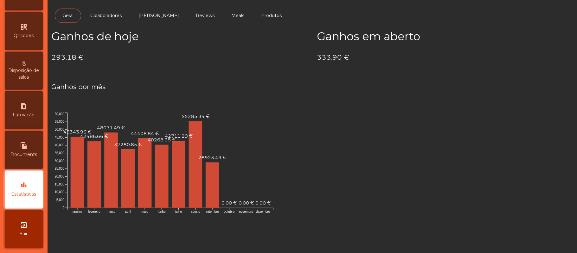
click at [24, 234] on span "Sair" at bounding box center [24, 233] width 8 height 7
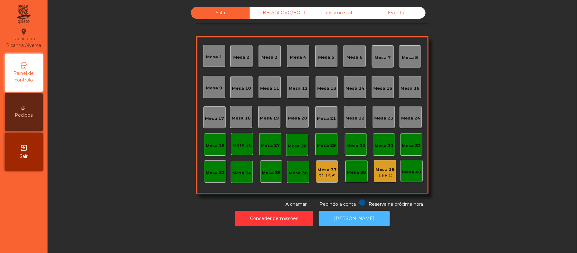
click at [349, 218] on button "[PERSON_NAME]" at bounding box center [354, 219] width 71 height 16
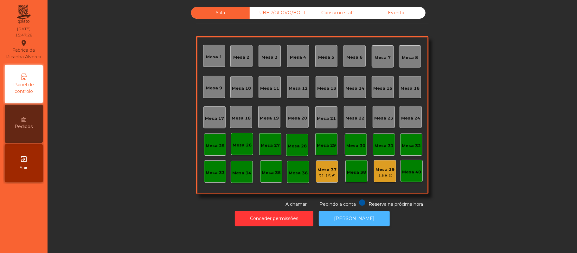
click at [359, 220] on button "[PERSON_NAME]" at bounding box center [354, 219] width 71 height 16
click at [377, 169] on div "Mesa 39" at bounding box center [384, 169] width 19 height 6
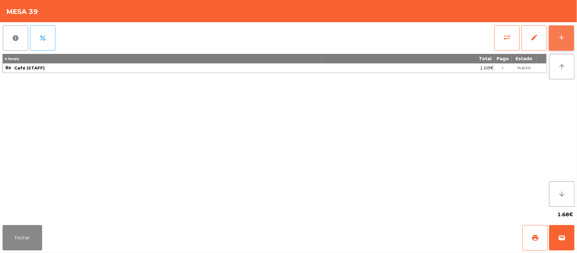
click at [556, 33] on button "add" at bounding box center [561, 37] width 25 height 25
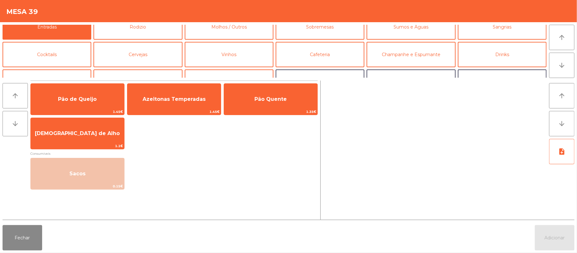
scroll to position [14, 0]
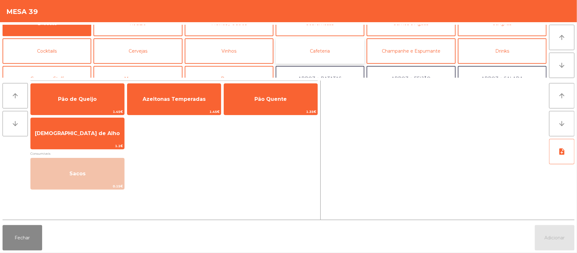
click at [312, 50] on button "Cafeteria" at bounding box center [320, 50] width 89 height 25
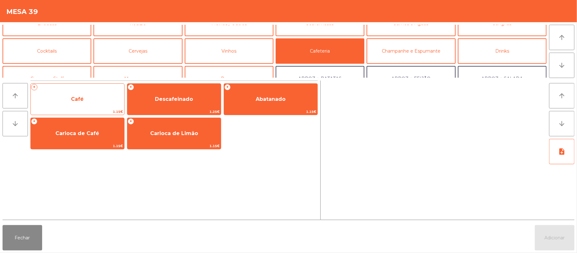
click at [76, 102] on span "Café" at bounding box center [77, 99] width 93 height 17
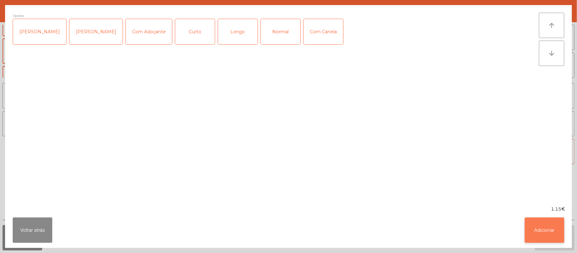
click at [537, 231] on button "Adicionar" at bounding box center [544, 229] width 40 height 25
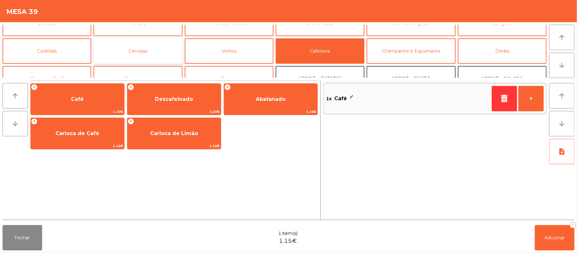
click at [164, 55] on button "Cervejas" at bounding box center [137, 50] width 89 height 25
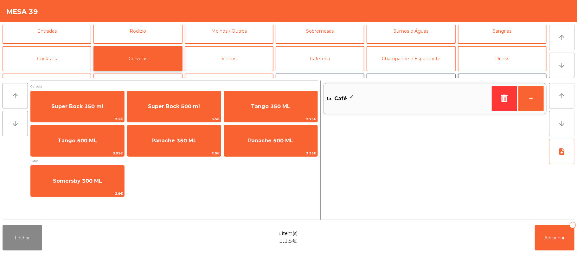
scroll to position [3, 0]
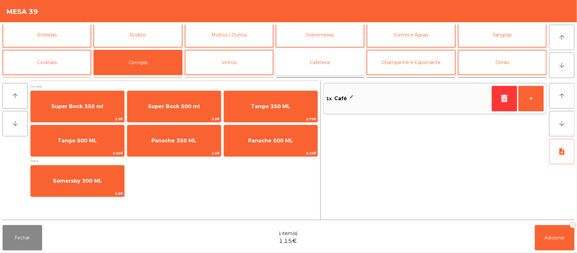
click at [331, 61] on button "Cafeteria" at bounding box center [320, 62] width 89 height 25
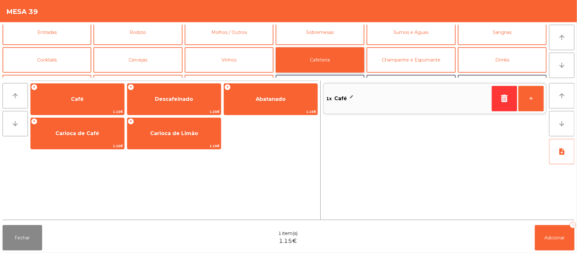
scroll to position [0, 0]
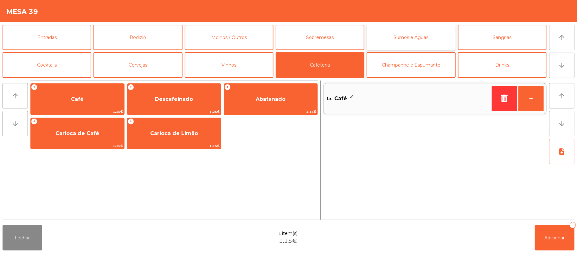
click at [401, 41] on button "Sumos e Águas" at bounding box center [410, 37] width 89 height 25
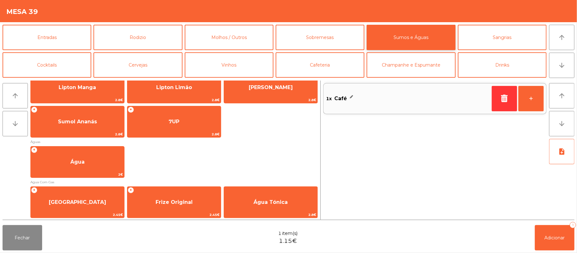
scroll to position [189, 0]
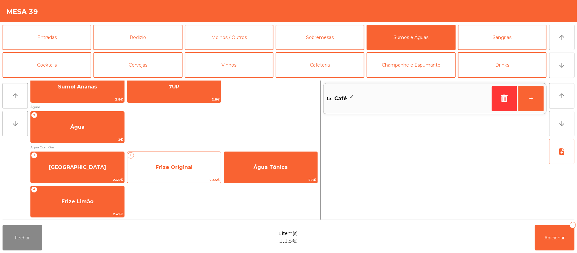
click at [161, 169] on span "Frize Original" at bounding box center [174, 167] width 37 height 6
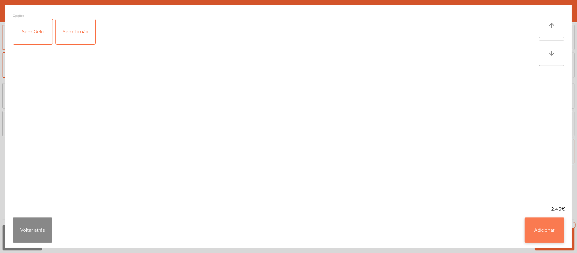
click at [541, 234] on button "Adicionar" at bounding box center [544, 229] width 40 height 25
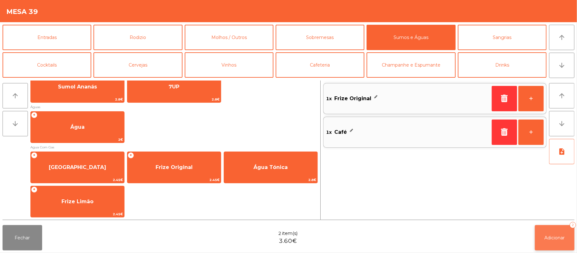
click at [548, 238] on span "Adicionar" at bounding box center [554, 238] width 20 height 6
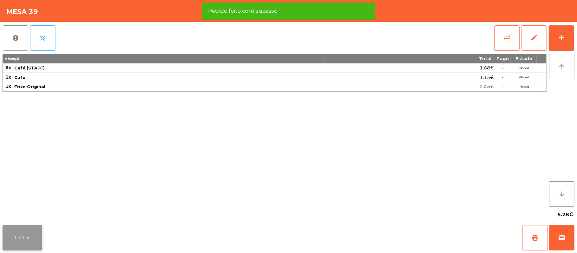
click at [27, 232] on button "Fechar" at bounding box center [23, 237] width 40 height 25
